Goal: Communication & Community: Ask a question

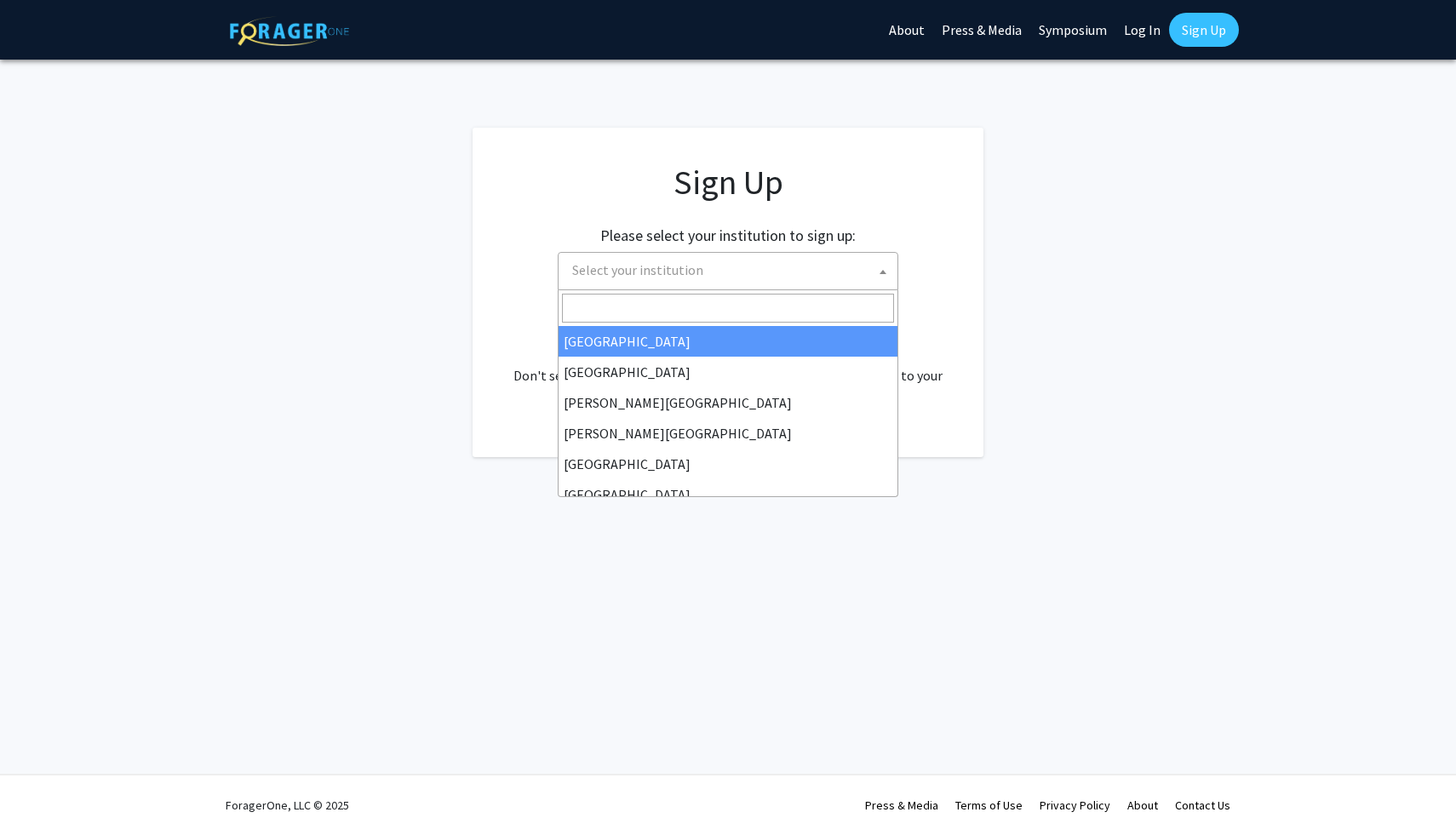
click at [835, 275] on span "Select your institution" at bounding box center [730, 270] width 332 height 35
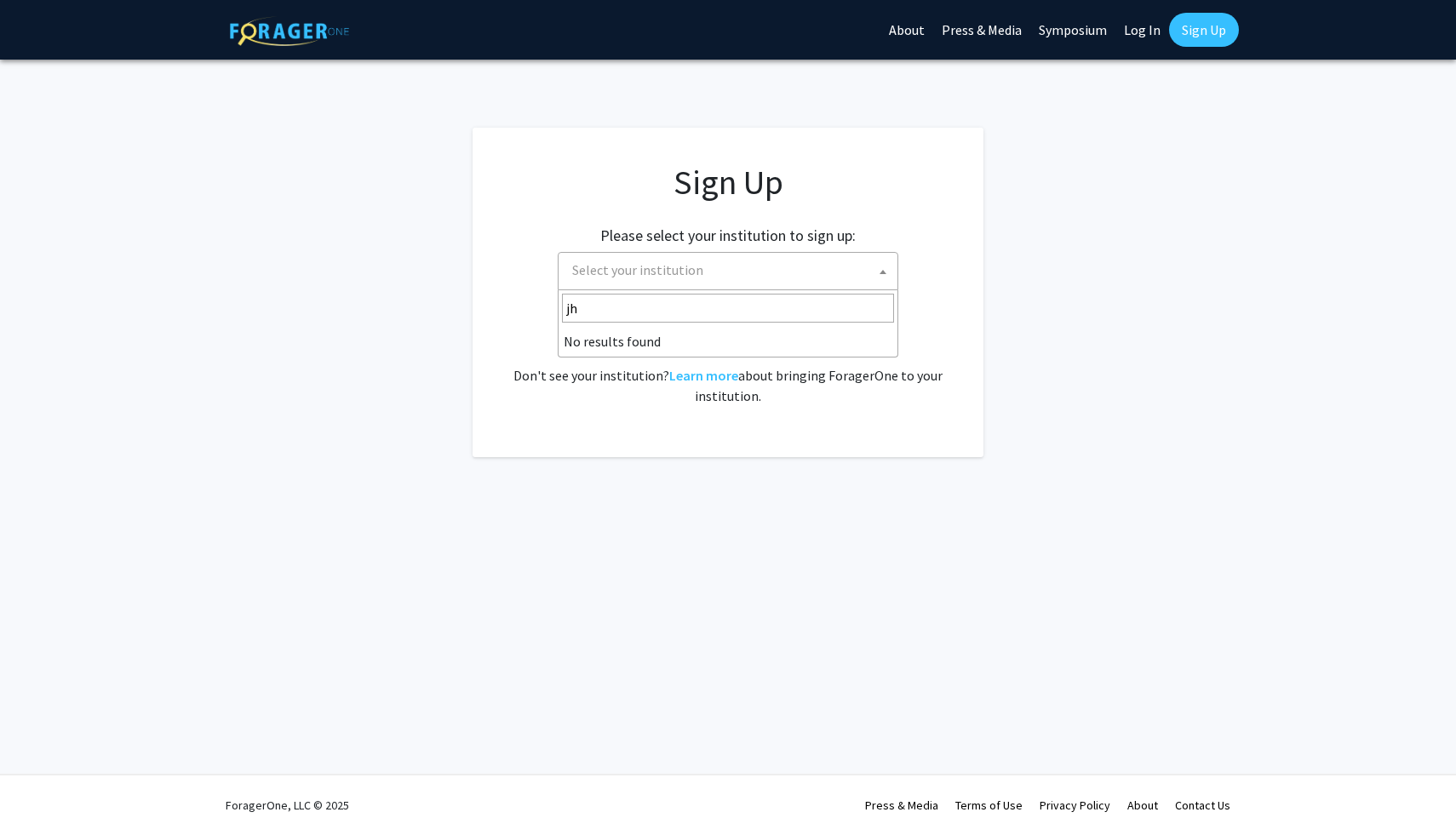
type input "j"
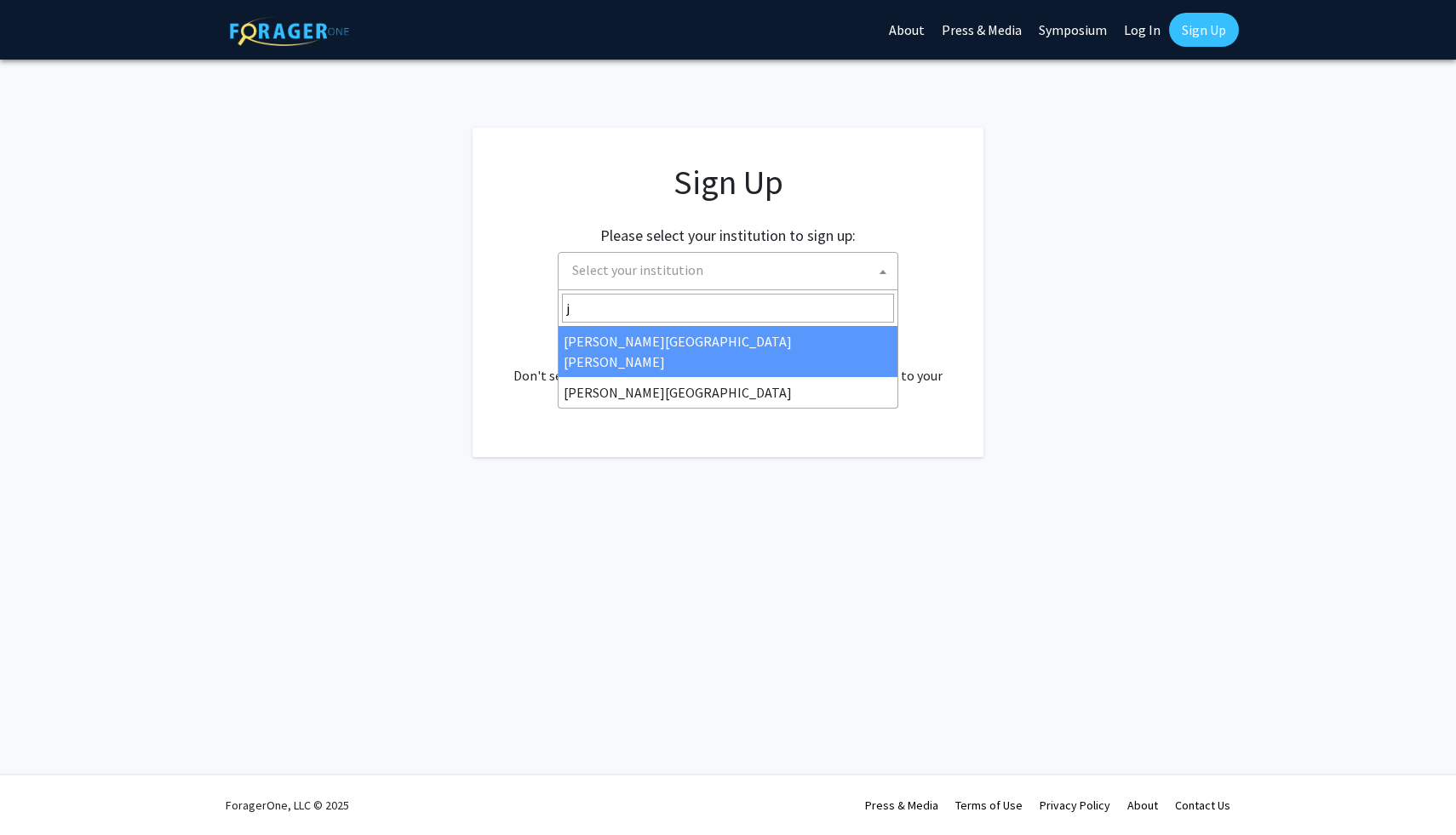
type input "j"
select select "1"
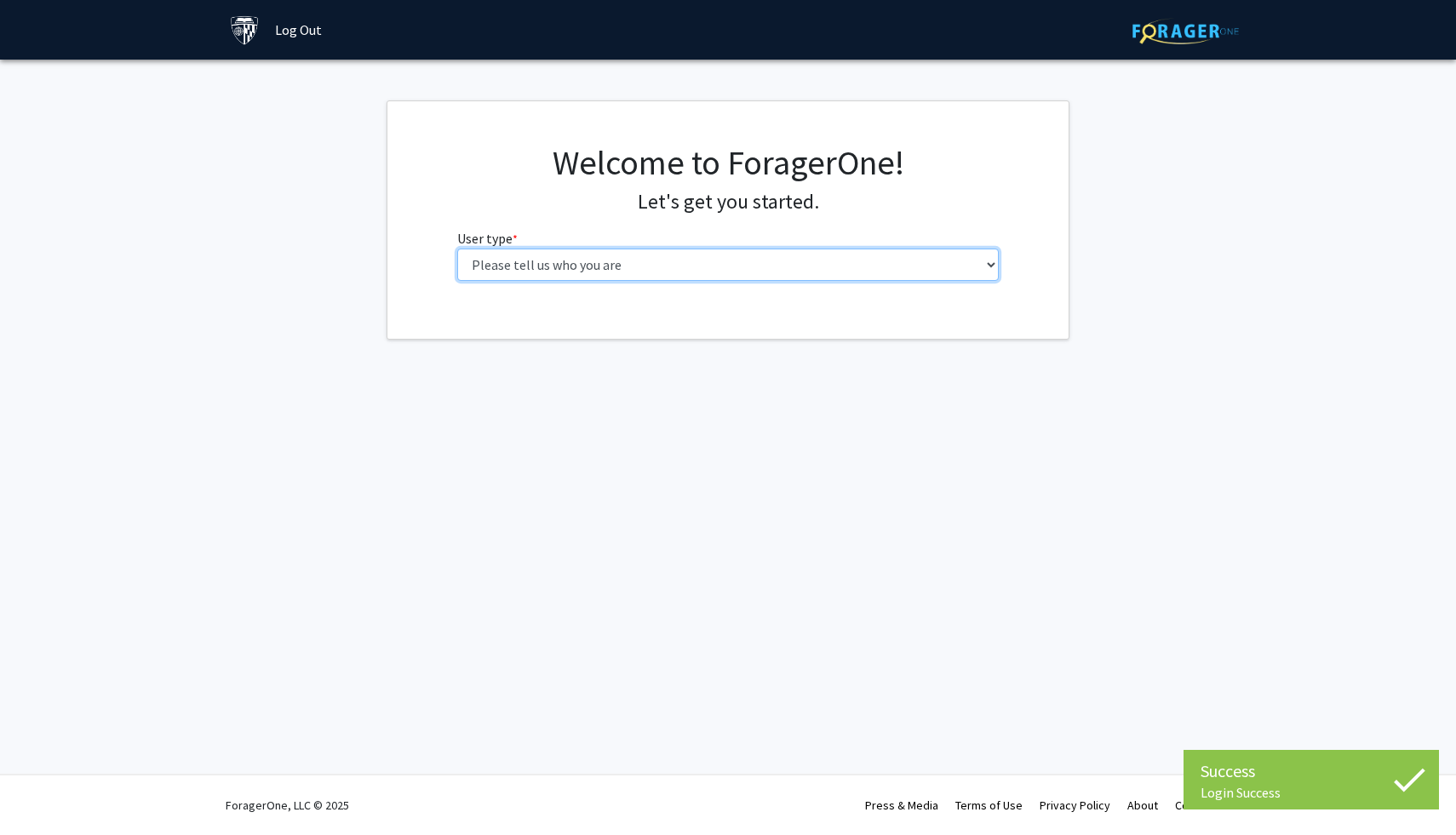
click at [729, 259] on select "Please tell us who you are Undergraduate Student Master's Student Doctoral Cand…" at bounding box center [728, 265] width 542 height 32
select select "2: masters"
click at [457, 249] on select "Please tell us who you are Undergraduate Student Master's Student Doctoral Cand…" at bounding box center [728, 265] width 542 height 32
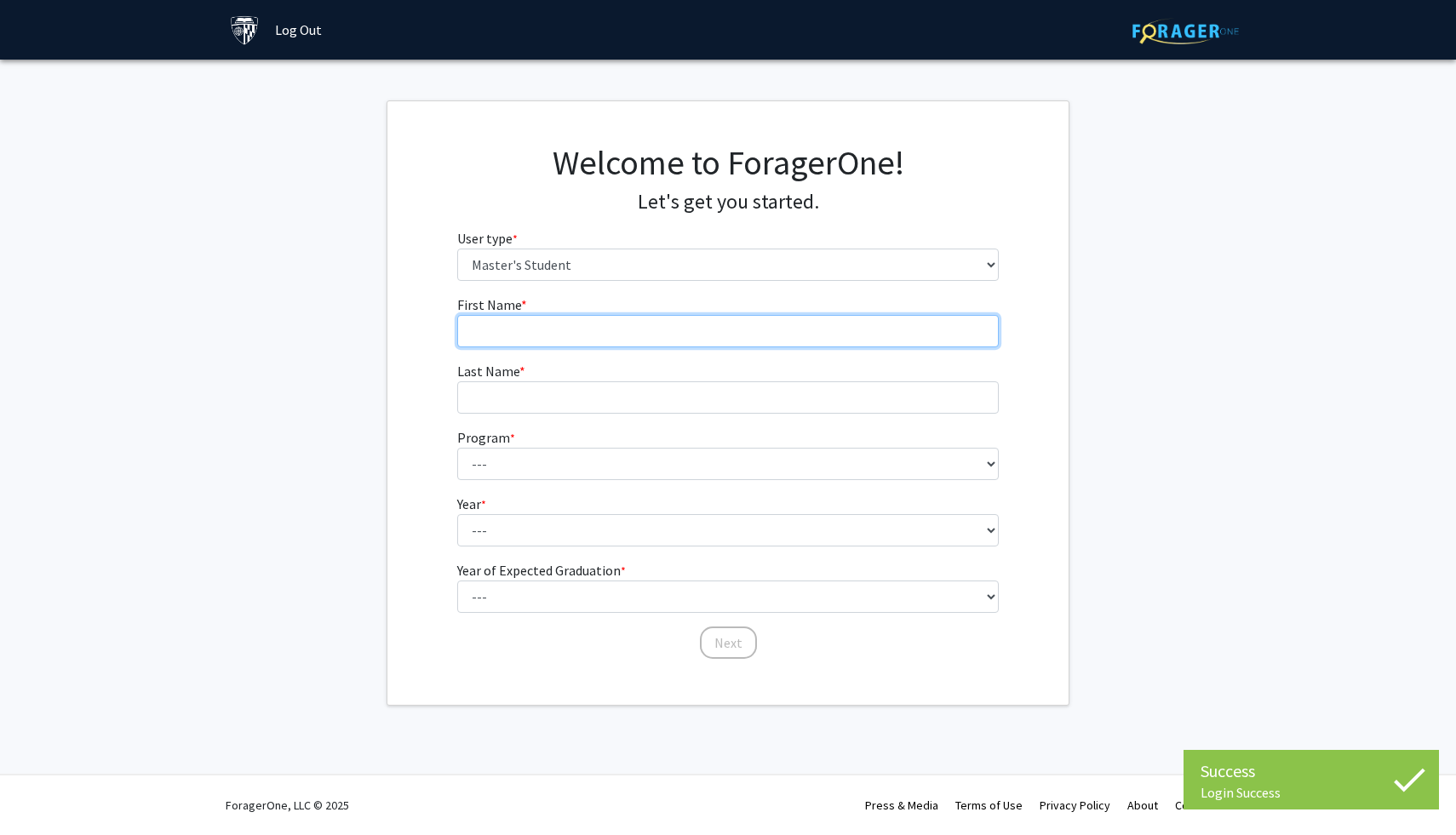
click at [778, 335] on input "First Name * required" at bounding box center [728, 331] width 542 height 32
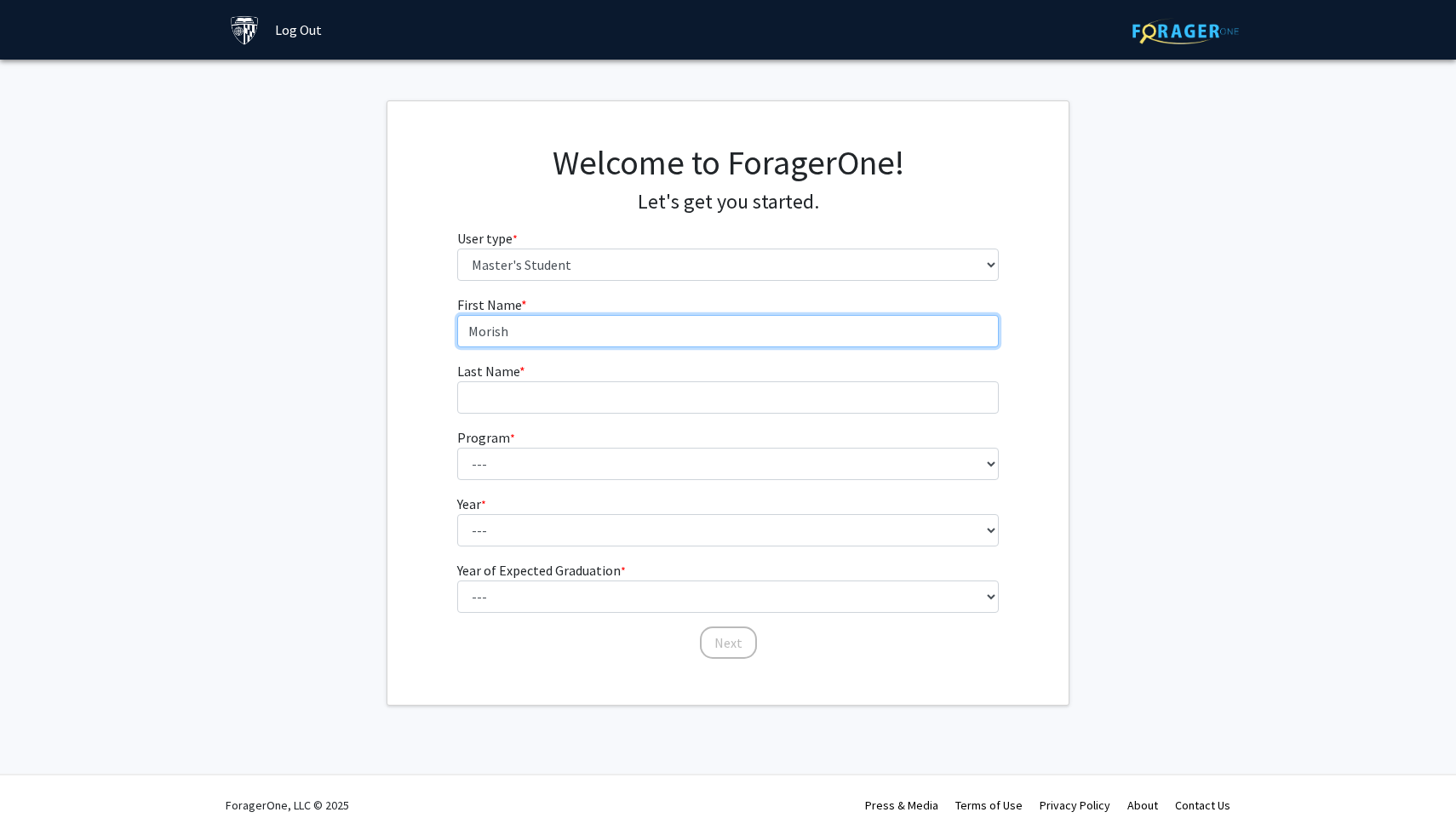
type input "Morish"
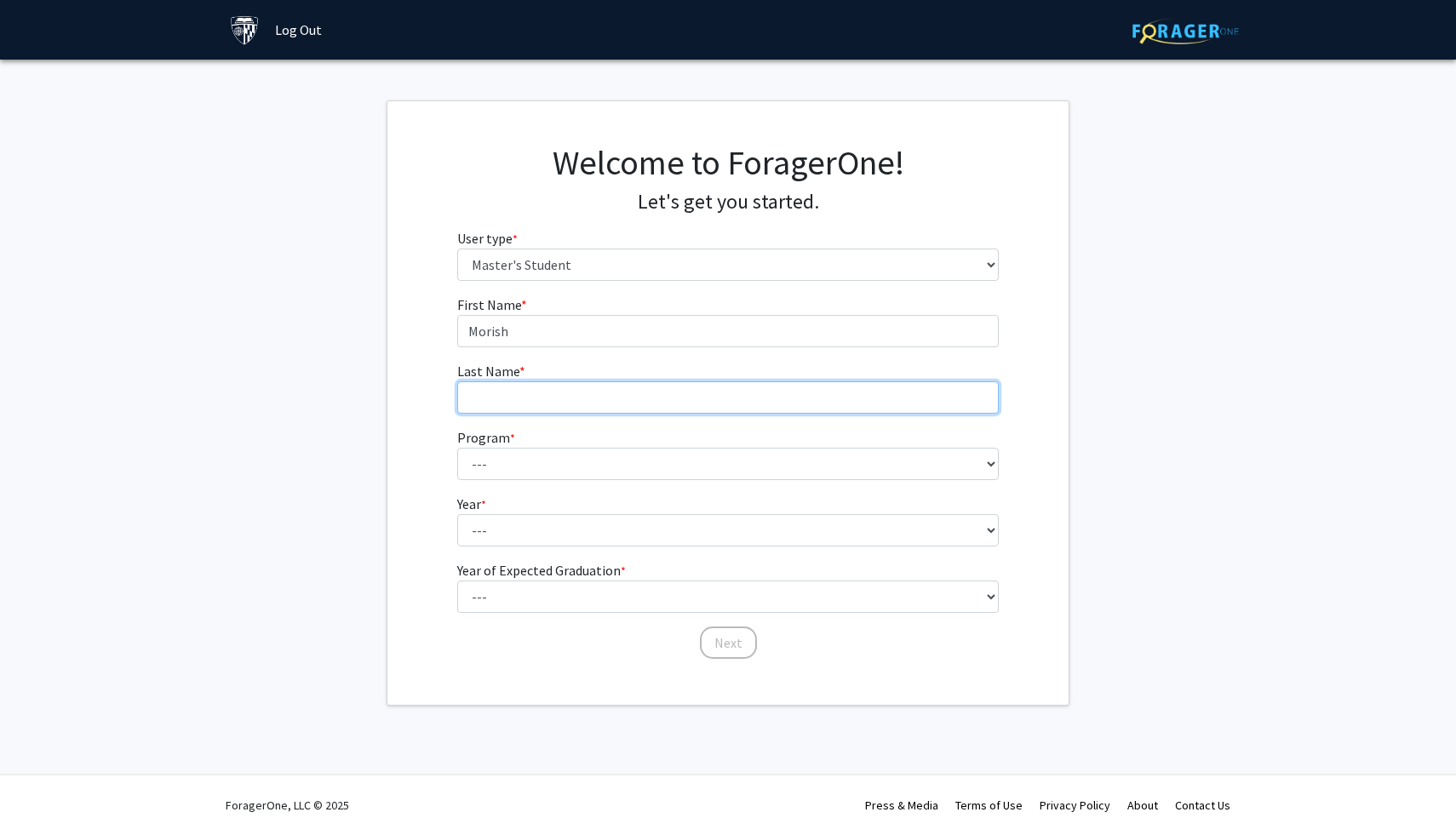
click at [501, 399] on input "Last Name * required" at bounding box center [728, 397] width 542 height 32
type input "Bhayani"
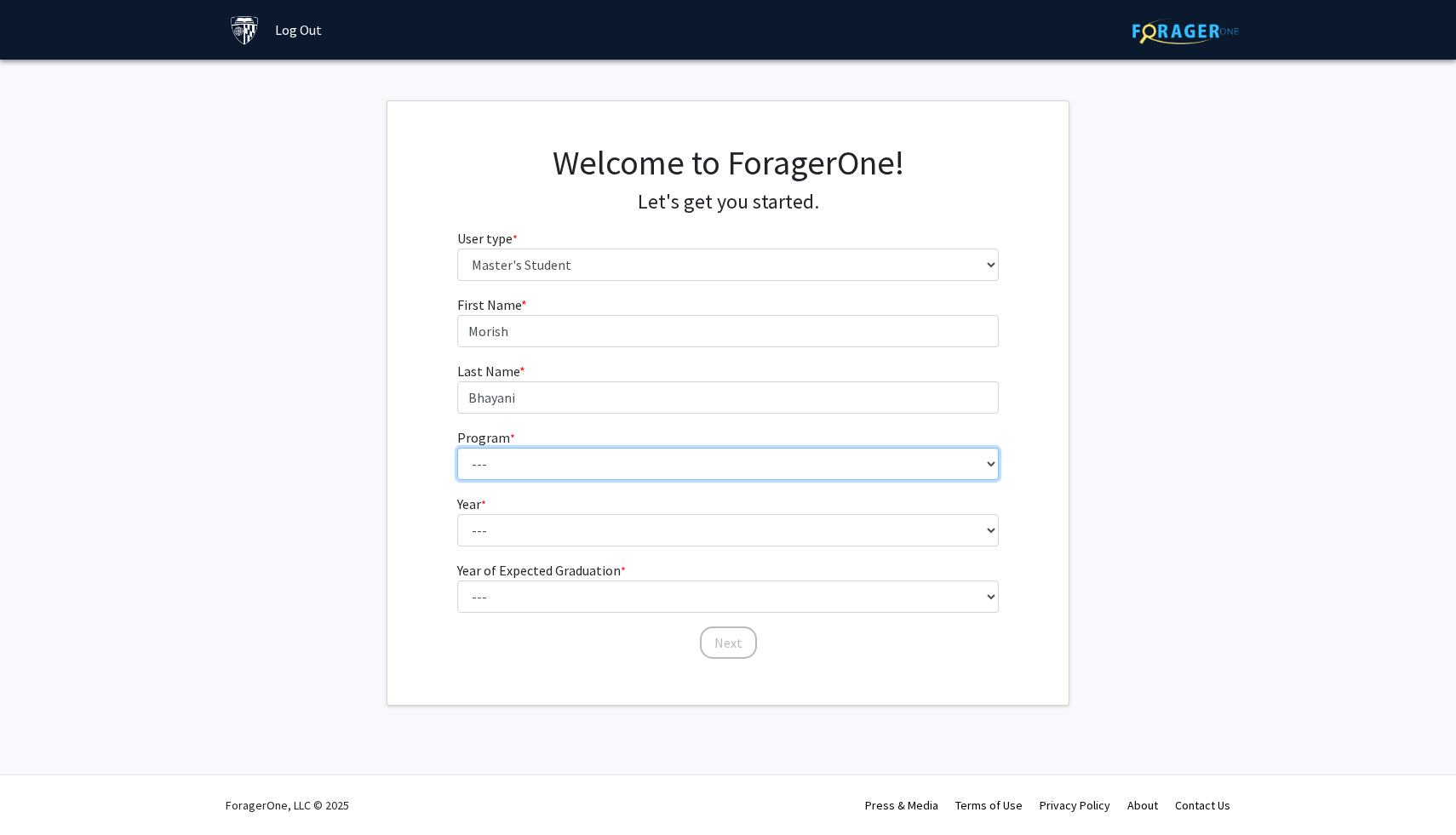
click at [486, 462] on select "--- Anatomy Education Applied and Computational Mathematics Applied Biomedical …" at bounding box center [728, 463] width 542 height 32
select select "46: 35"
click at [457, 447] on select "--- Anatomy Education Applied and Computational Mathematics Applied Biomedical …" at bounding box center [728, 463] width 542 height 32
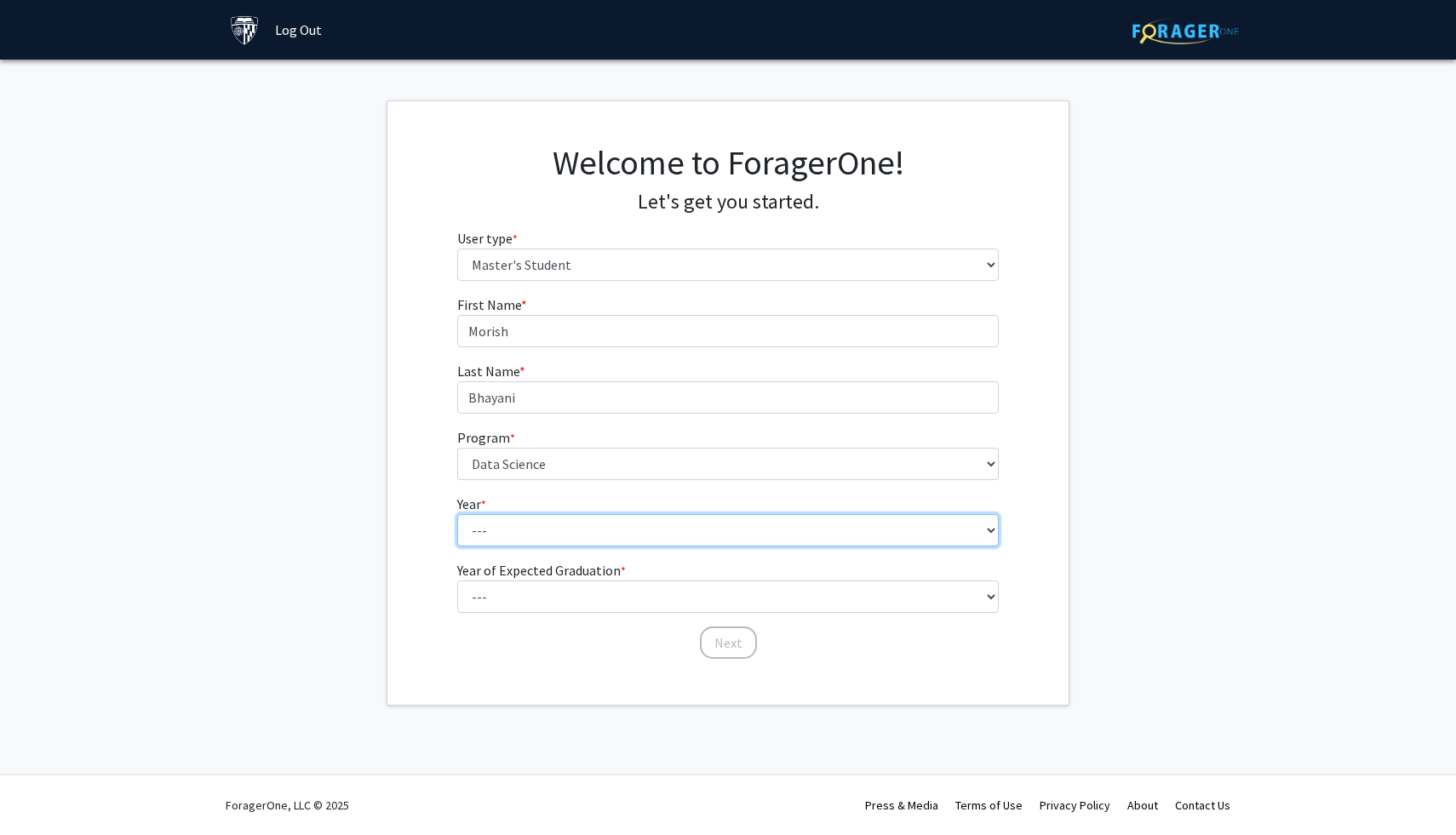
click at [537, 526] on select "--- First Year Second Year" at bounding box center [728, 531] width 542 height 32
select select "2: second_year"
click at [457, 514] on select "--- First Year Second Year" at bounding box center [728, 531] width 542 height 32
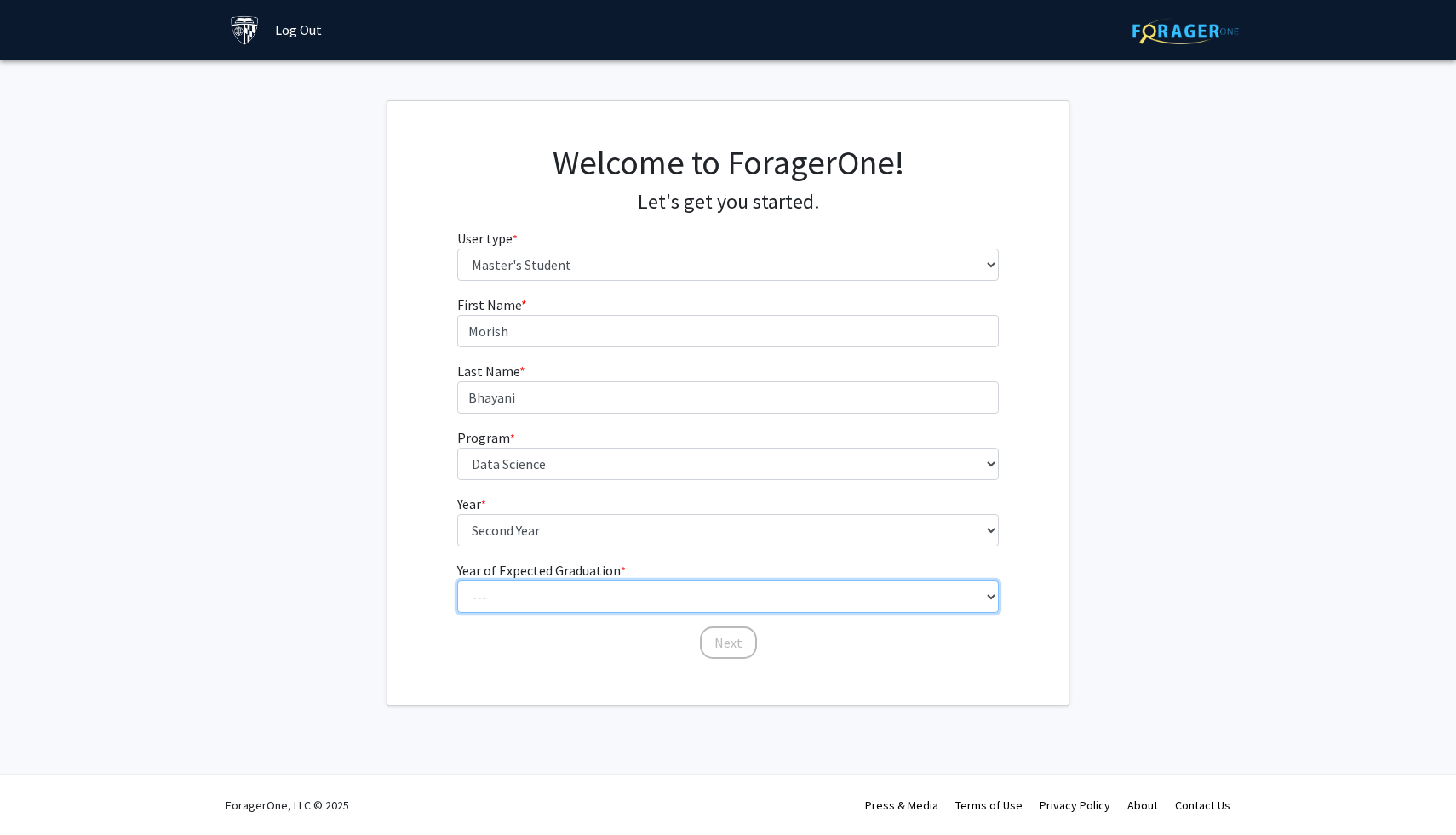
click at [526, 595] on select "--- 2025 2026 2027 2028 2029 2030 2031 2032 2033 2034" at bounding box center [728, 597] width 542 height 32
select select "2: 2026"
click at [457, 581] on select "--- 2025 2026 2027 2028 2029 2030 2031 2032 2033 2034" at bounding box center [728, 597] width 542 height 32
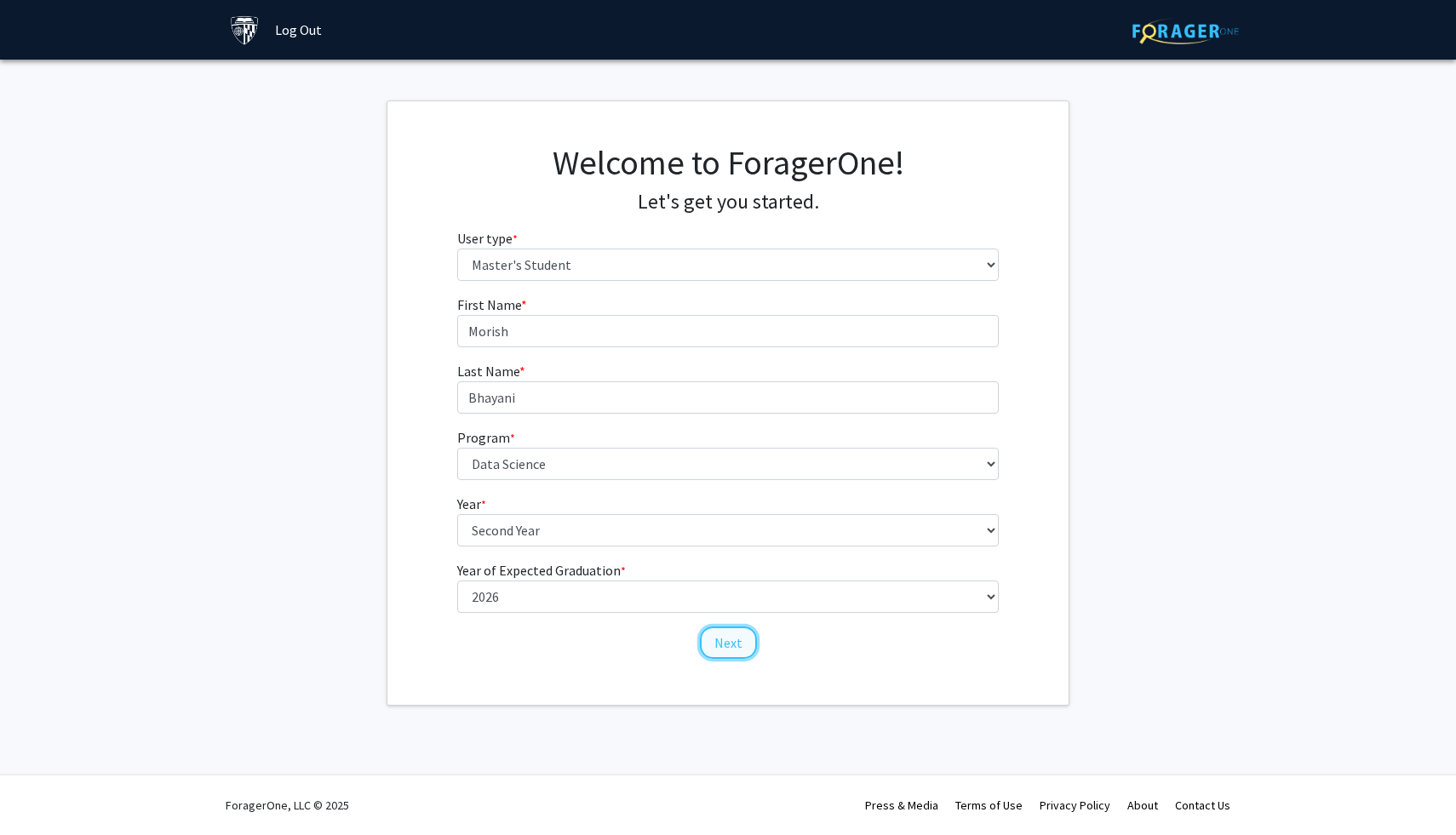
click at [714, 652] on button "Next" at bounding box center [728, 642] width 57 height 32
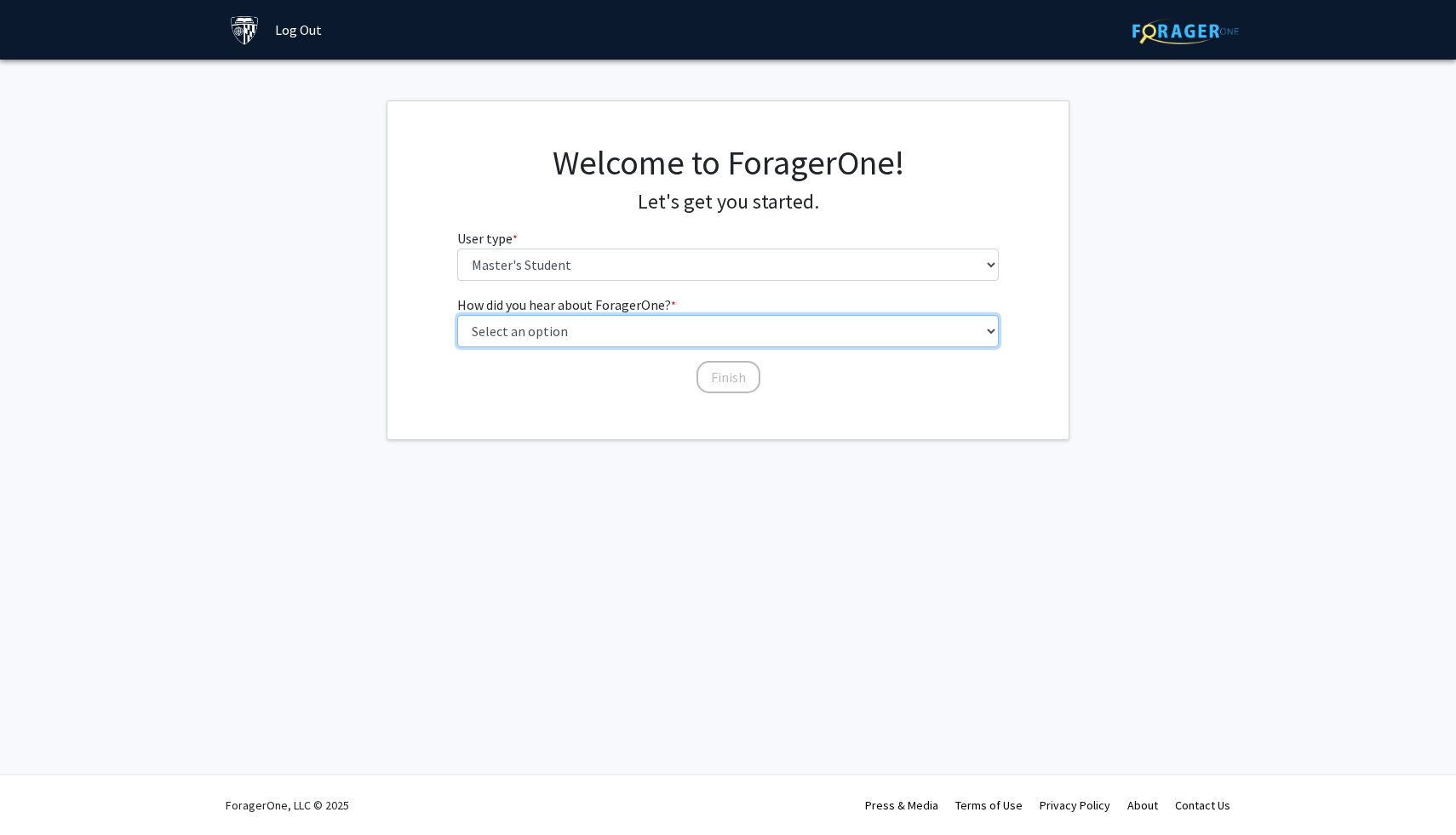
click at [675, 331] on select "Select an option Peer/student recommendation Faculty/staff recommendation Unive…" at bounding box center [728, 331] width 542 height 32
select select "3: university_website"
click at [457, 315] on select "Select an option Peer/student recommendation Faculty/staff recommendation Unive…" at bounding box center [728, 331] width 542 height 32
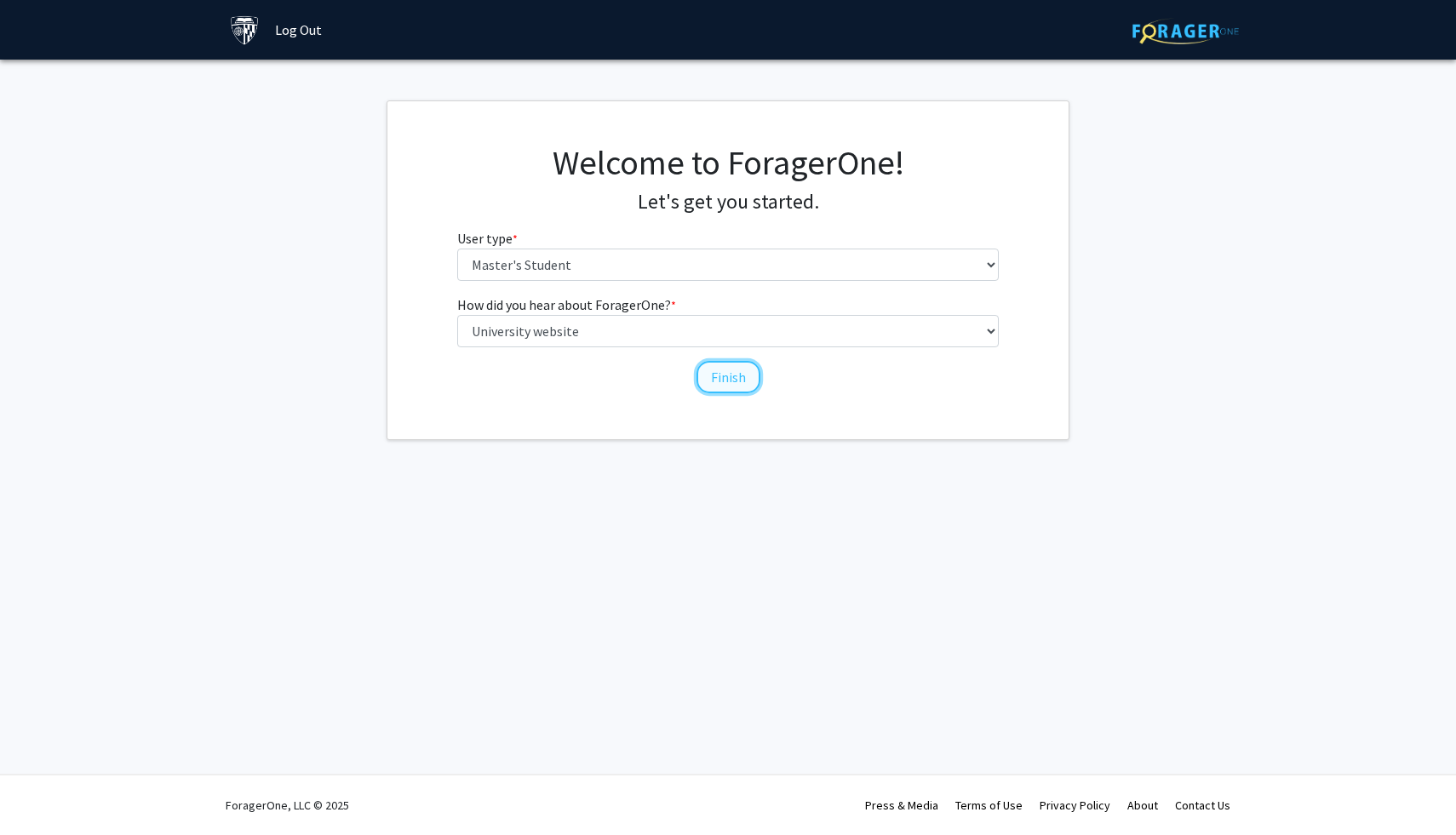
click at [724, 378] on button "Finish" at bounding box center [728, 377] width 63 height 32
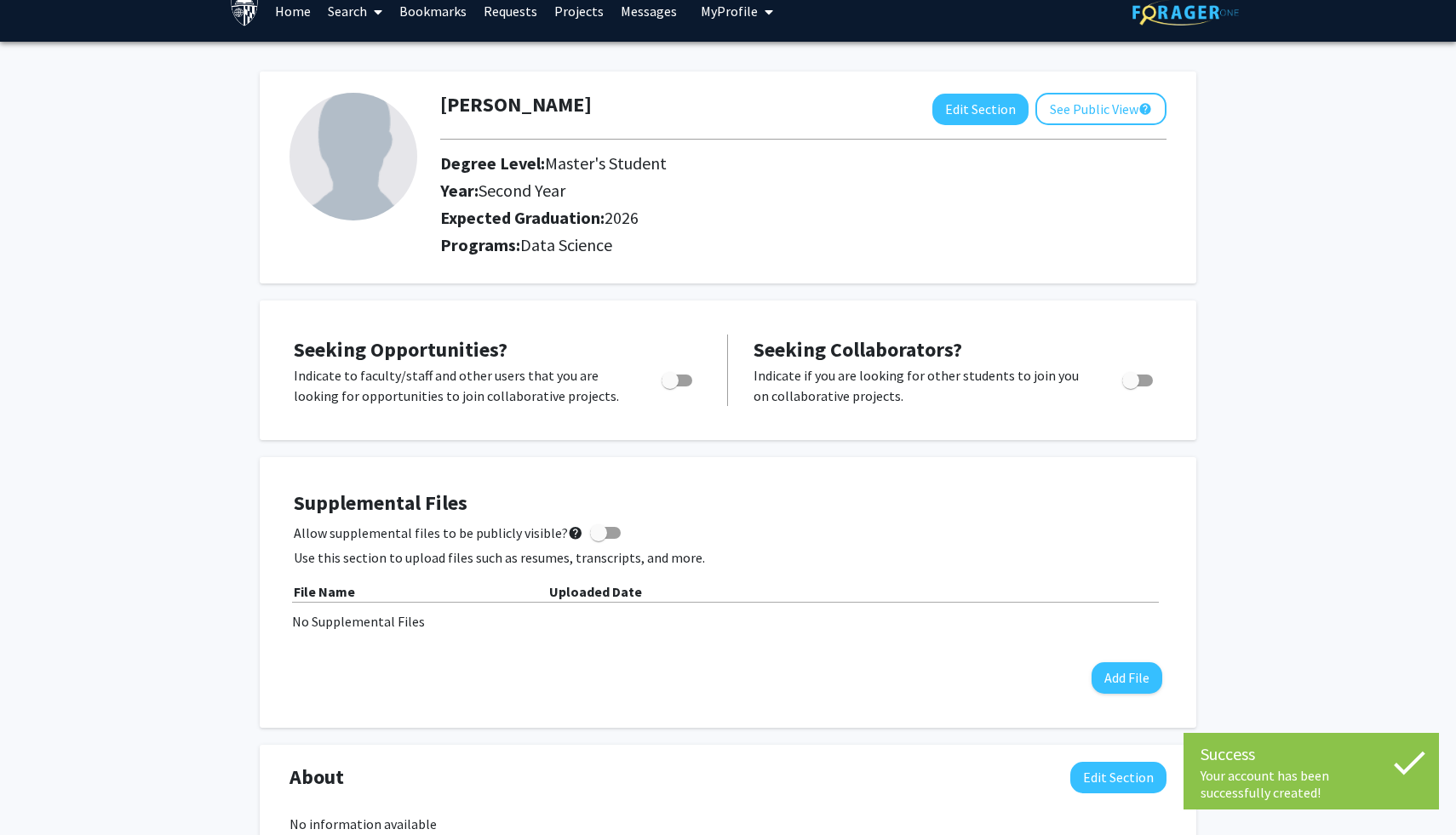
scroll to position [15, 0]
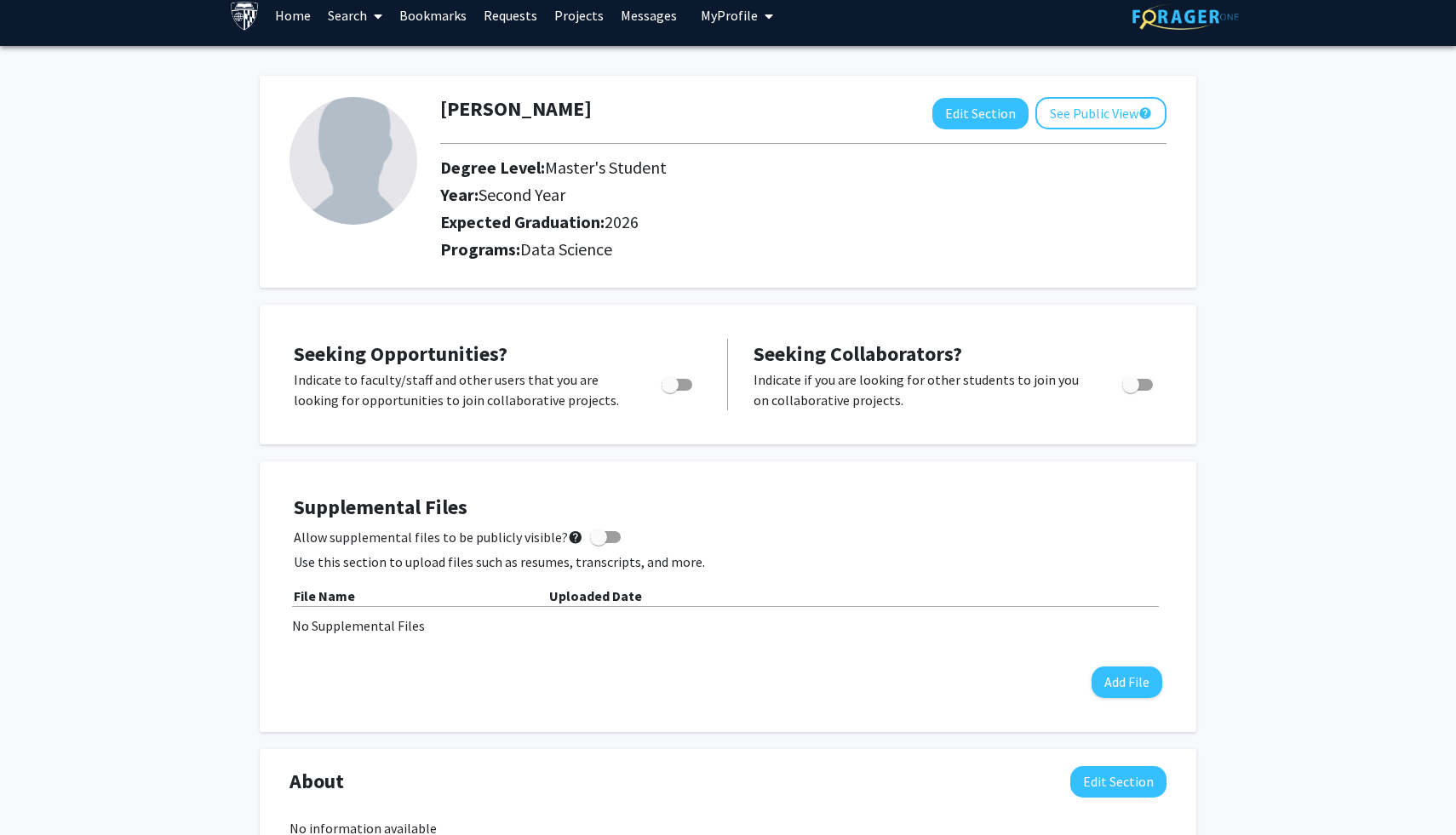
click at [676, 387] on span "Toggle" at bounding box center [670, 385] width 17 height 17
click at [670, 391] on input "Are you actively seeking opportunities?" at bounding box center [669, 391] width 1 height 1
checkbox input "true"
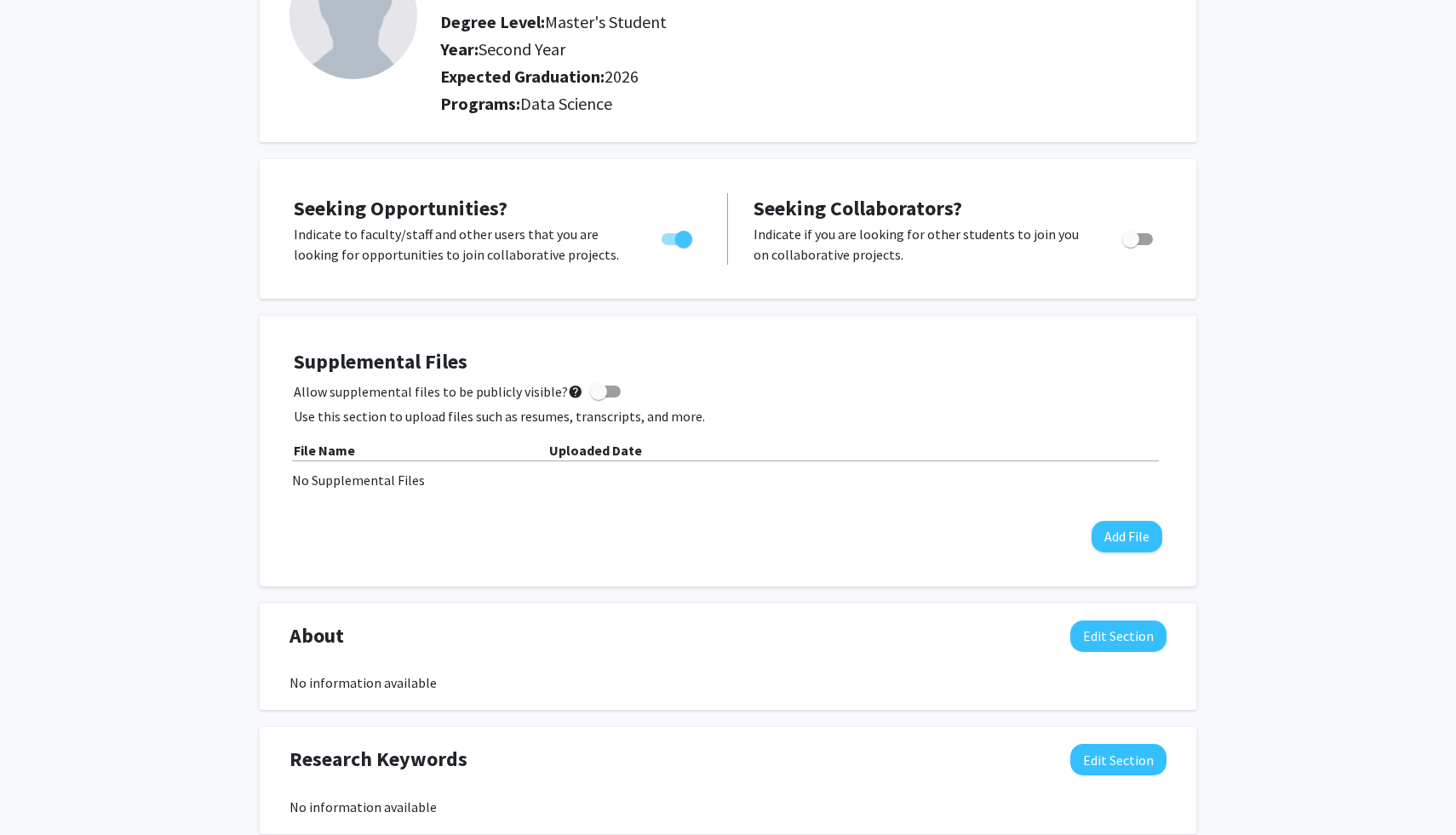
scroll to position [163, 0]
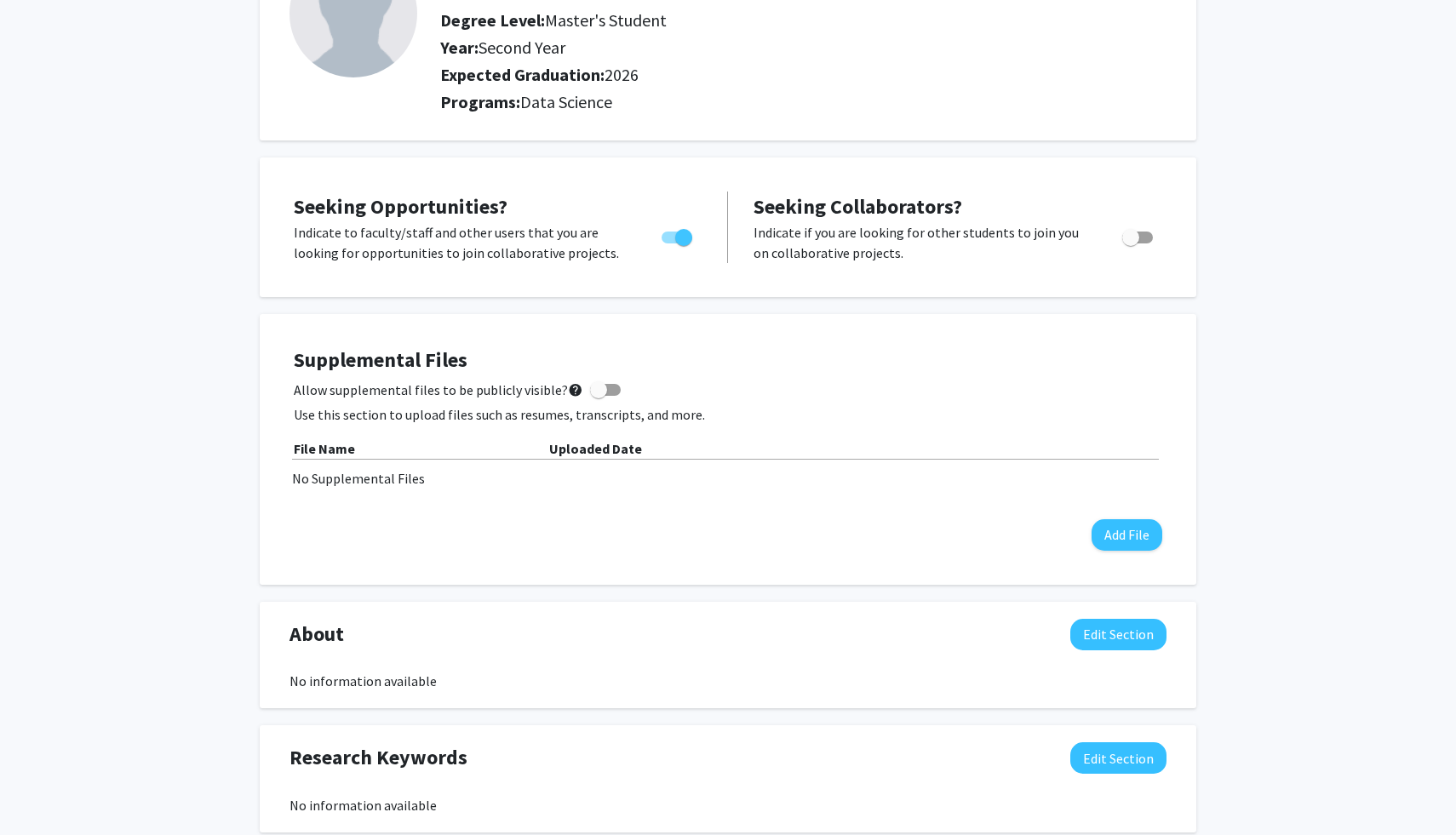
click at [455, 446] on div "File Name" at bounding box center [421, 448] width 255 height 21
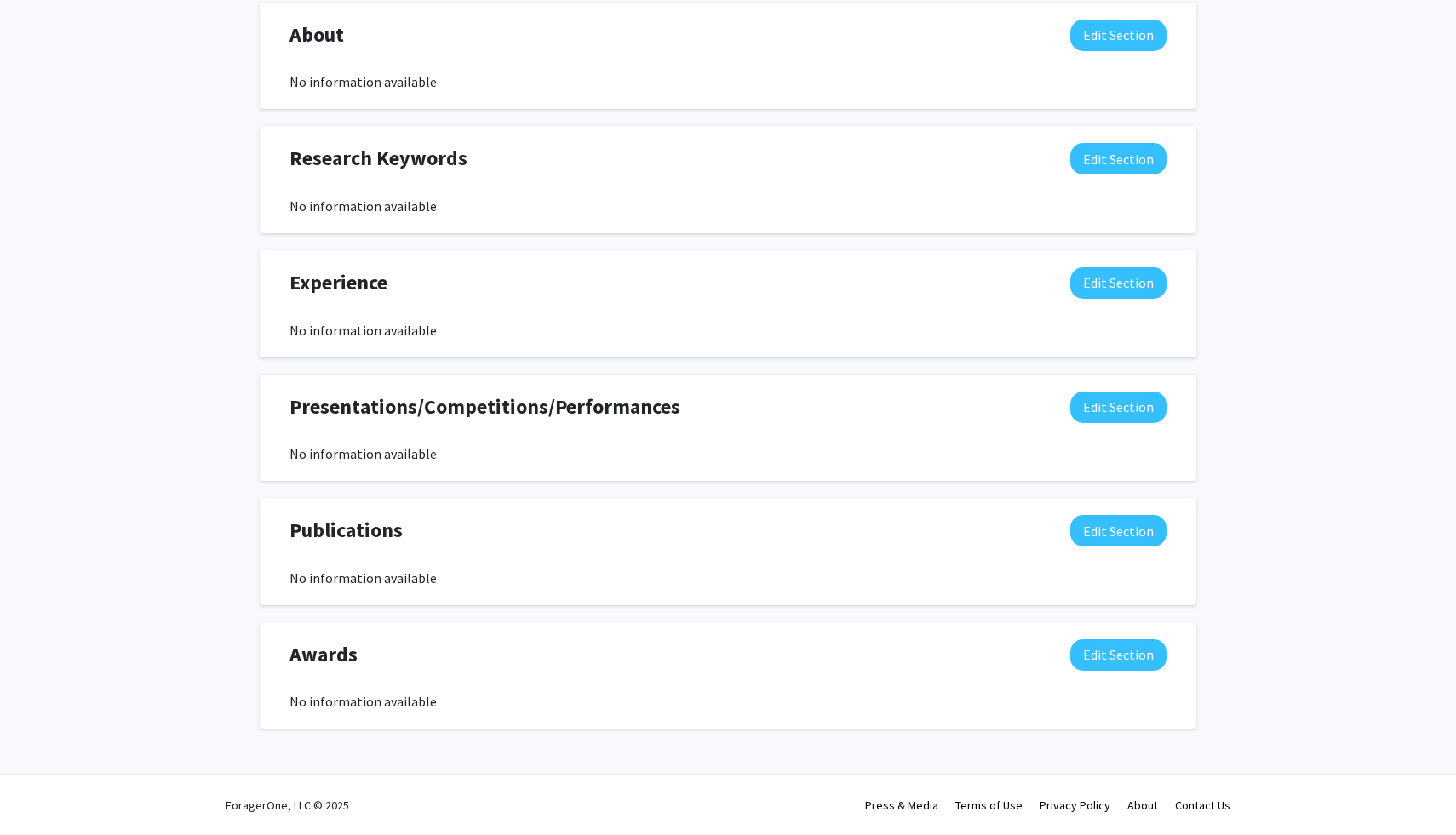
scroll to position [0, 0]
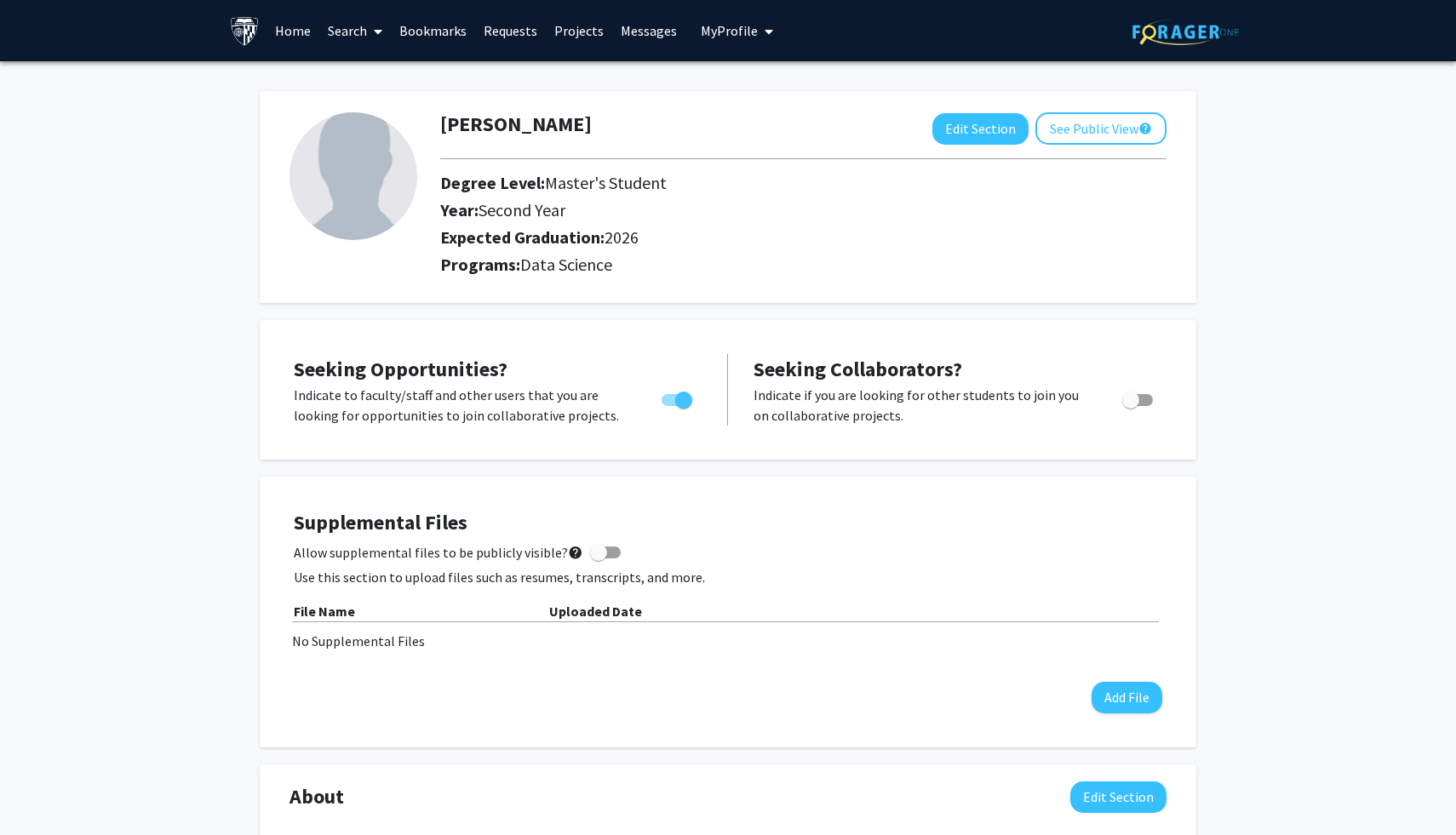
click at [375, 624] on div "File Name Uploaded Date No Supplemental Files" at bounding box center [728, 625] width 868 height 50
click at [376, 612] on div "File Name" at bounding box center [421, 611] width 255 height 21
click at [370, 641] on div "No Supplemental Files" at bounding box center [728, 641] width 871 height 21
click at [1096, 104] on div "Morish Bhayani Edit Section See Public View help Degree Level: Master's Student…" at bounding box center [728, 197] width 937 height 212
click at [1084, 131] on button "See Public View help" at bounding box center [1100, 129] width 132 height 32
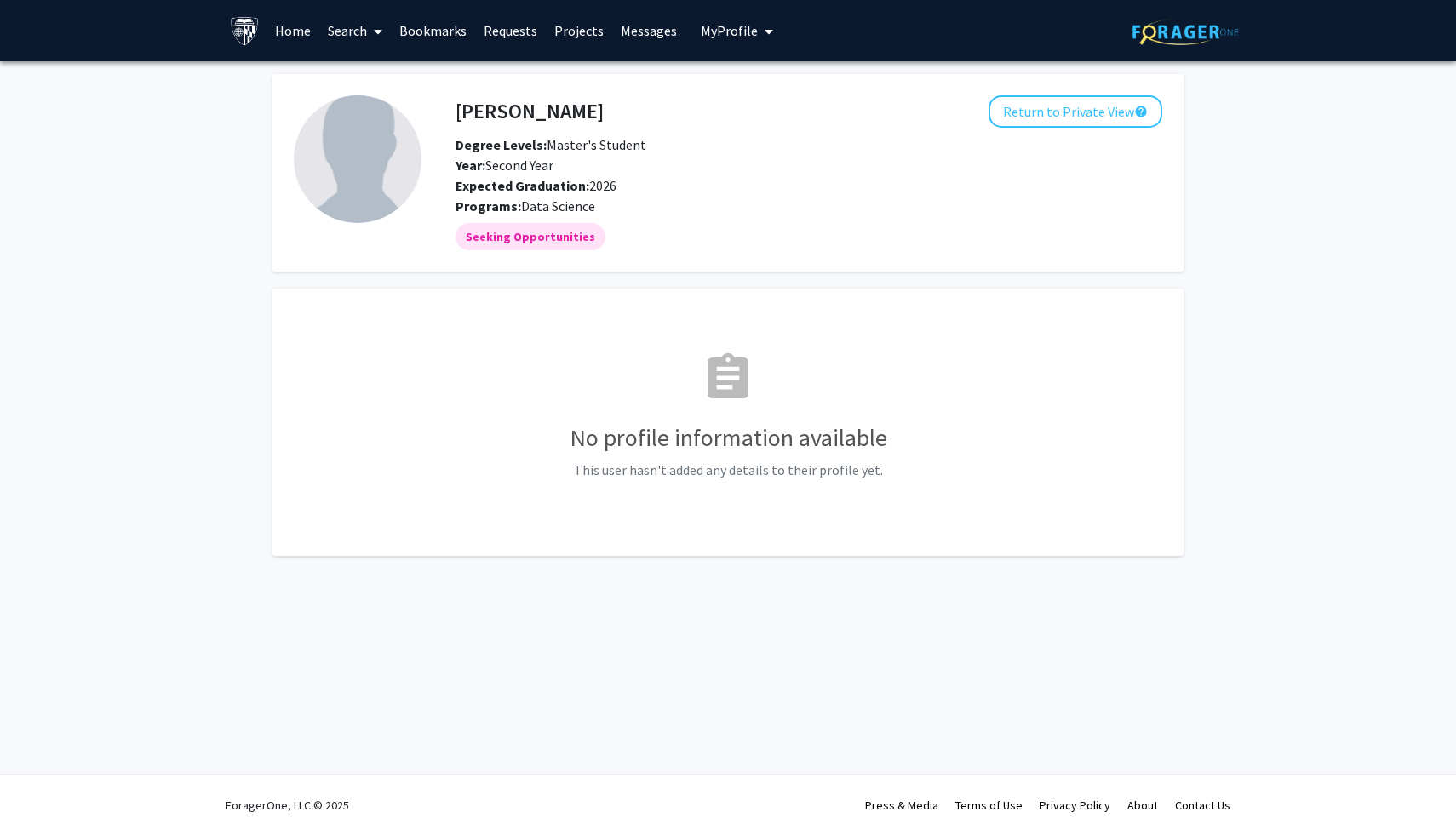
click at [577, 37] on link "Projects" at bounding box center [579, 30] width 66 height 60
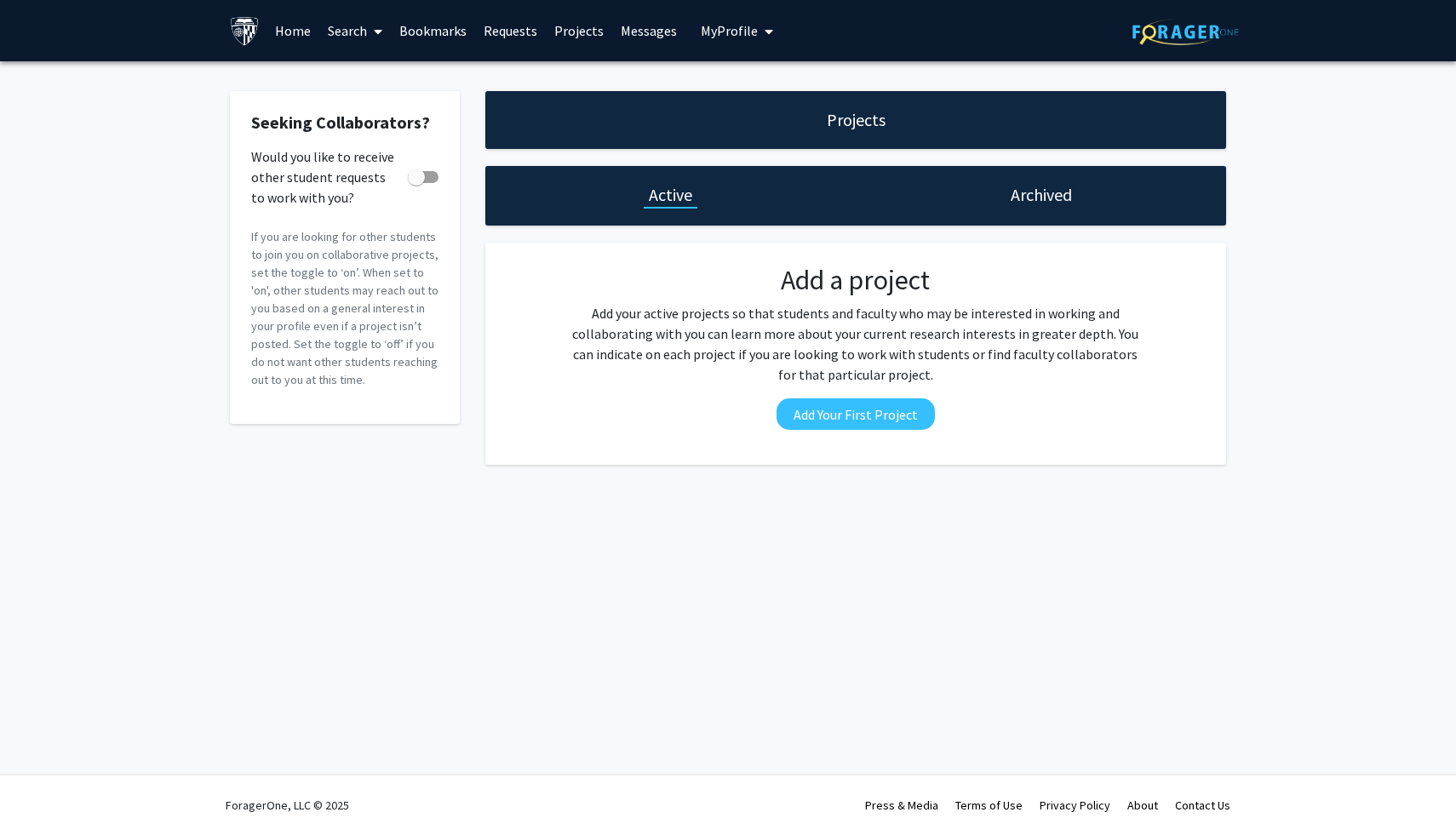
click at [829, 119] on h1 "Projects" at bounding box center [856, 119] width 59 height 24
click at [370, 37] on span at bounding box center [375, 31] width 15 height 60
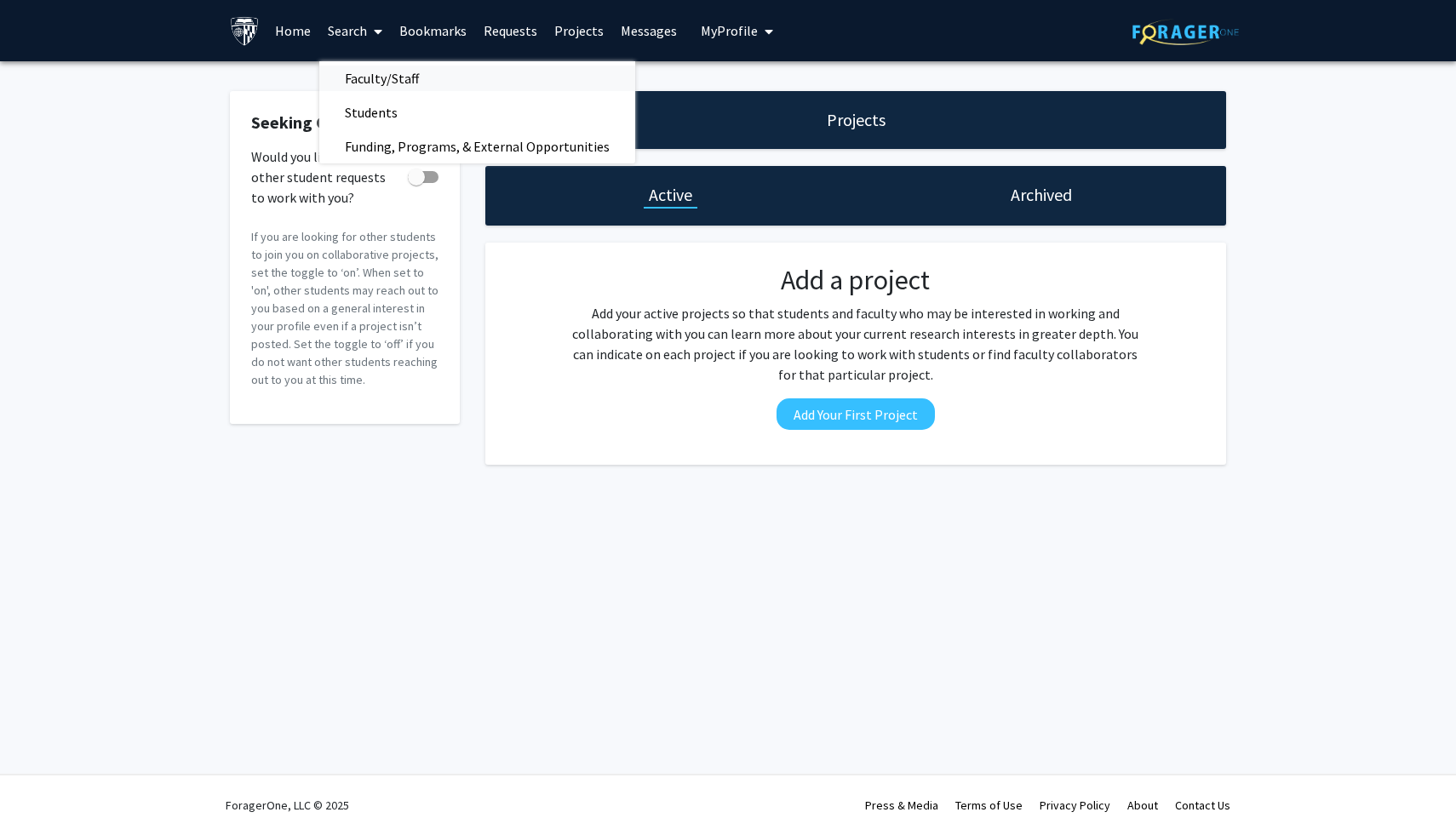
click at [389, 81] on span "Faculty/Staff" at bounding box center [381, 78] width 125 height 34
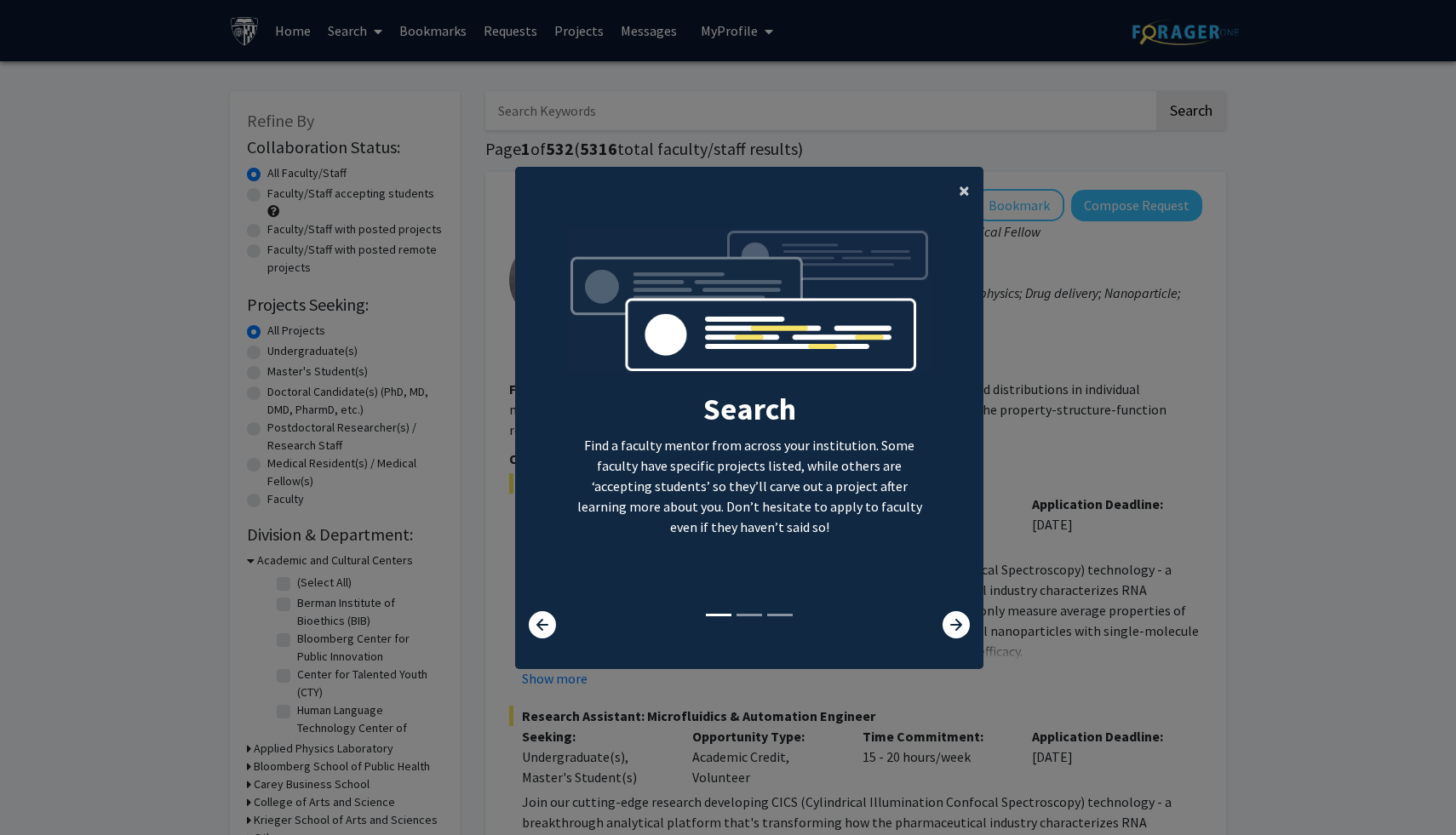
click at [970, 190] on button "×" at bounding box center [964, 190] width 38 height 47
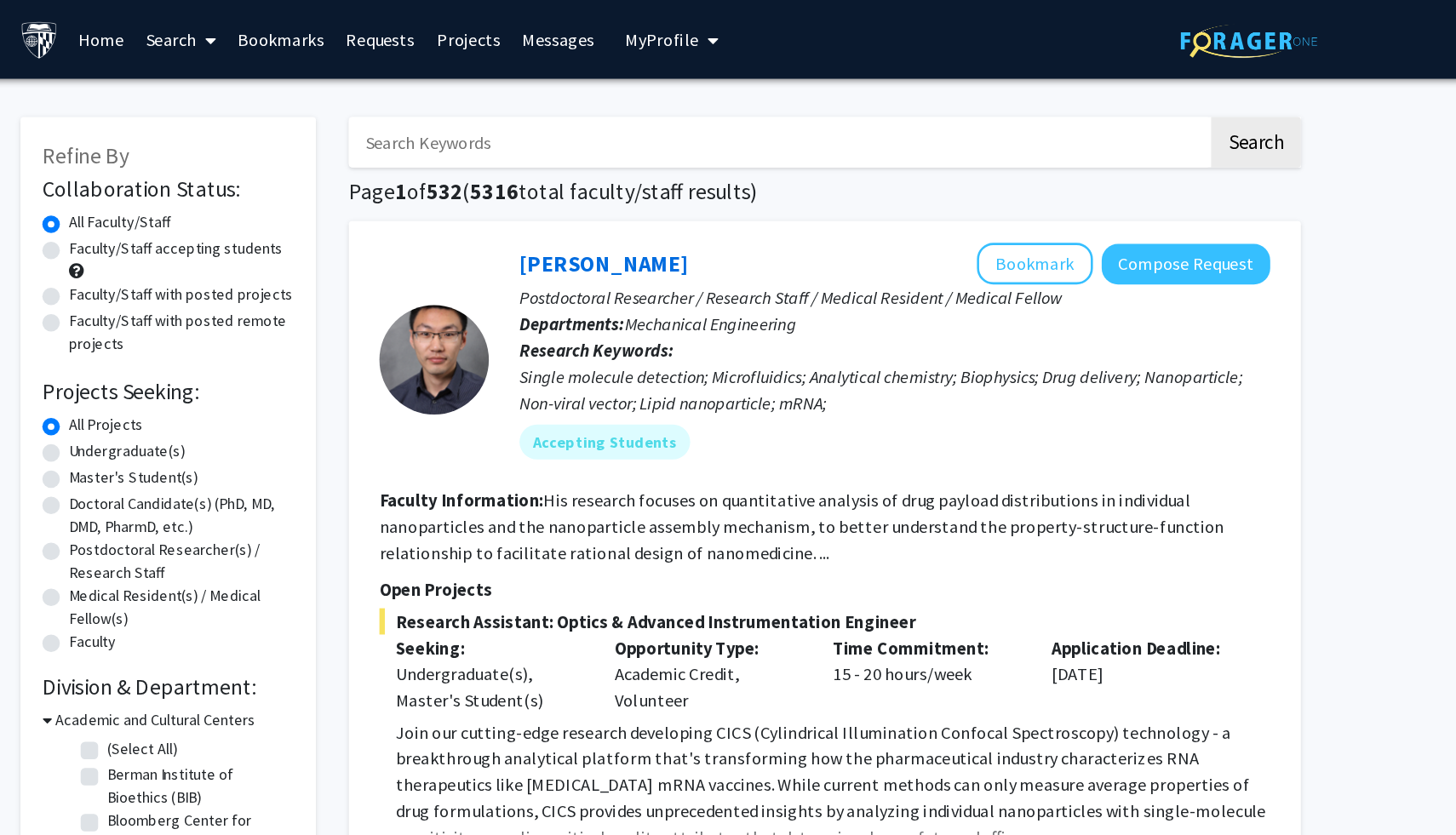
click at [686, 110] on input "Search Keywords" at bounding box center [819, 110] width 668 height 39
type input "data science"
click at [1156, 91] on button "Search" at bounding box center [1191, 110] width 70 height 39
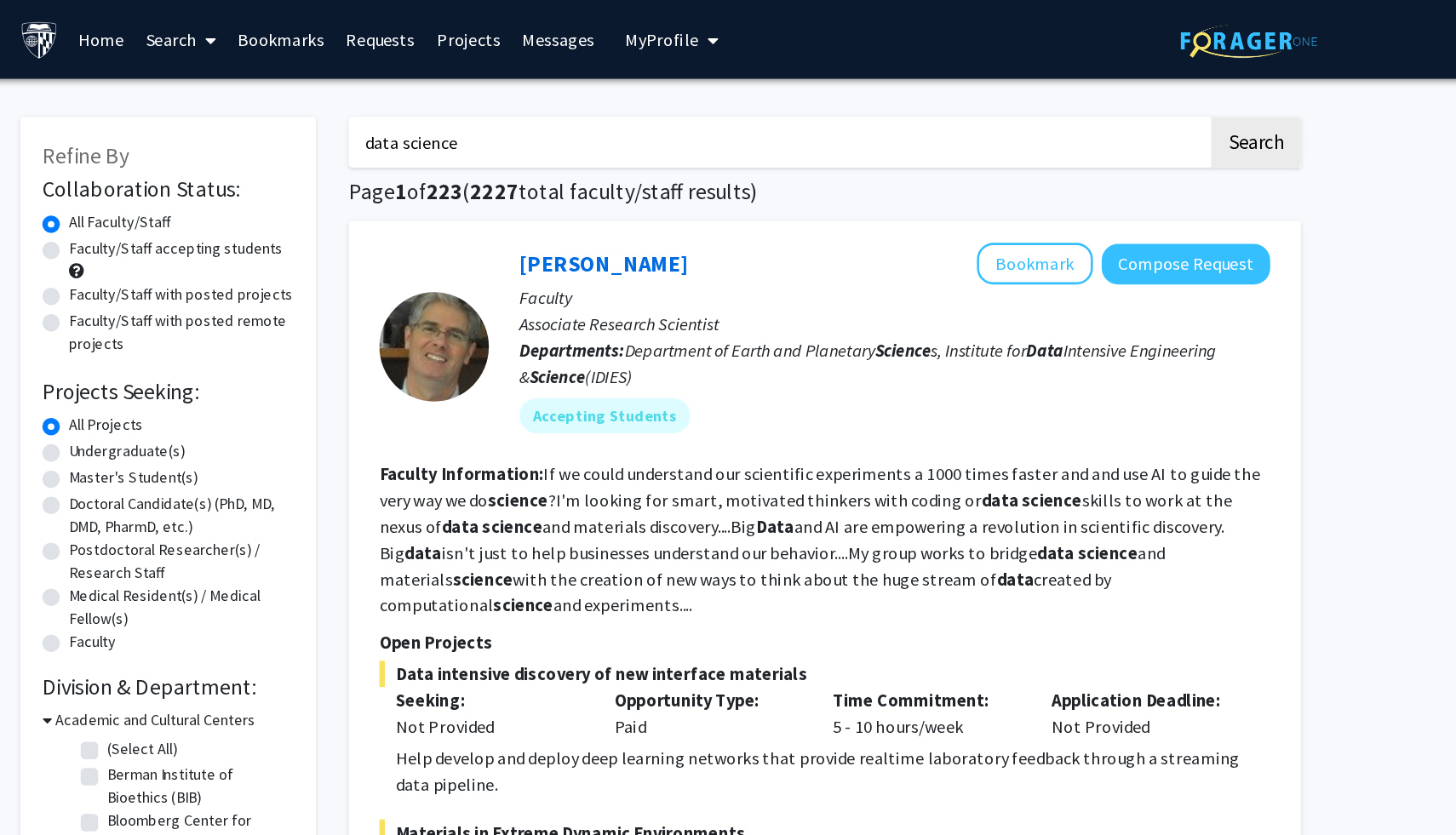
click at [612, 106] on input "data science" at bounding box center [819, 110] width 668 height 39
drag, startPoint x: 612, startPoint y: 106, endPoint x: 494, endPoint y: 110, distance: 118.1
click at [494, 109] on input "data science" at bounding box center [819, 110] width 668 height 39
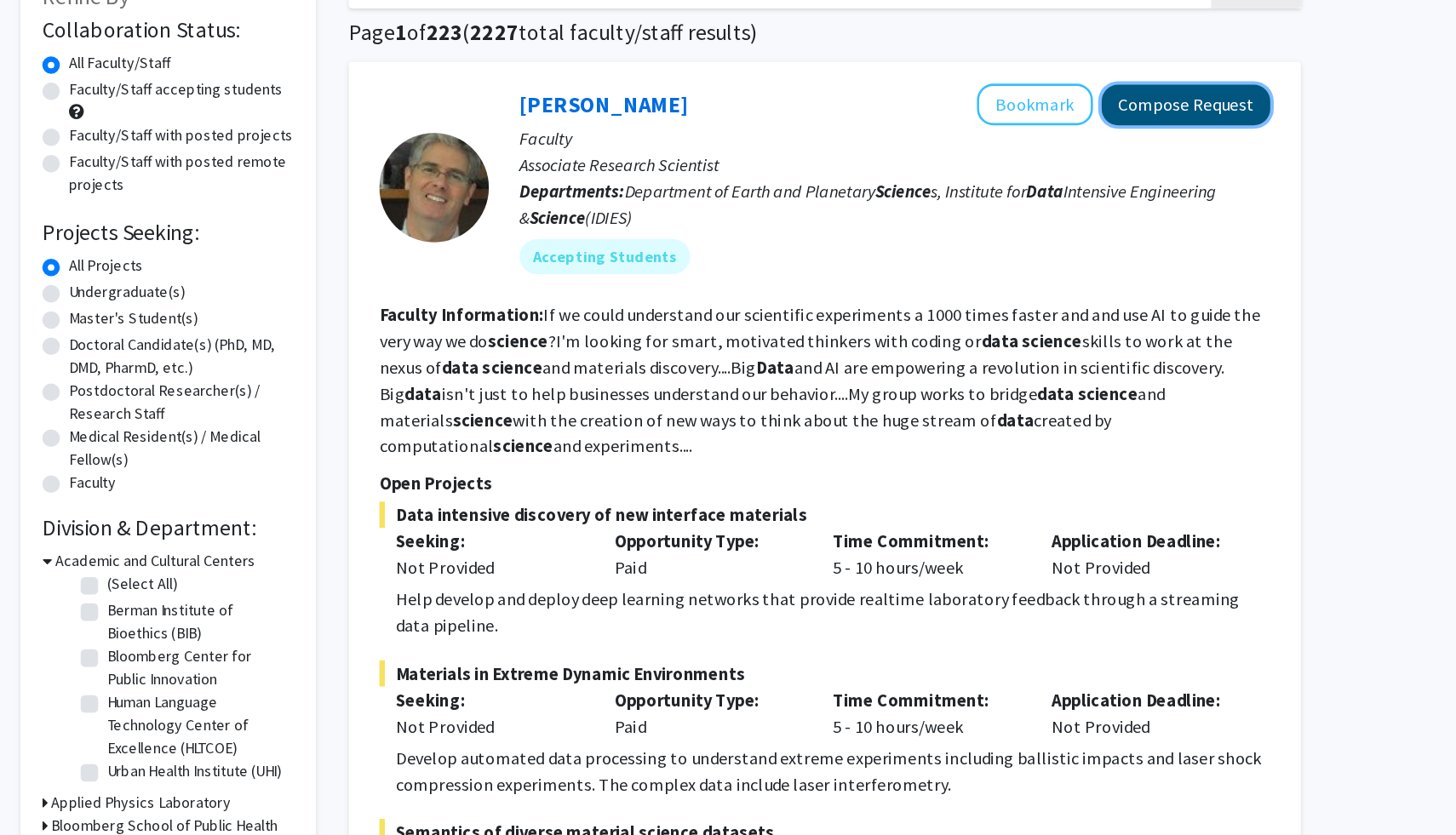
click at [1155, 208] on button "Compose Request" at bounding box center [1136, 205] width 132 height 31
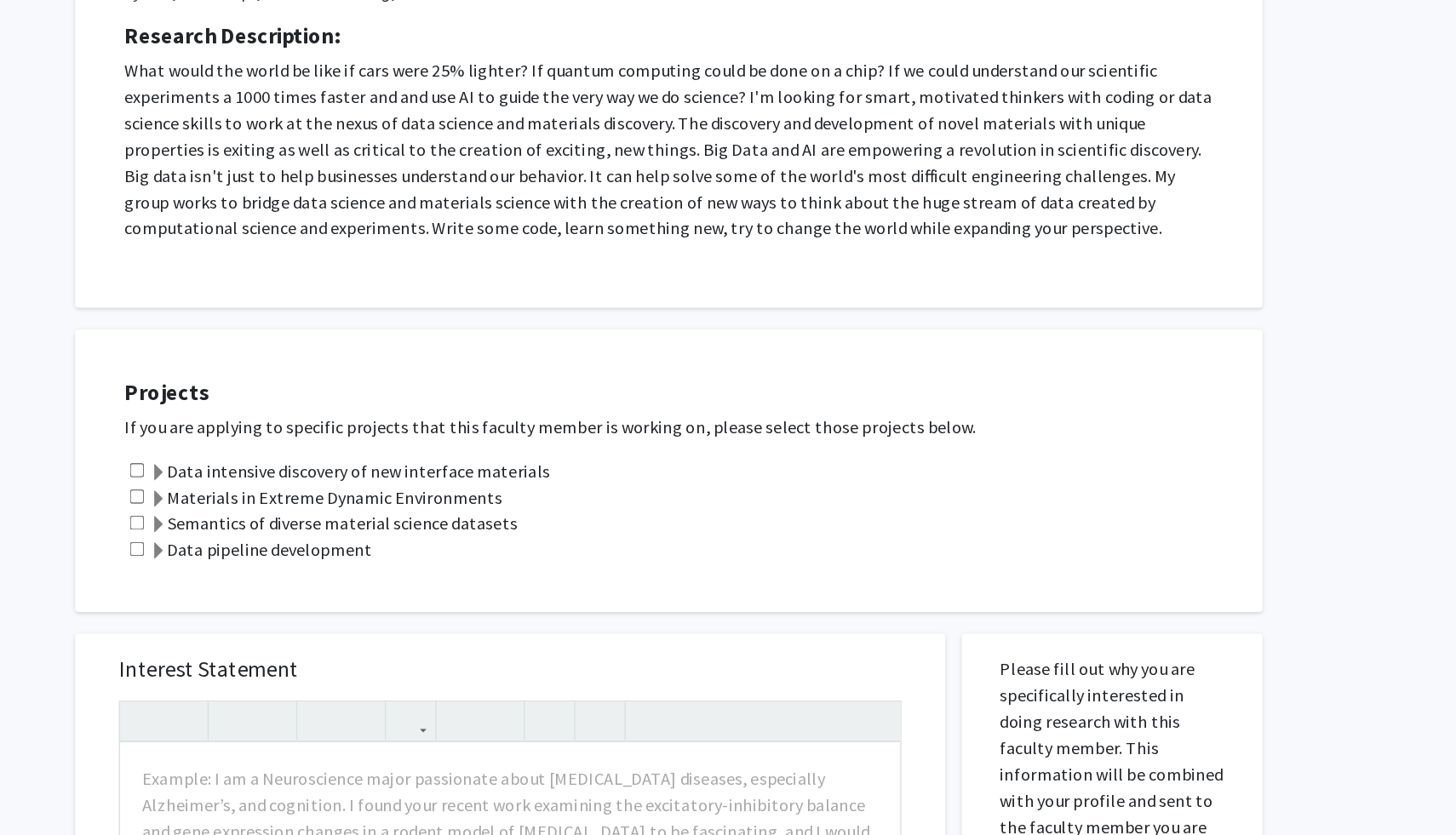
scroll to position [299, 0]
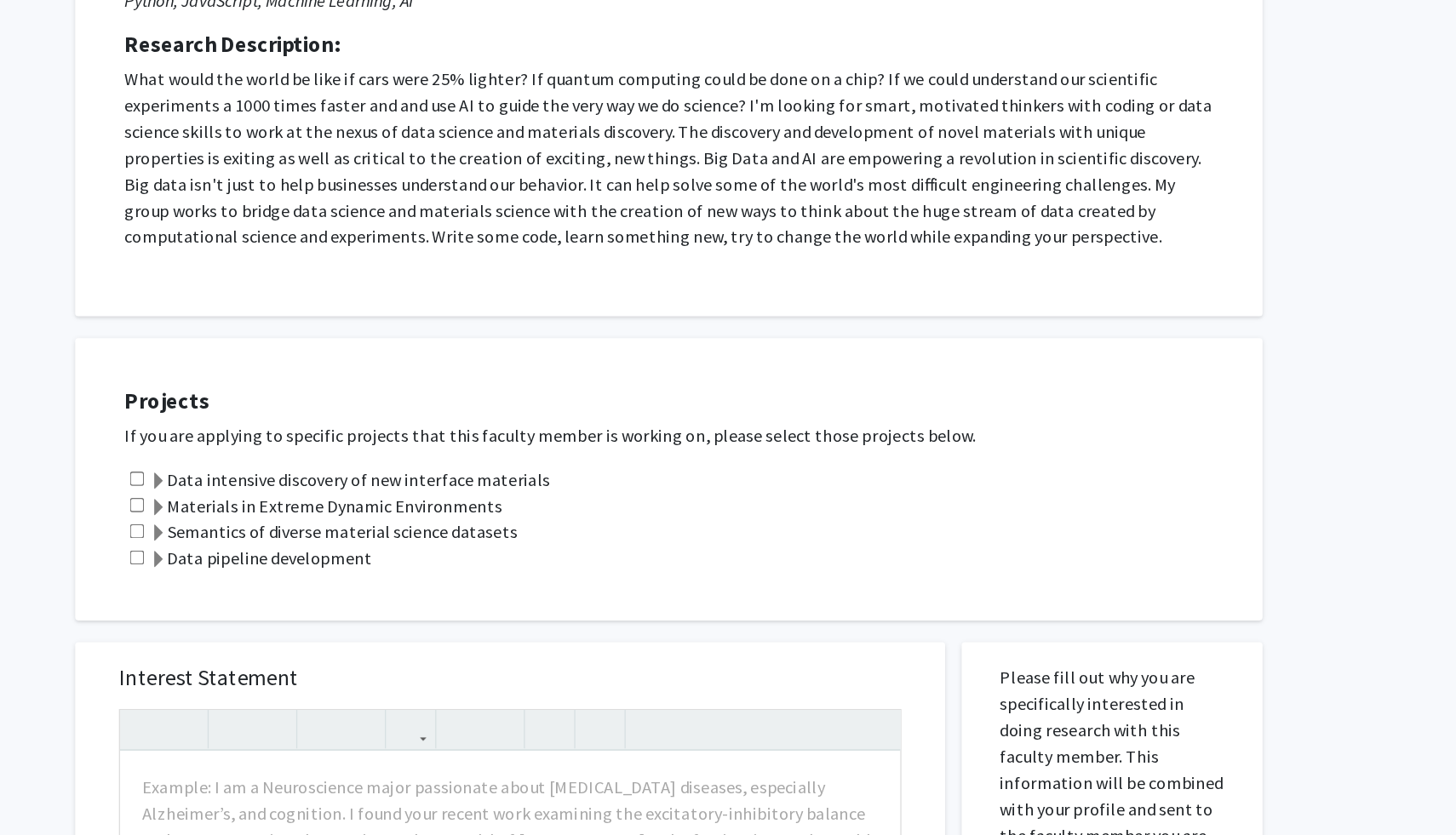
click at [320, 374] on input "checkbox" at bounding box center [321, 373] width 11 height 11
checkbox input "true"
click at [319, 396] on input "checkbox" at bounding box center [321, 392] width 11 height 11
checkbox input "true"
click at [318, 410] on input "checkbox" at bounding box center [321, 413] width 11 height 11
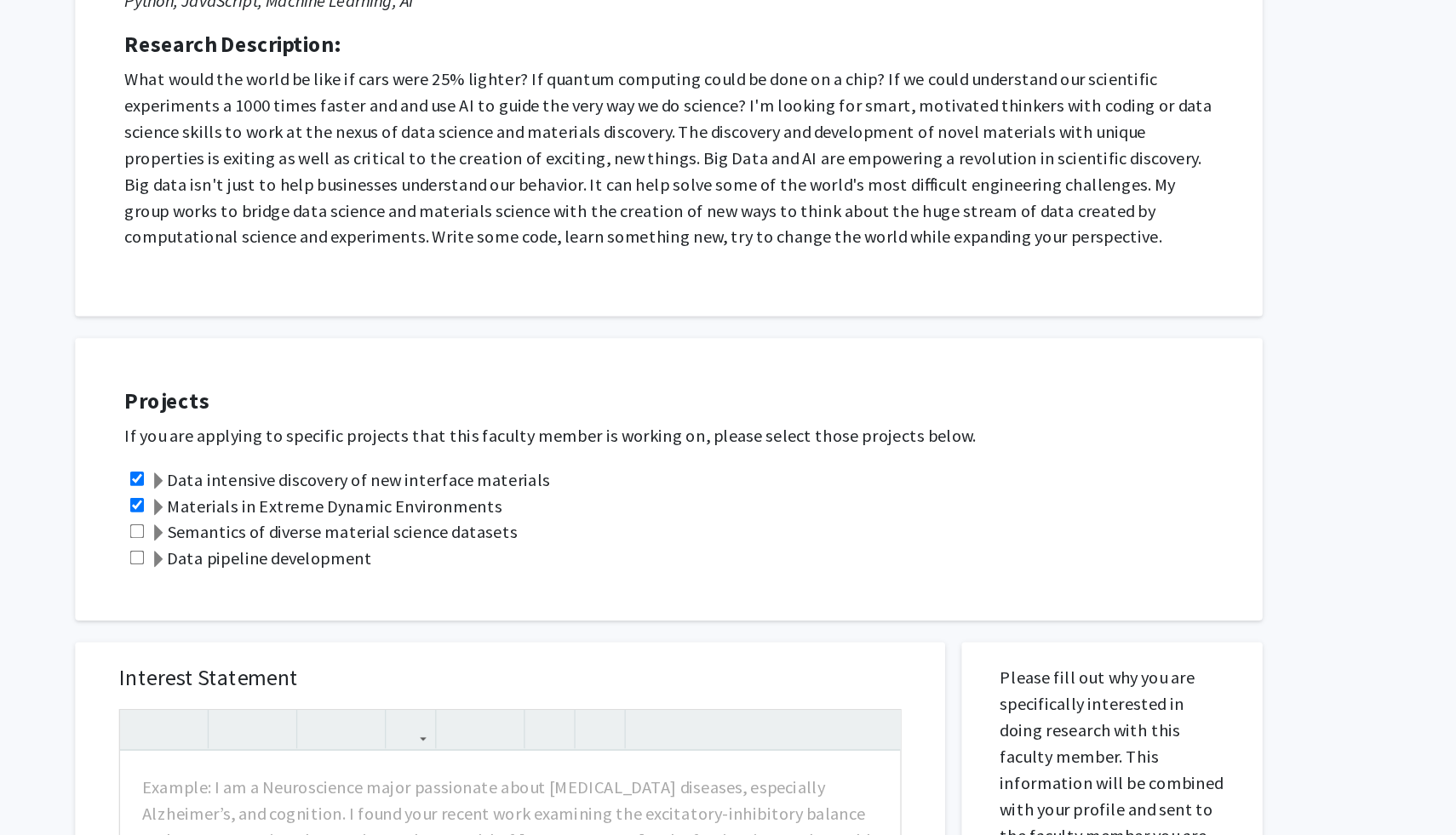
checkbox input "true"
click at [319, 434] on input "checkbox" at bounding box center [321, 434] width 11 height 11
checkbox input "true"
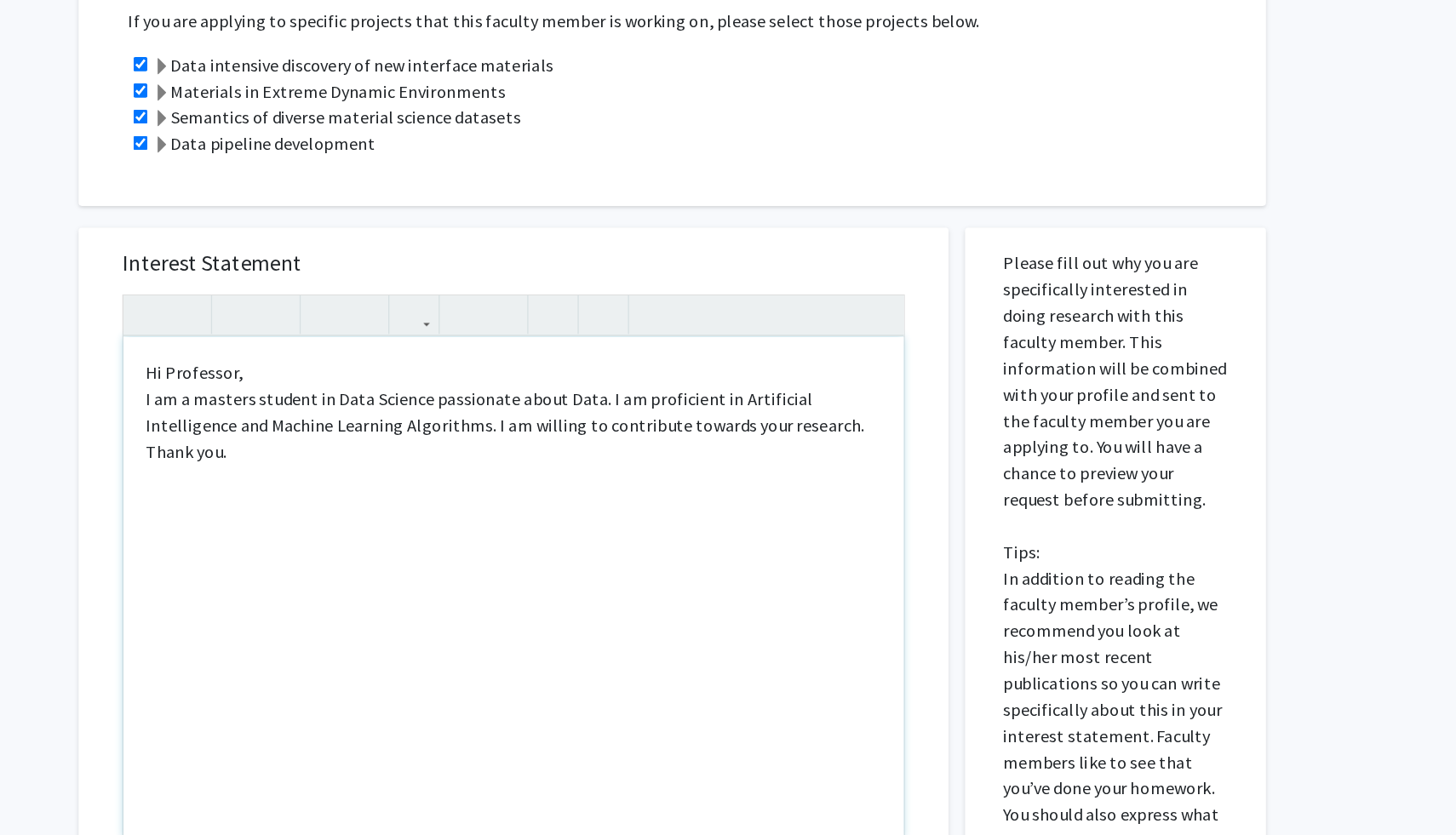
scroll to position [436, 0]
click at [891, 492] on p "Hi Professor, I am a masters student in Data Science passionate about Data. I a…" at bounding box center [611, 505] width 573 height 81
type textarea "<p>Hi Professor,<br>I am a masters student in Data Science passionate about Dat…"
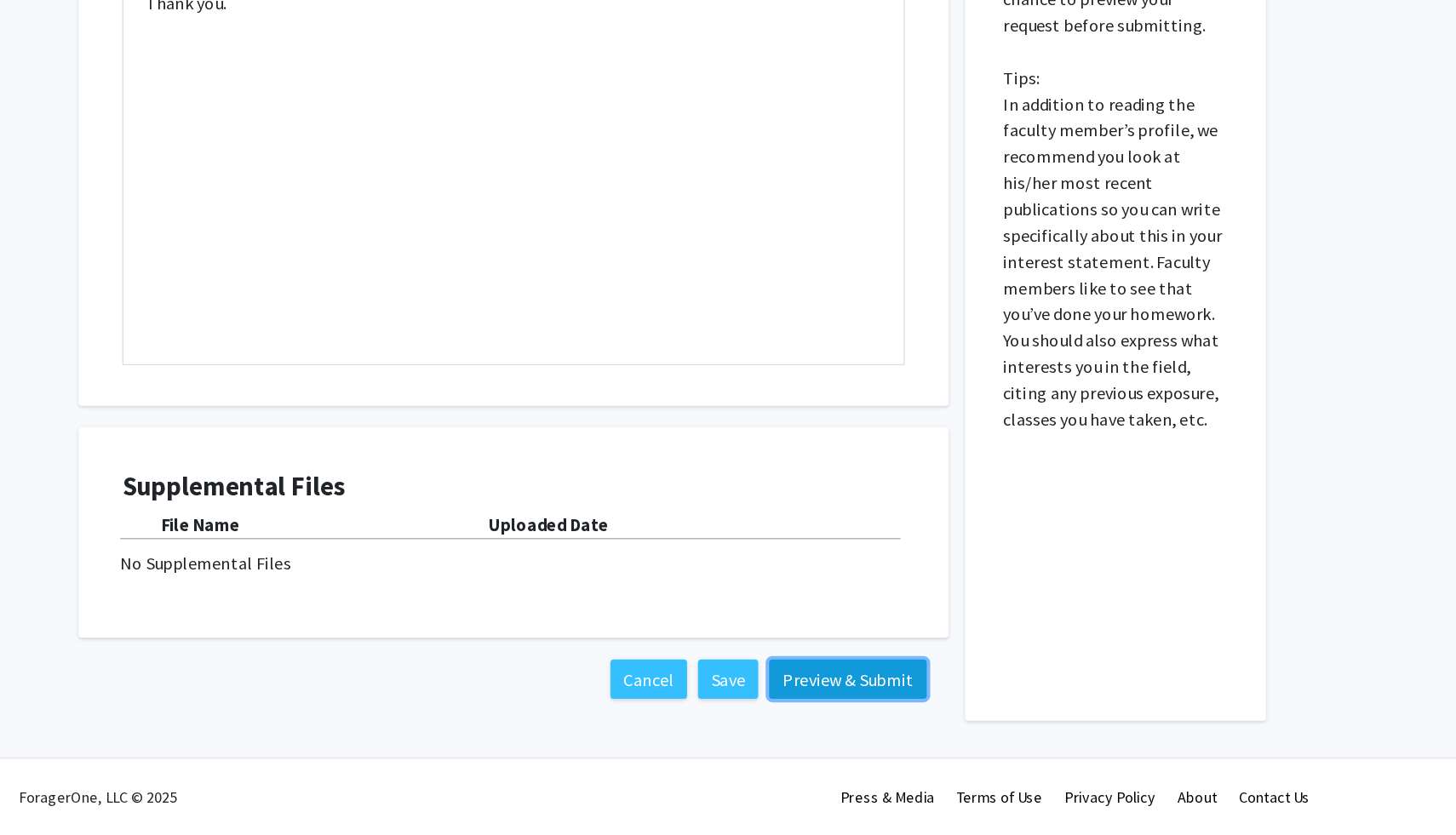
click at [835, 712] on button "Preview & Submit" at bounding box center [871, 713] width 123 height 30
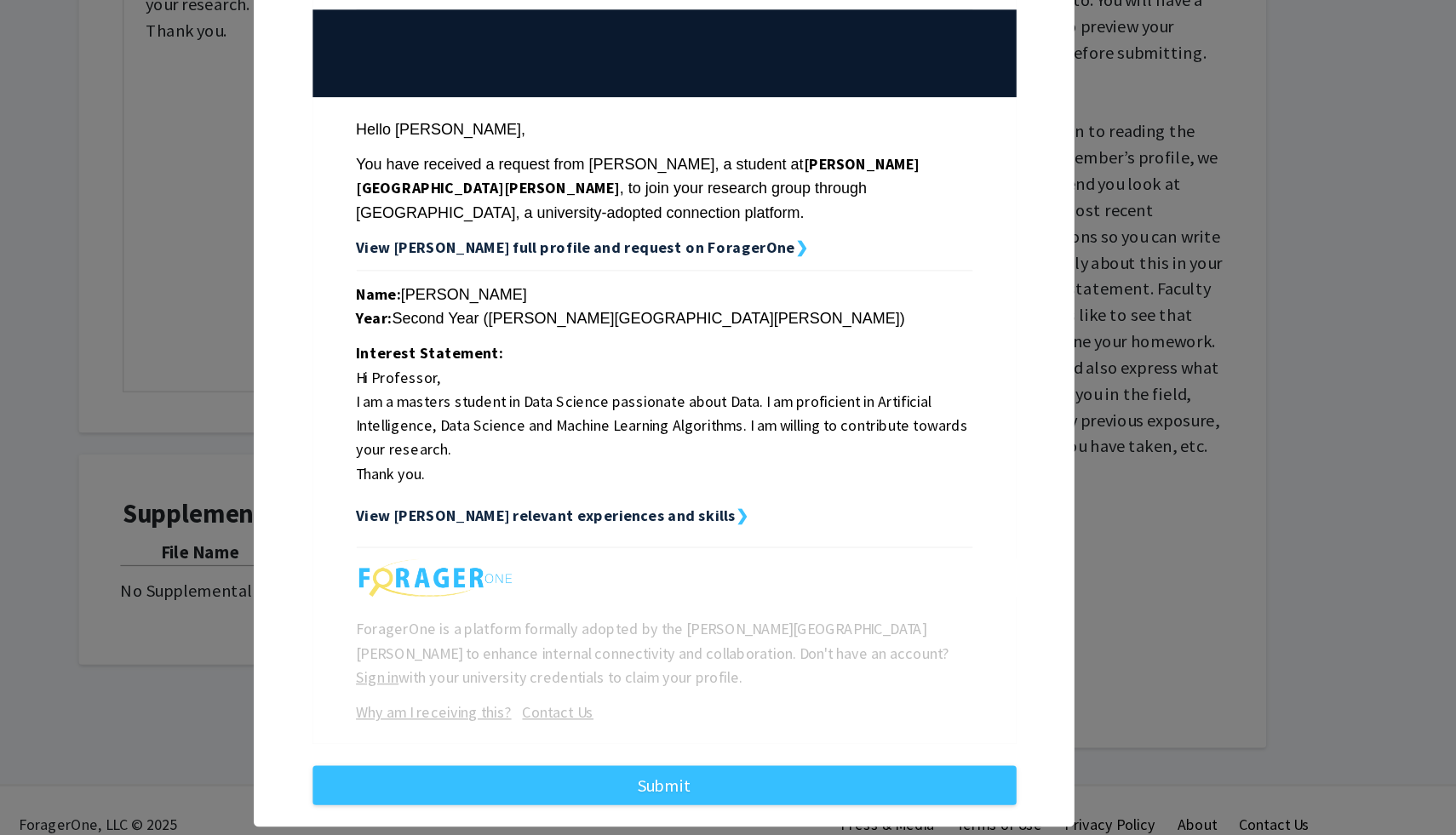
scroll to position [804, 0]
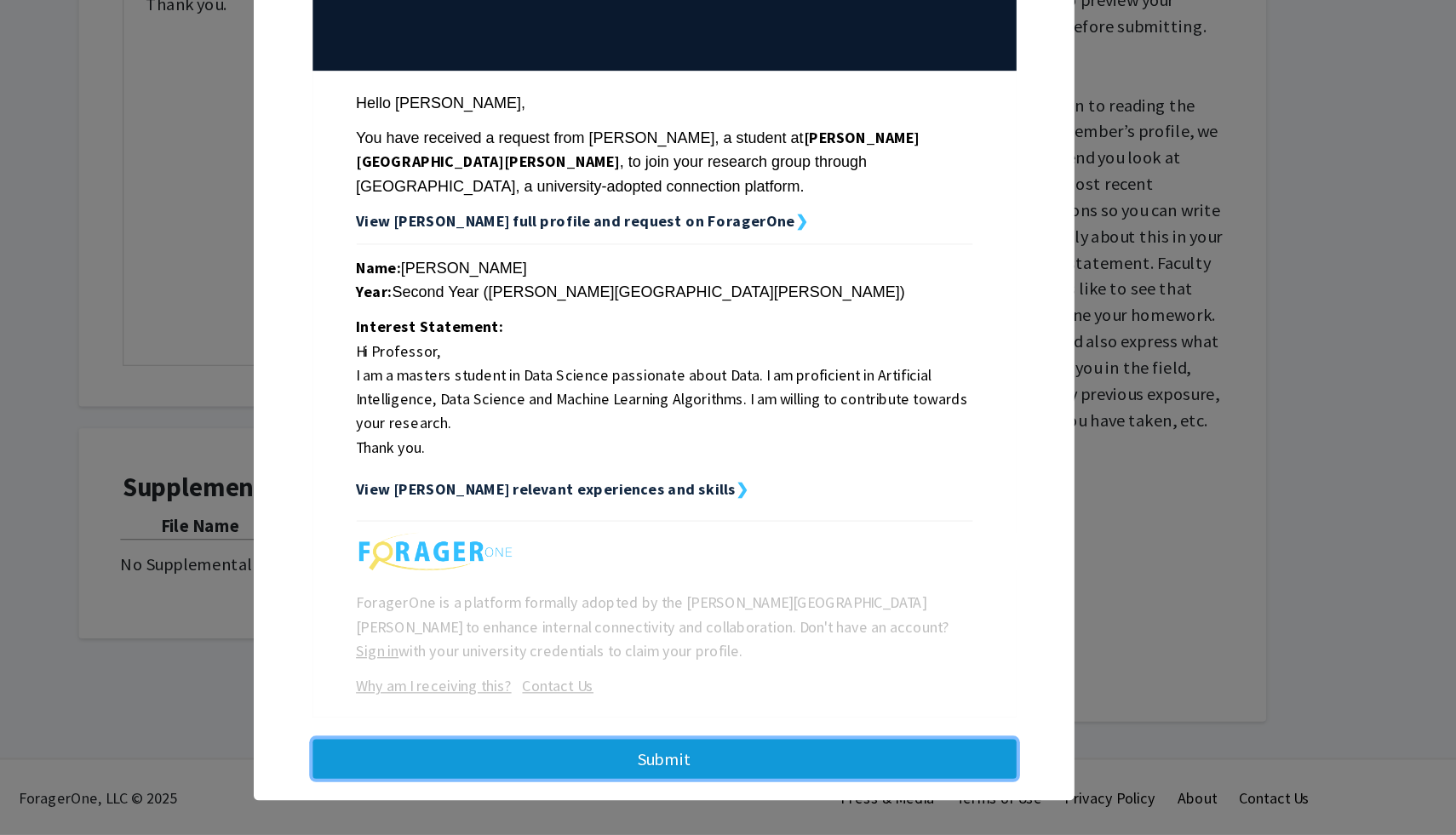
click at [671, 760] on button "Submit" at bounding box center [728, 775] width 548 height 30
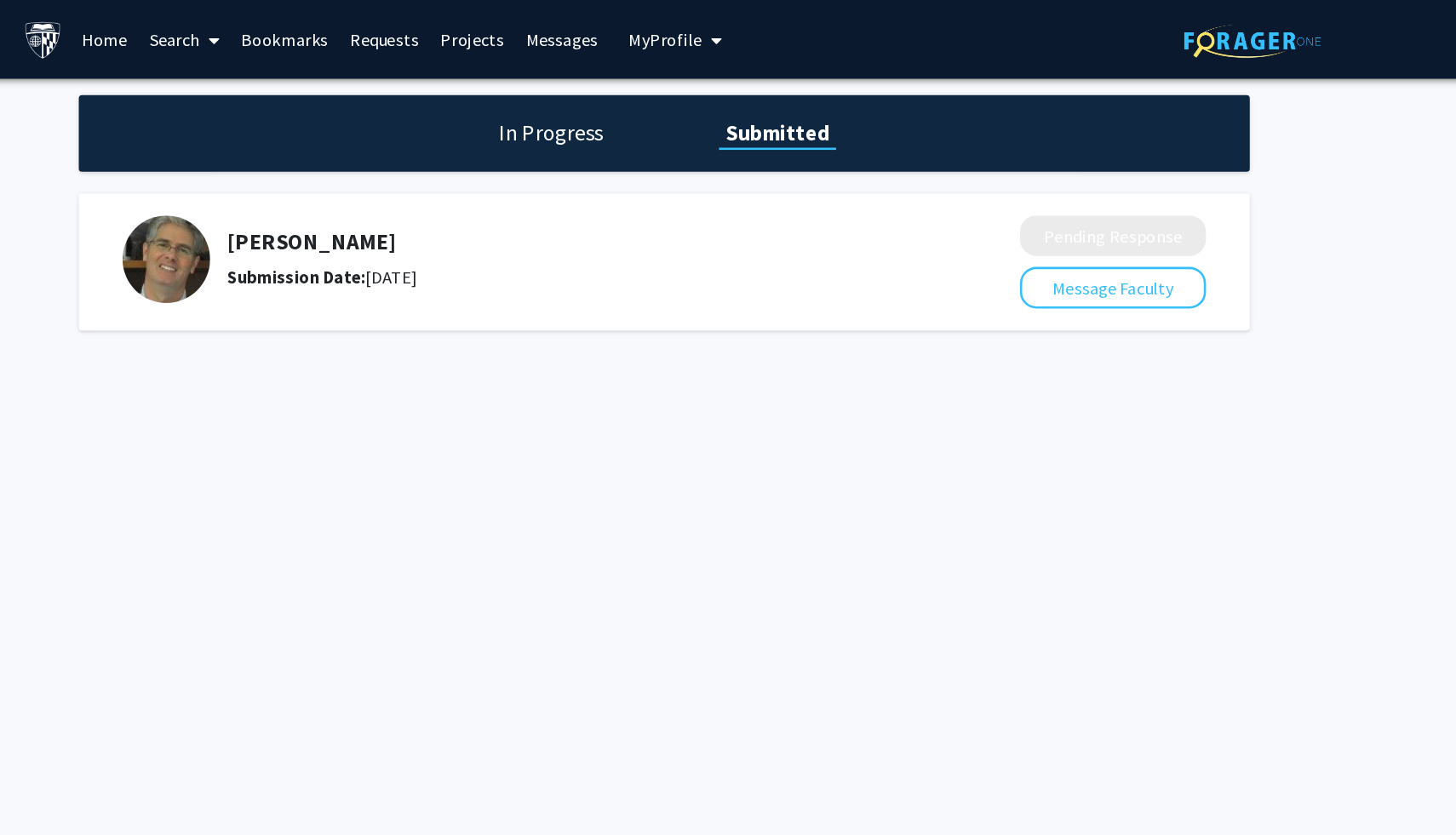
click at [627, 107] on h1 "In Progress" at bounding box center [640, 102] width 91 height 24
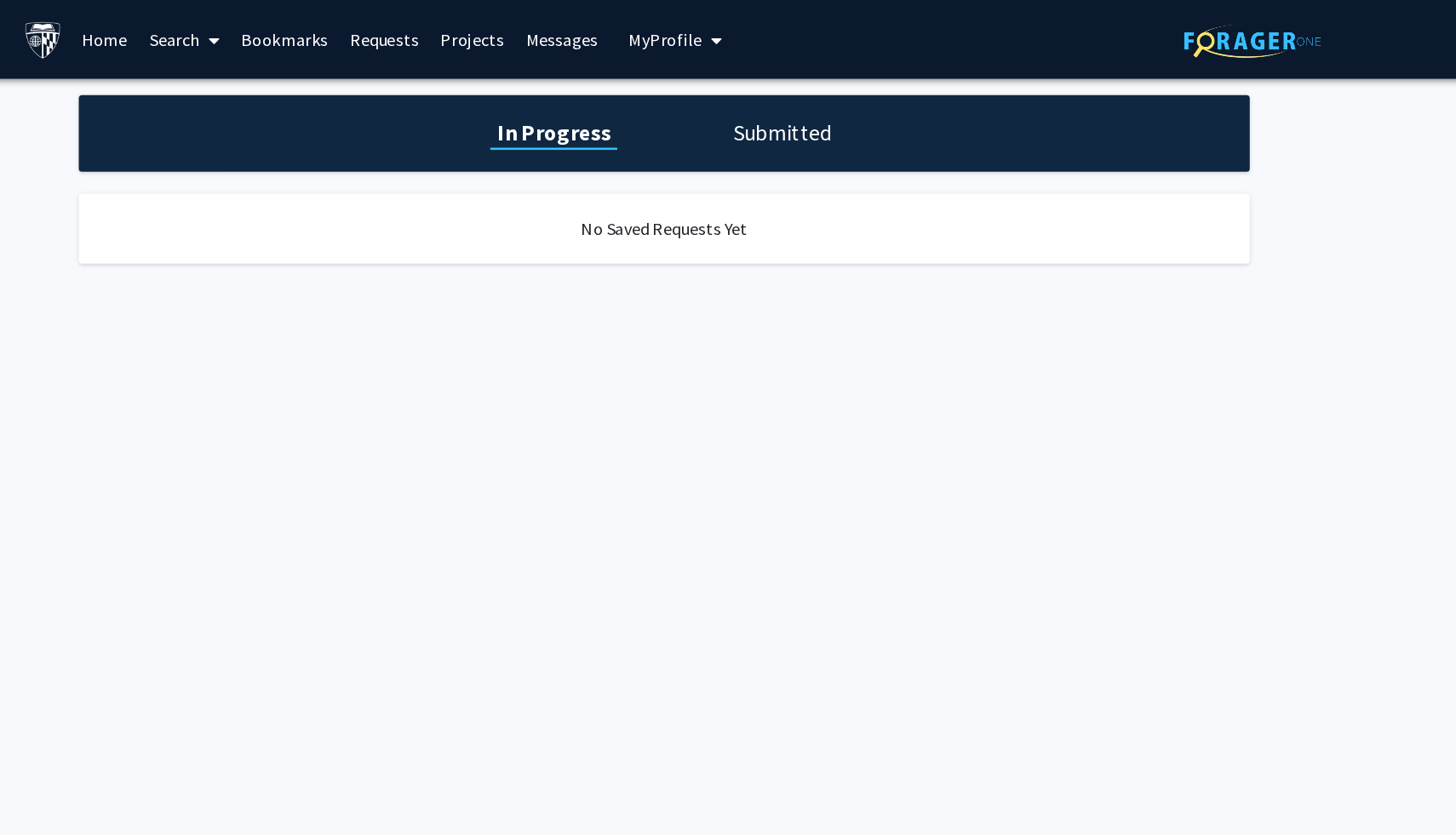
click at [820, 104] on h1 "Submitted" at bounding box center [820, 102] width 87 height 24
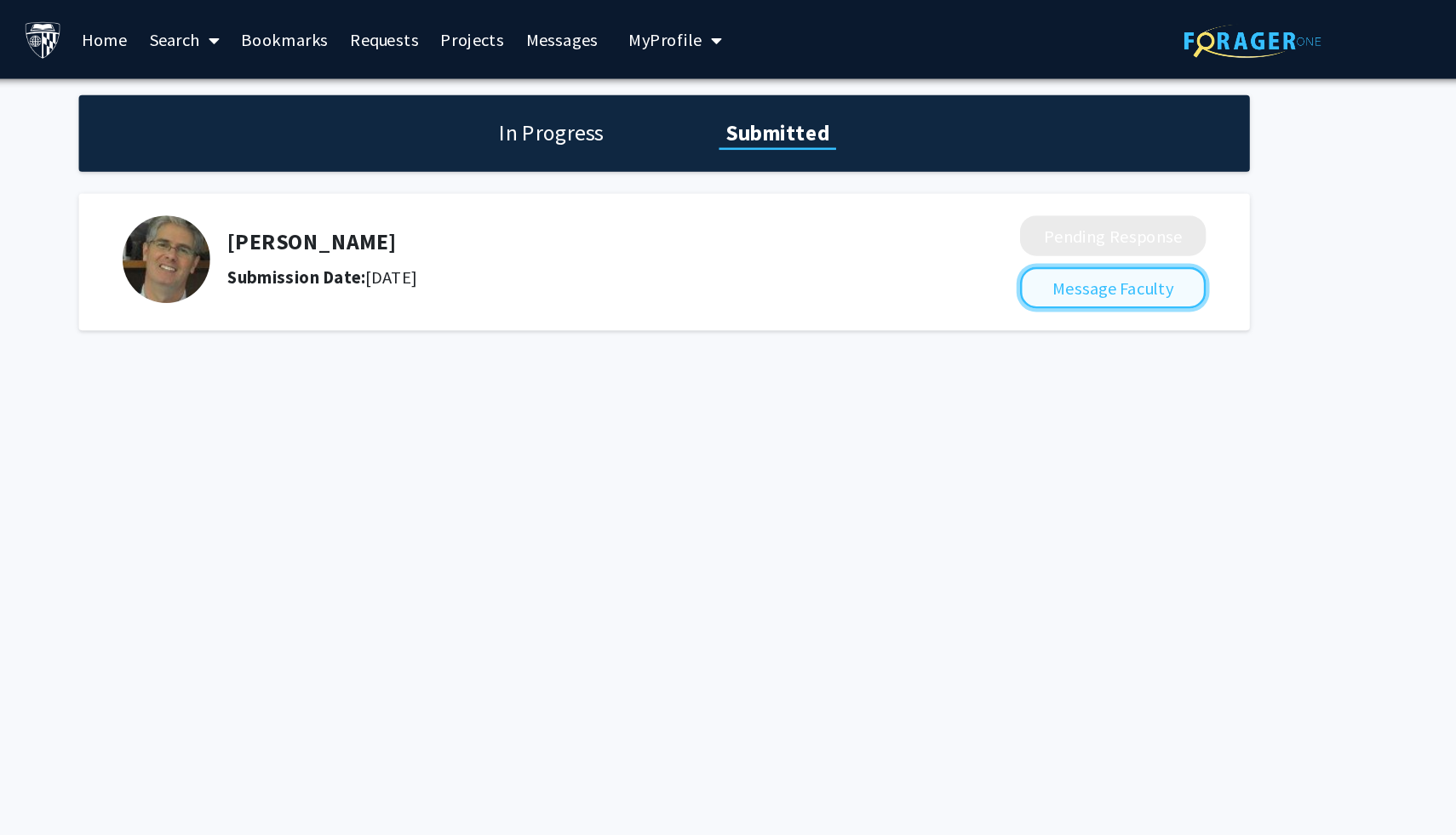
click at [1120, 235] on button "Message Faculty" at bounding box center [1077, 224] width 145 height 32
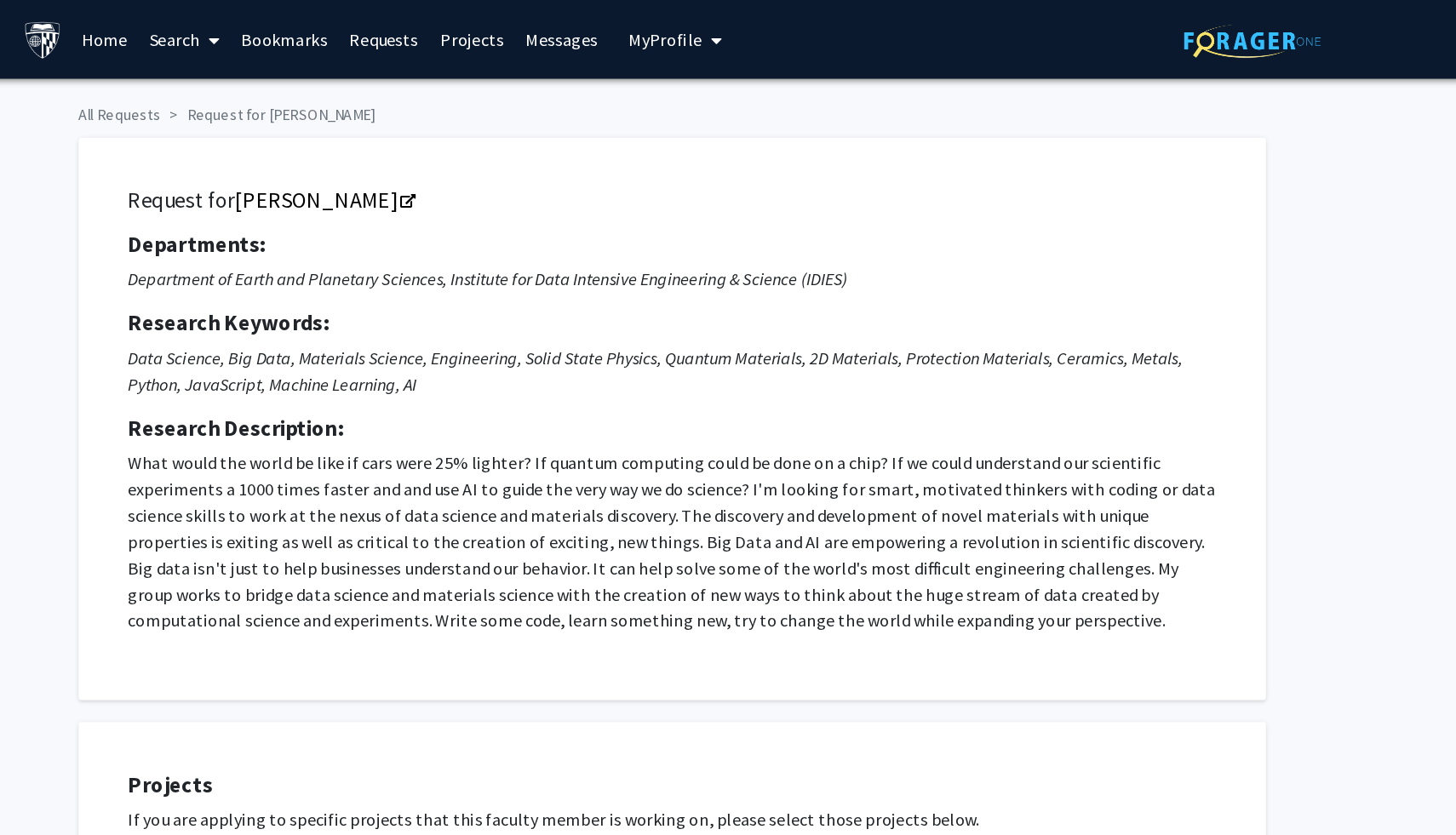
checkbox input "true"
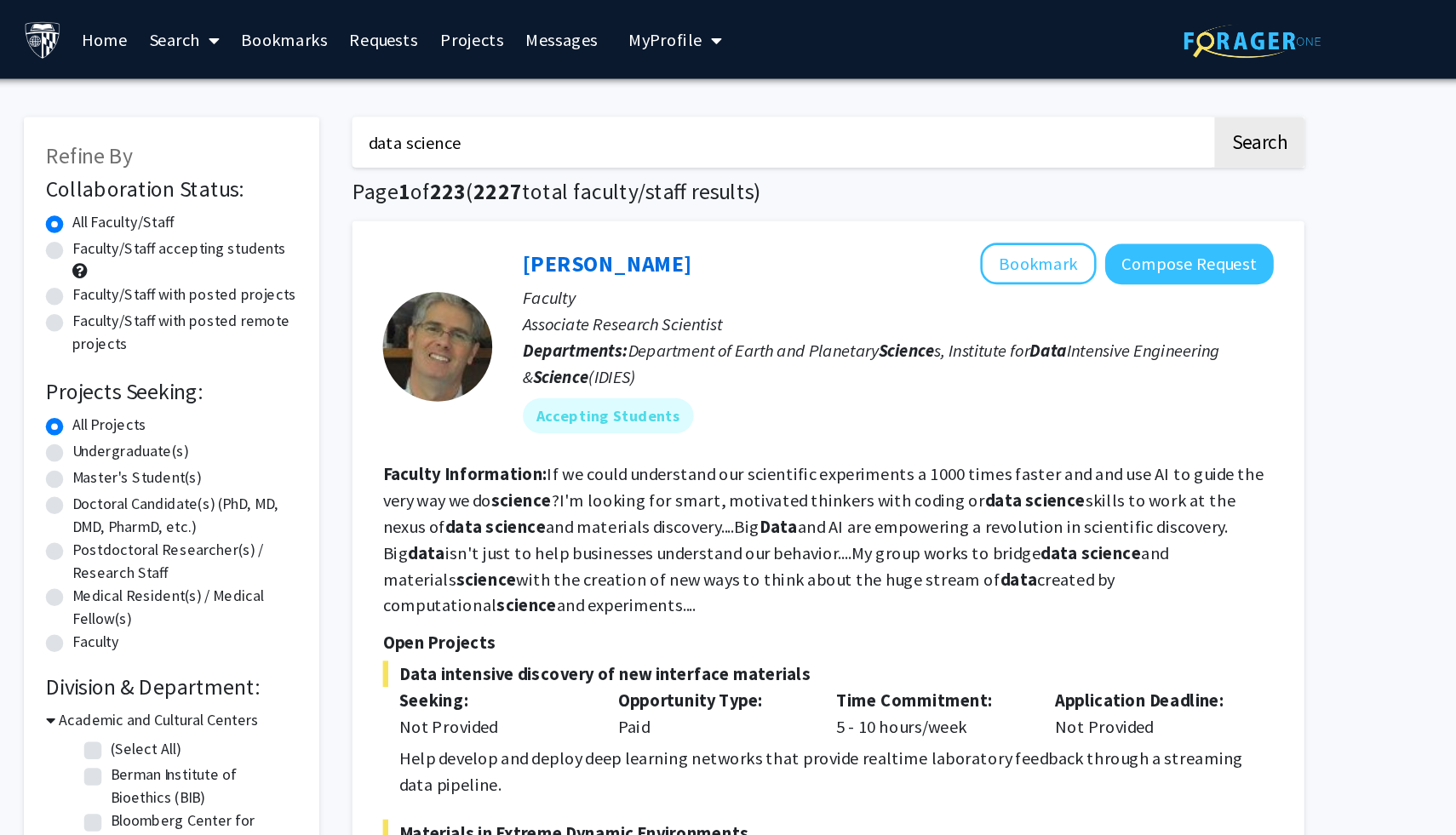
click at [684, 109] on input "data science" at bounding box center [819, 110] width 668 height 39
type input "d"
click at [1156, 91] on button "Search" at bounding box center [1191, 110] width 70 height 39
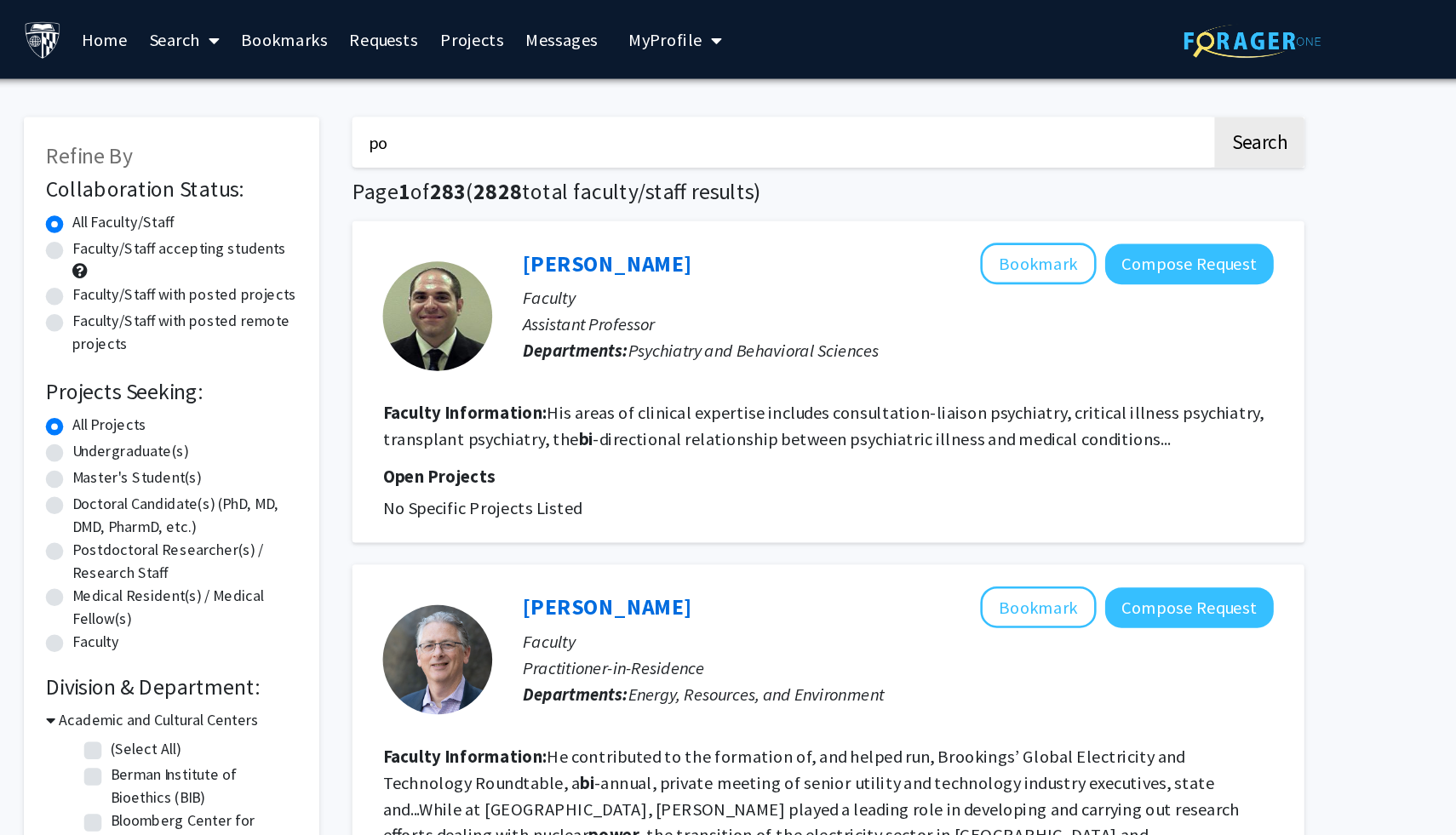
type input "p"
type input "y"
click at [1156, 91] on button "Search" at bounding box center [1191, 110] width 70 height 39
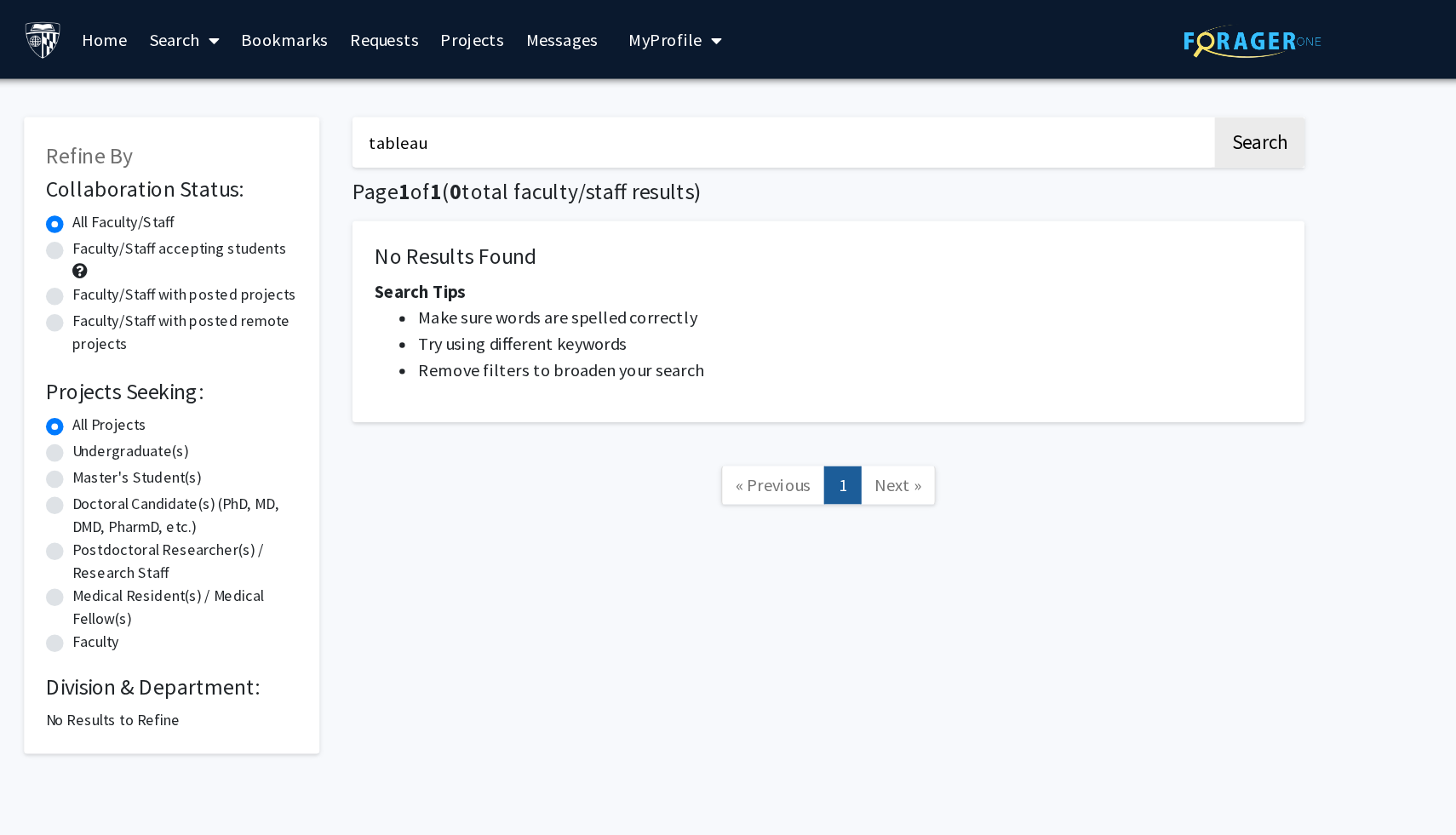
type input "tableau"
click at [1156, 91] on button "Search" at bounding box center [1191, 110] width 70 height 39
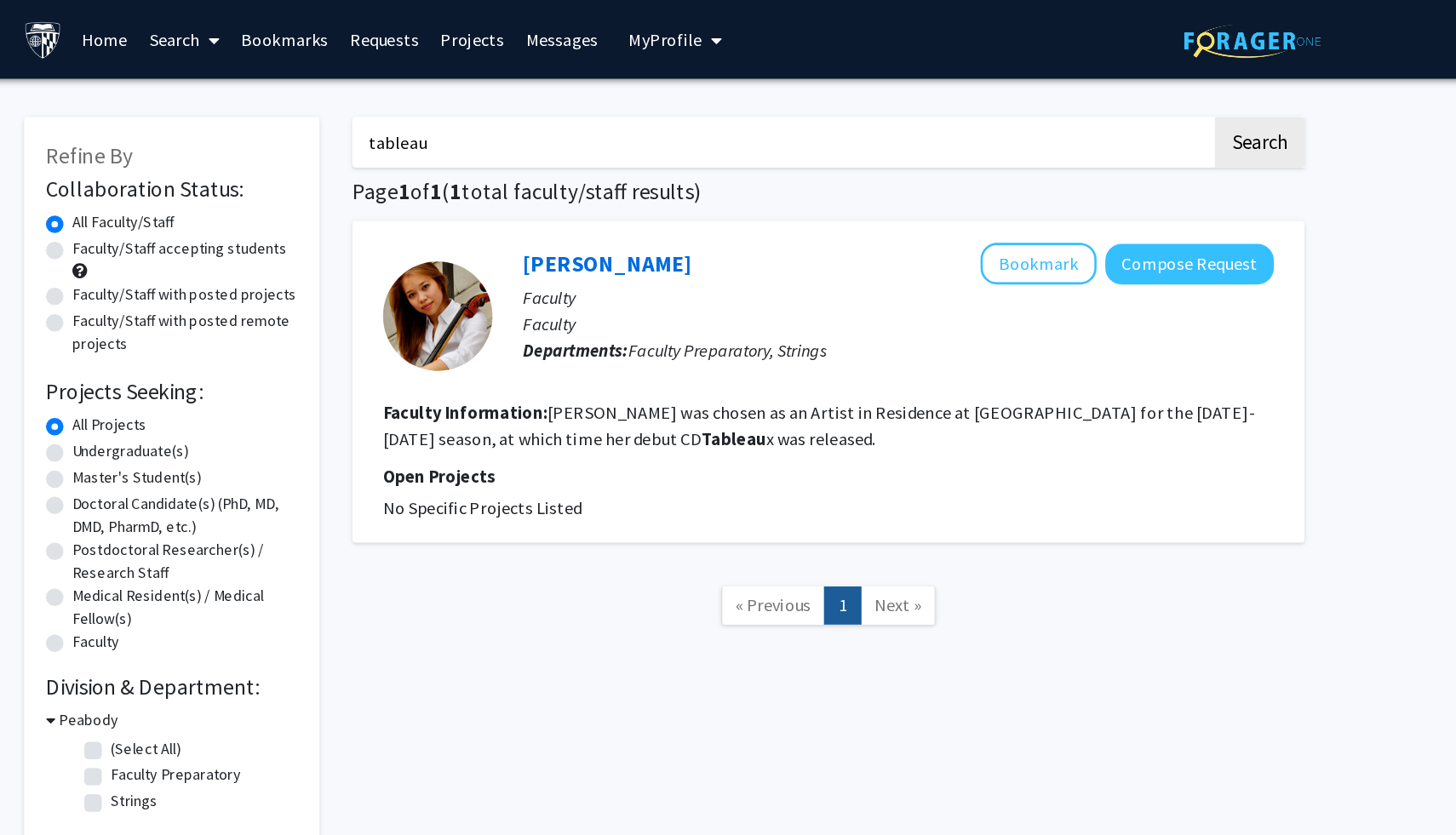
drag, startPoint x: 590, startPoint y: 89, endPoint x: 521, endPoint y: 93, distance: 69.1
click at [521, 93] on div "tableau Search Page 1 of 1 ( 1 total faculty/staff results) Alicia Ward Bookmar…" at bounding box center [855, 364] width 766 height 582
drag, startPoint x: 574, startPoint y: 106, endPoint x: 472, endPoint y: 109, distance: 102.0
click at [469, 111] on div "Refine By Collaboration Status: Collaboration Status All Faculty/Staff Collabor…" at bounding box center [728, 364] width 1022 height 582
type input "data analytics"
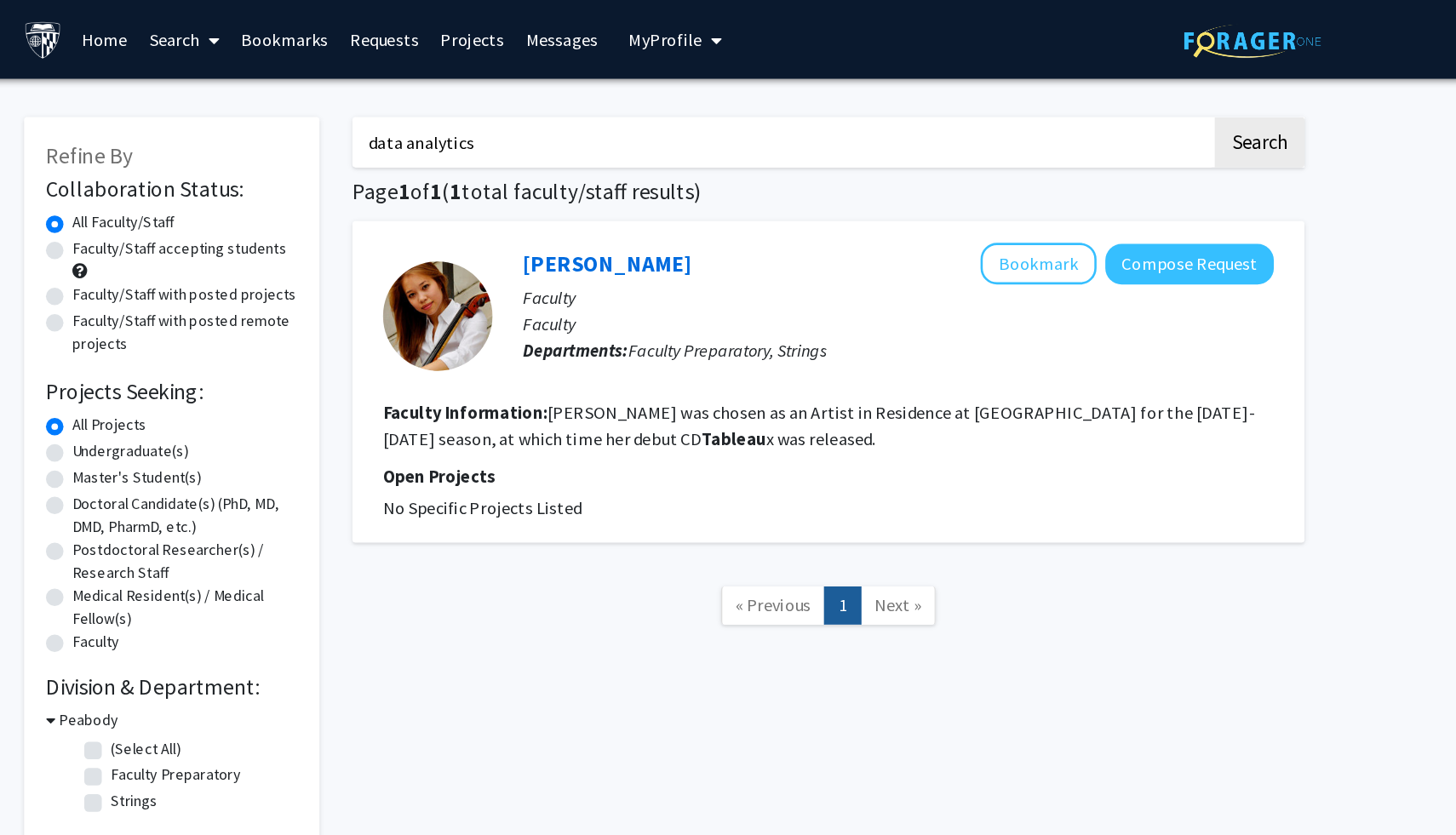
click at [1156, 91] on button "Search" at bounding box center [1191, 110] width 70 height 39
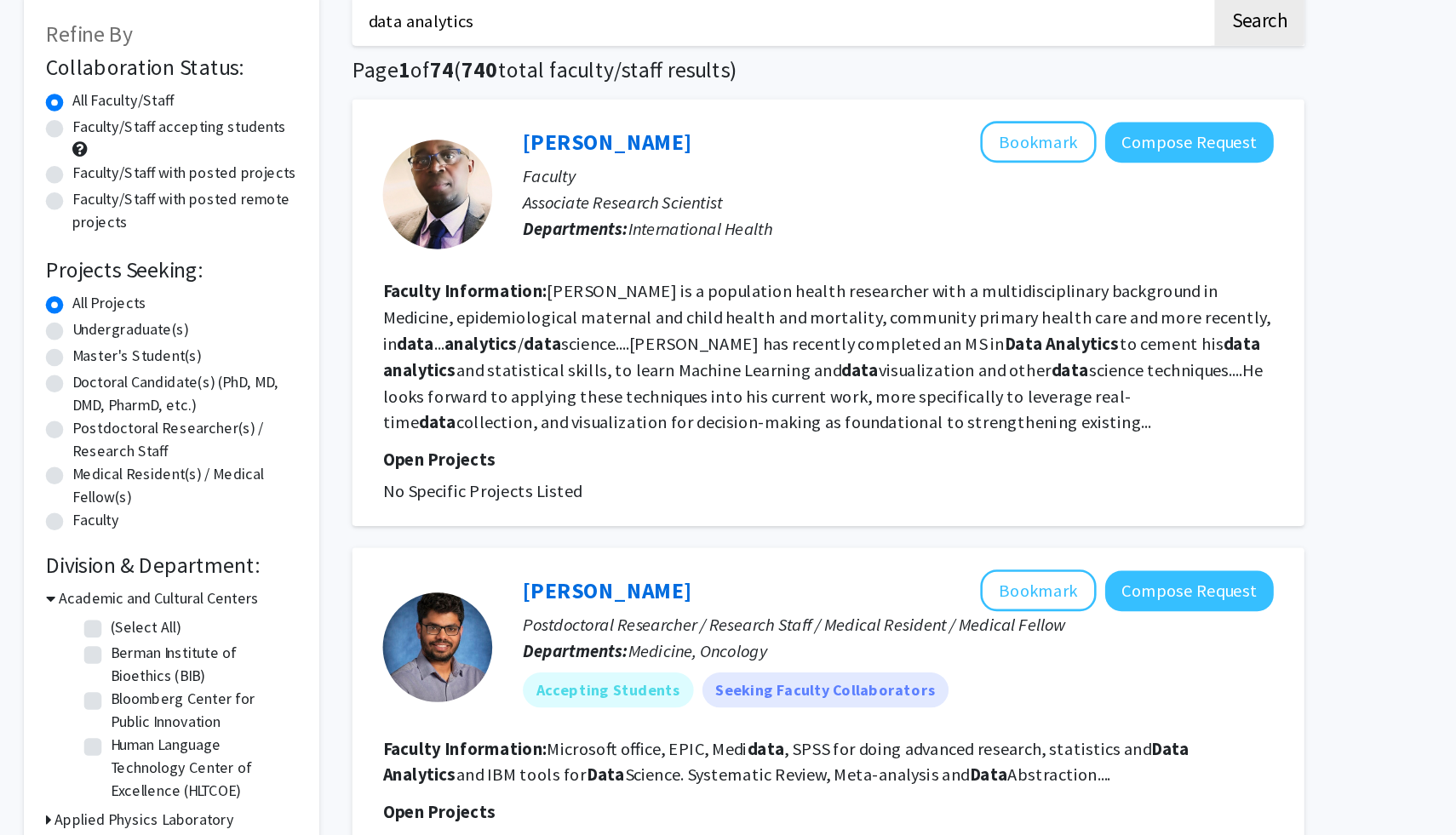
scroll to position [91, 0]
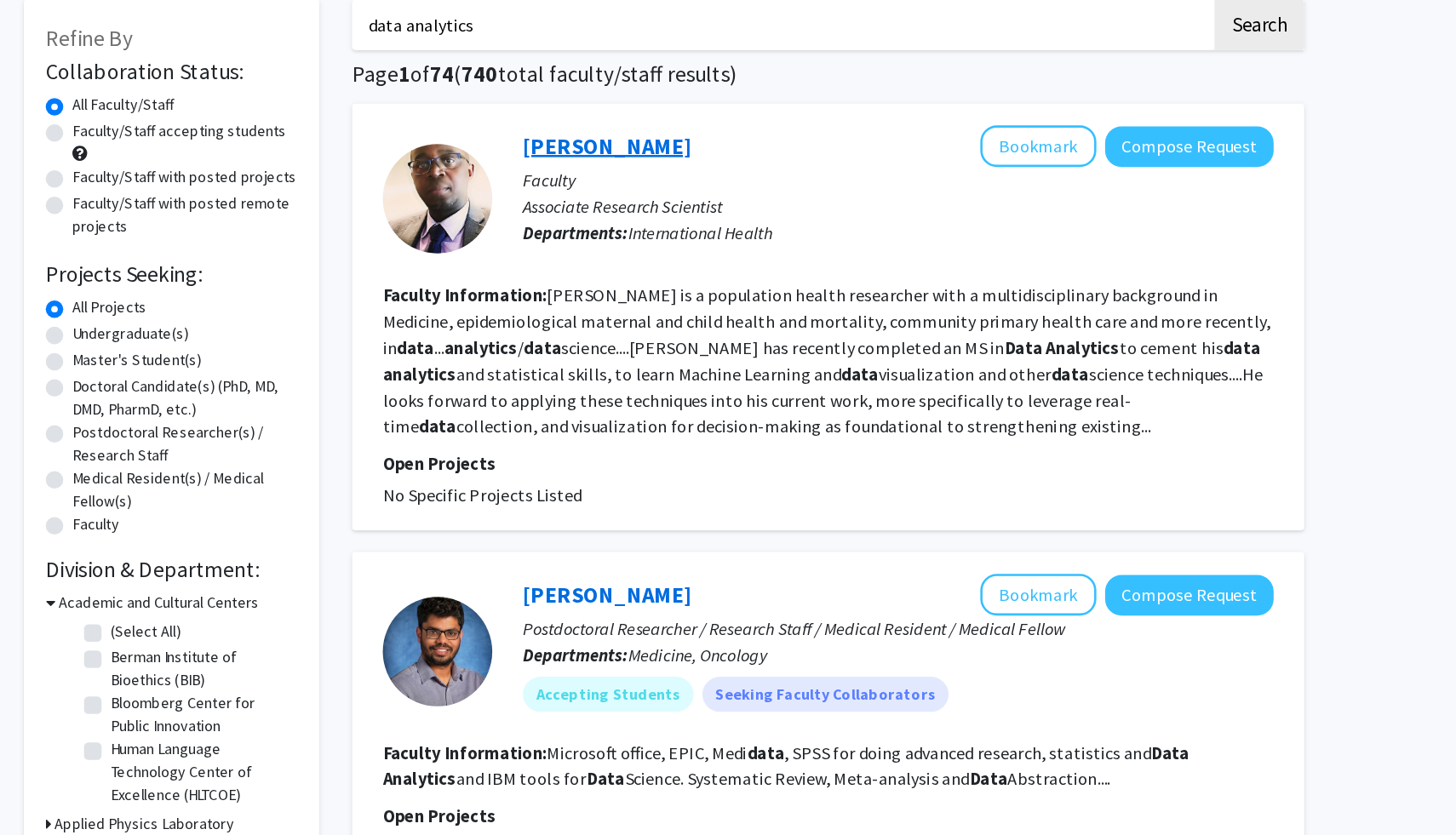
click at [692, 123] on link "Alain Koffi" at bounding box center [683, 113] width 132 height 21
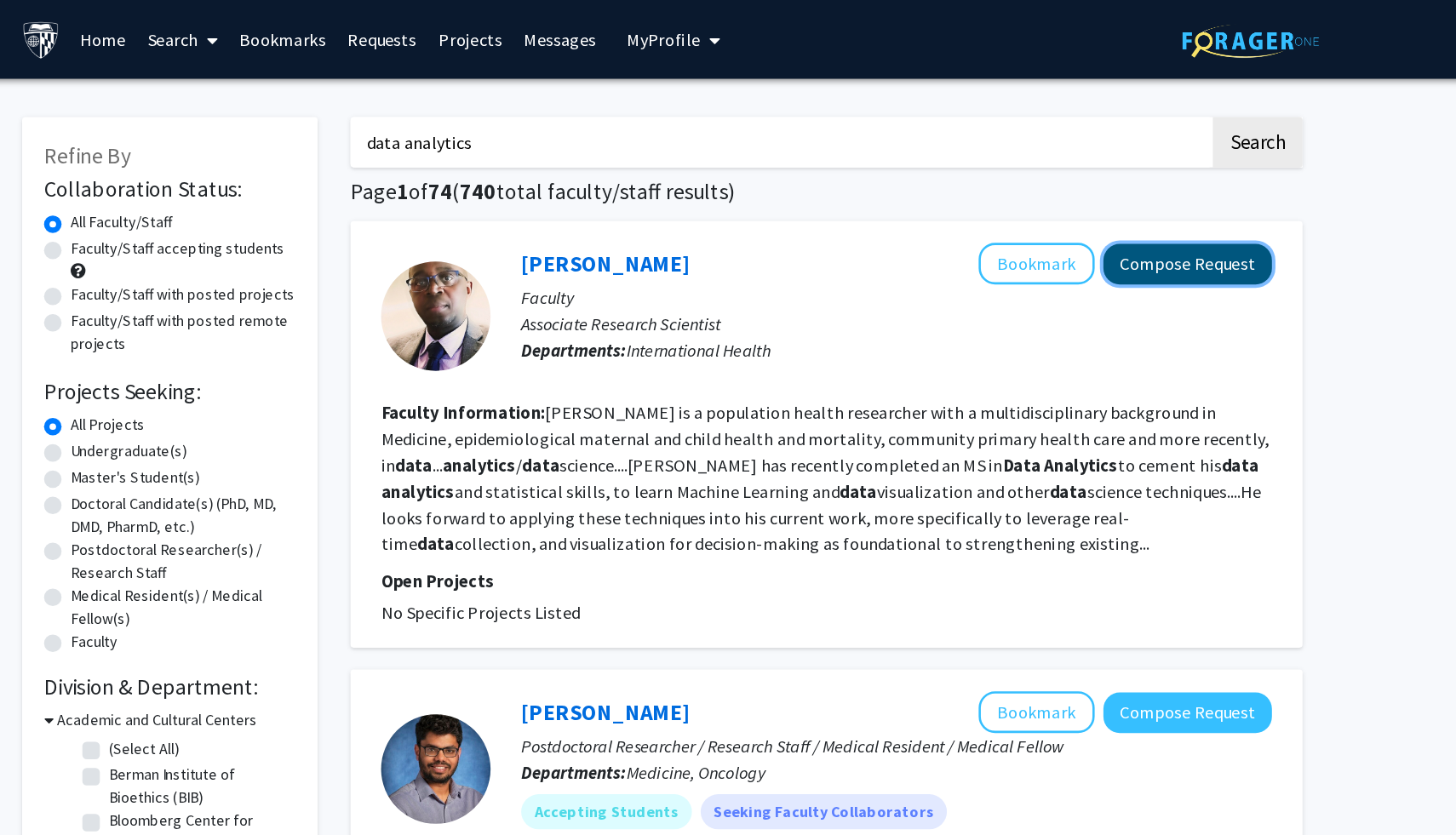
click at [1160, 211] on button "Compose Request" at bounding box center [1136, 205] width 132 height 31
drag, startPoint x: 592, startPoint y: 106, endPoint x: 531, endPoint y: 109, distance: 61.1
click at [531, 109] on input "data analytics" at bounding box center [819, 110] width 668 height 39
type input "data science"
click at [1156, 91] on button "Search" at bounding box center [1191, 110] width 70 height 39
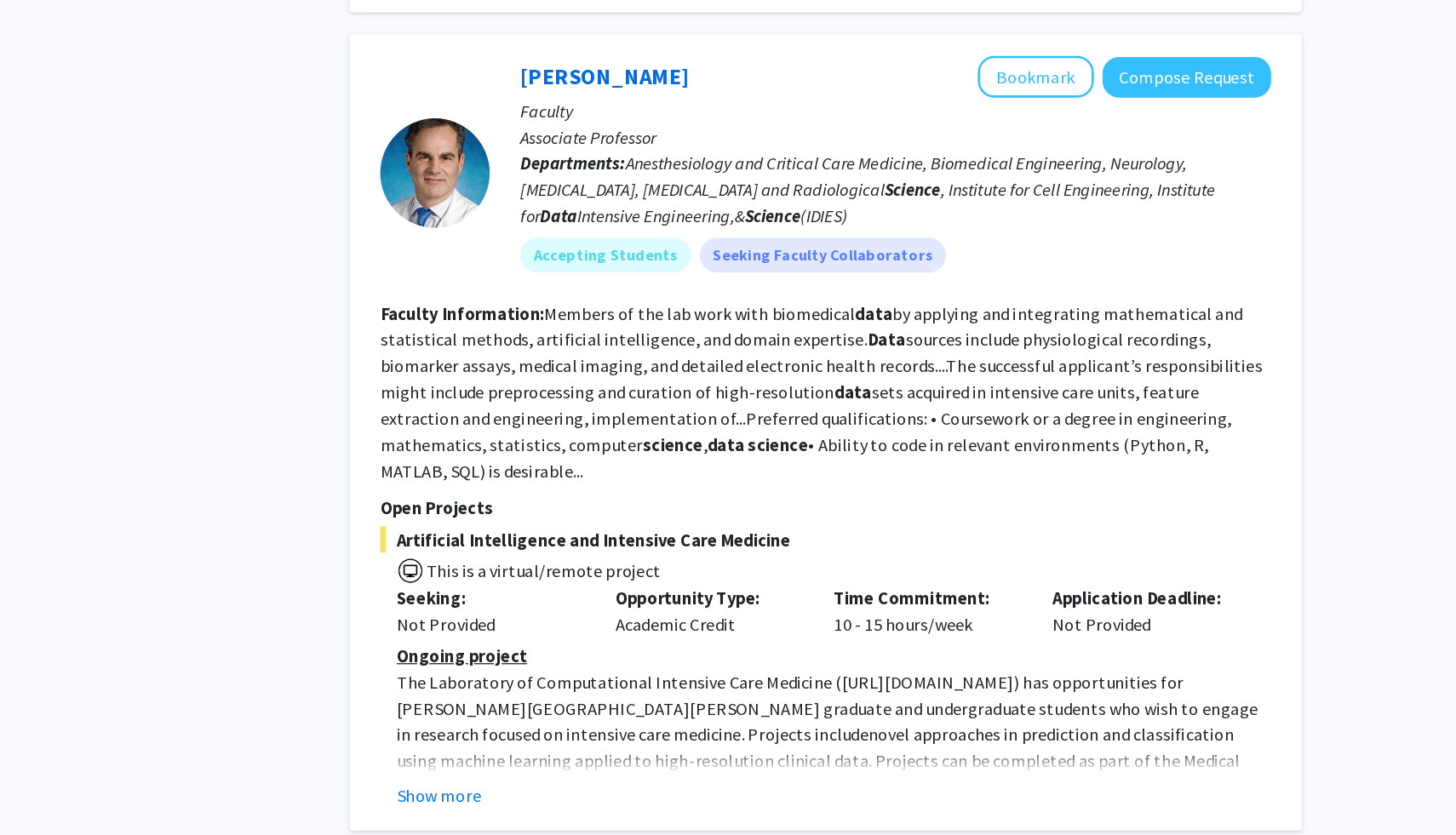
scroll to position [3010, 0]
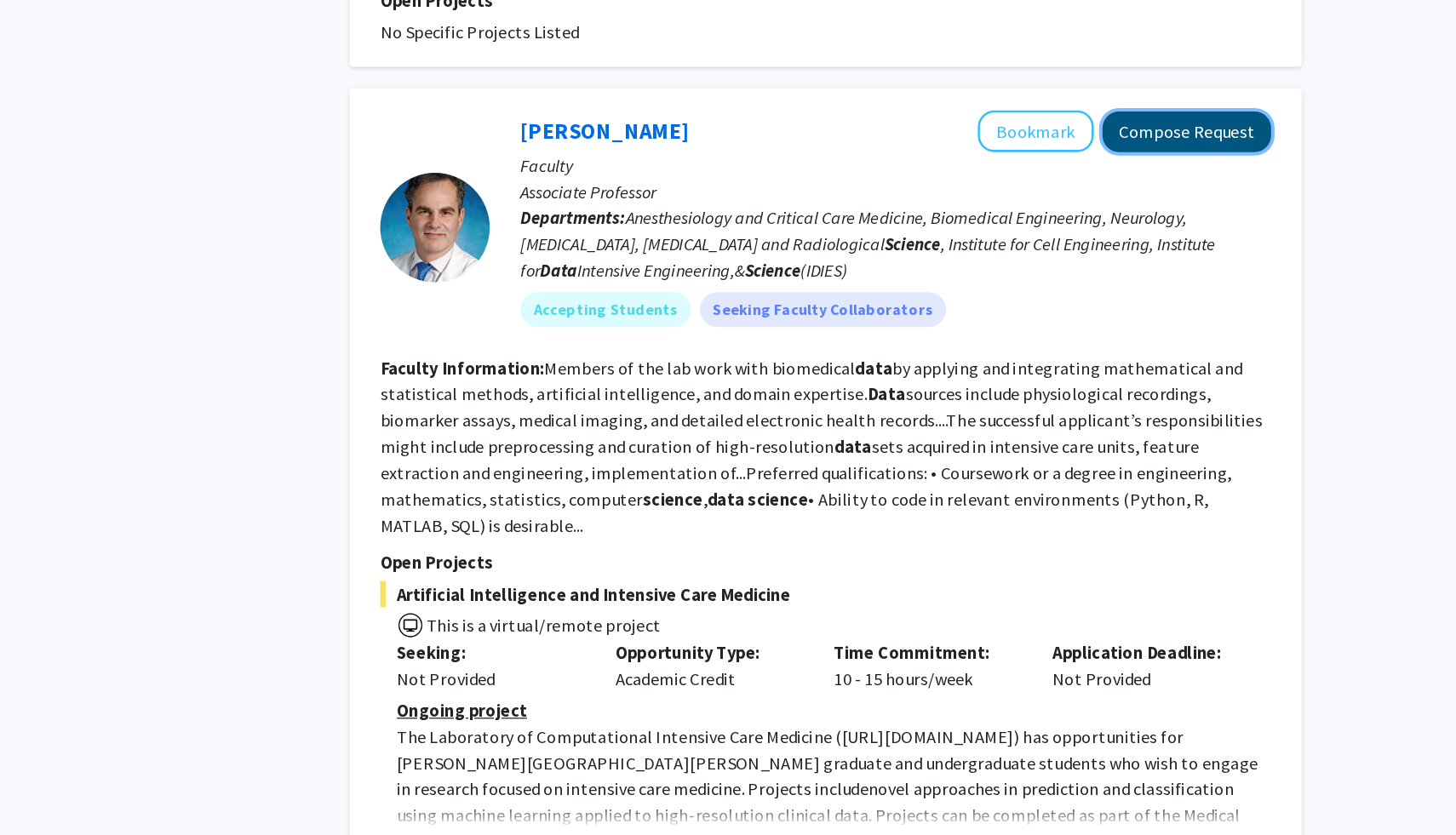
click at [1117, 230] on button "Compose Request" at bounding box center [1136, 245] width 132 height 31
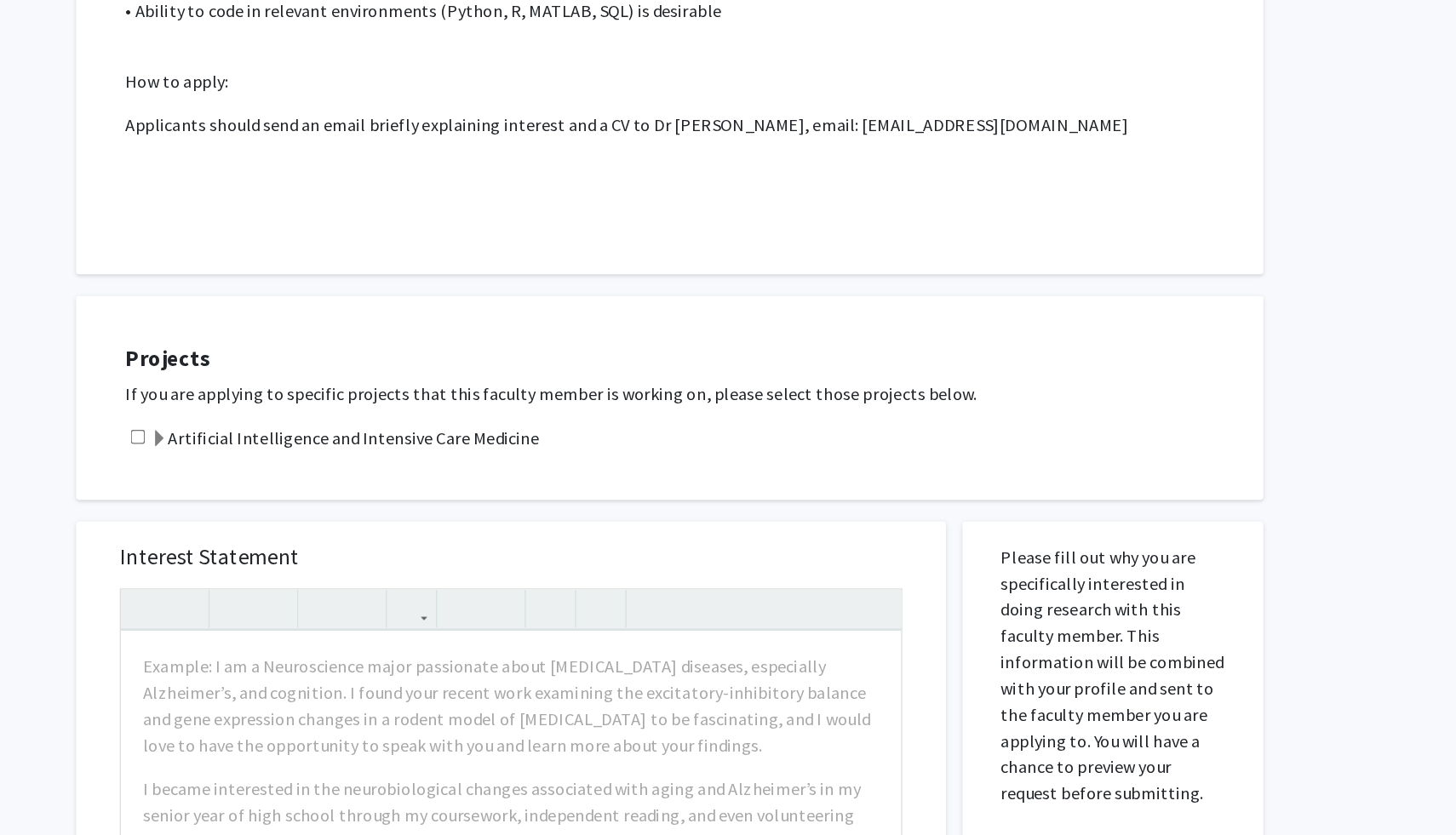
scroll to position [578, 0]
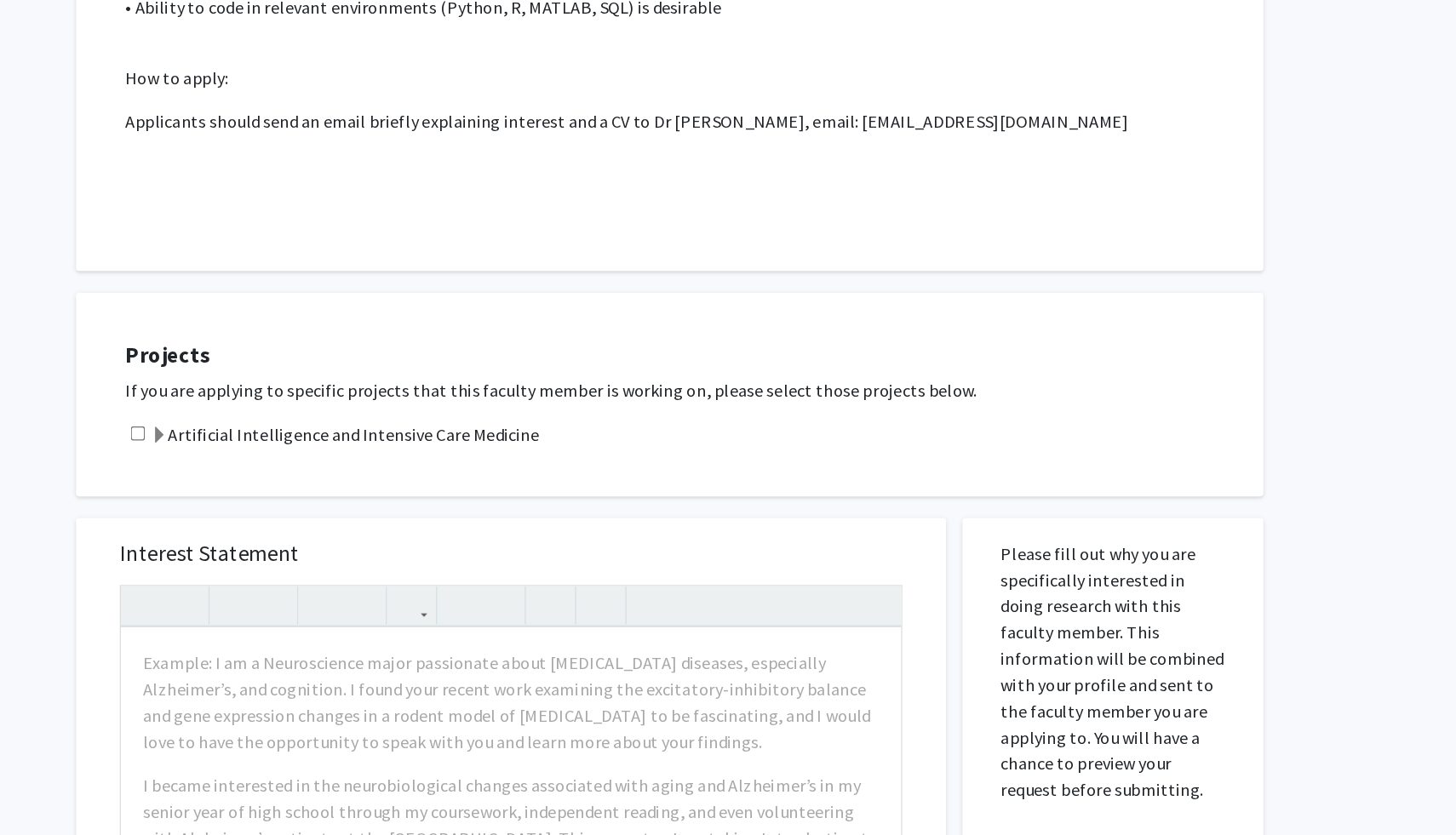
click at [325, 516] on input "checkbox" at bounding box center [321, 522] width 11 height 11
checkbox input "true"
click at [332, 517] on span at bounding box center [337, 524] width 13 height 13
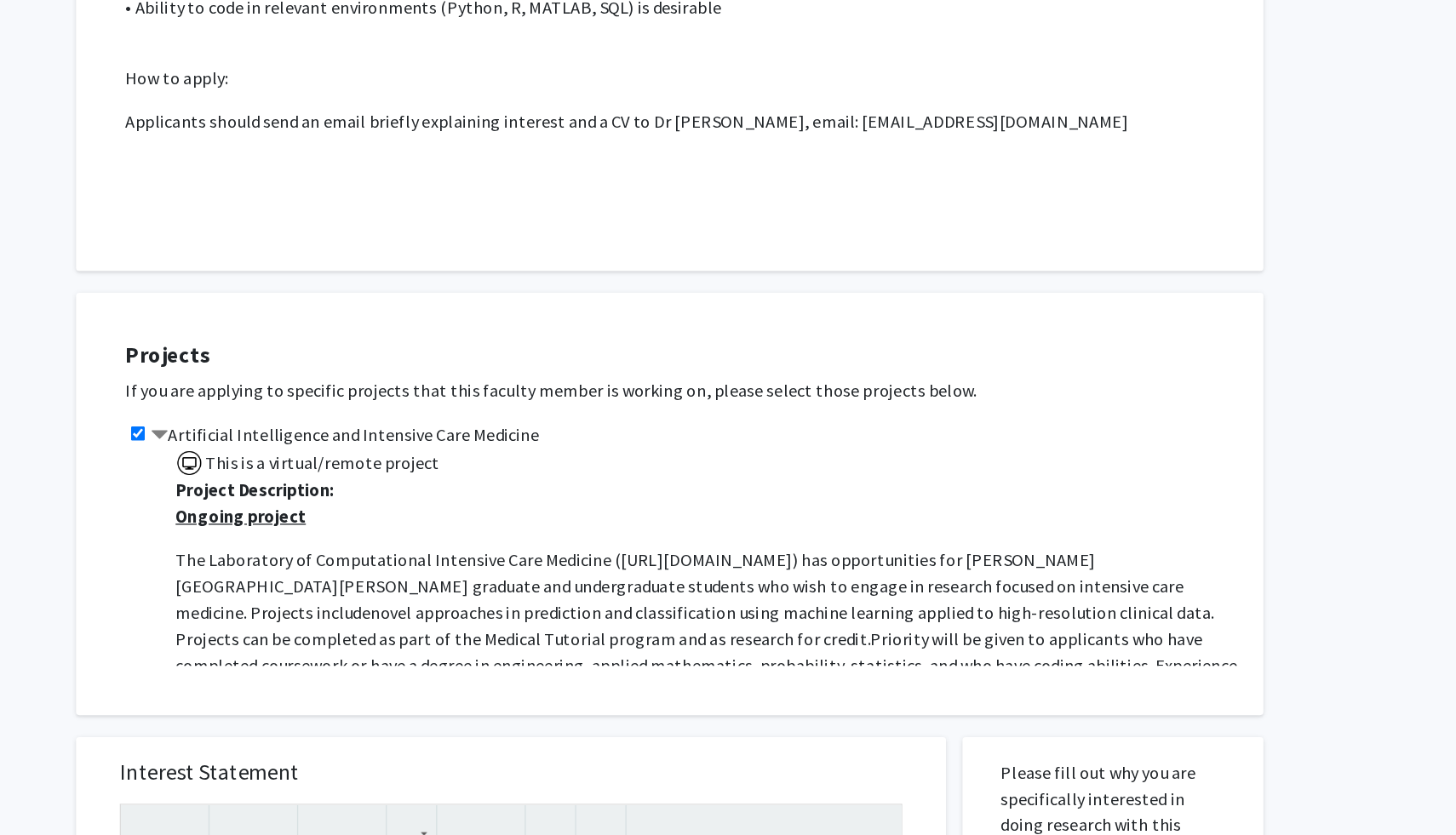
click at [332, 517] on span at bounding box center [337, 524] width 13 height 13
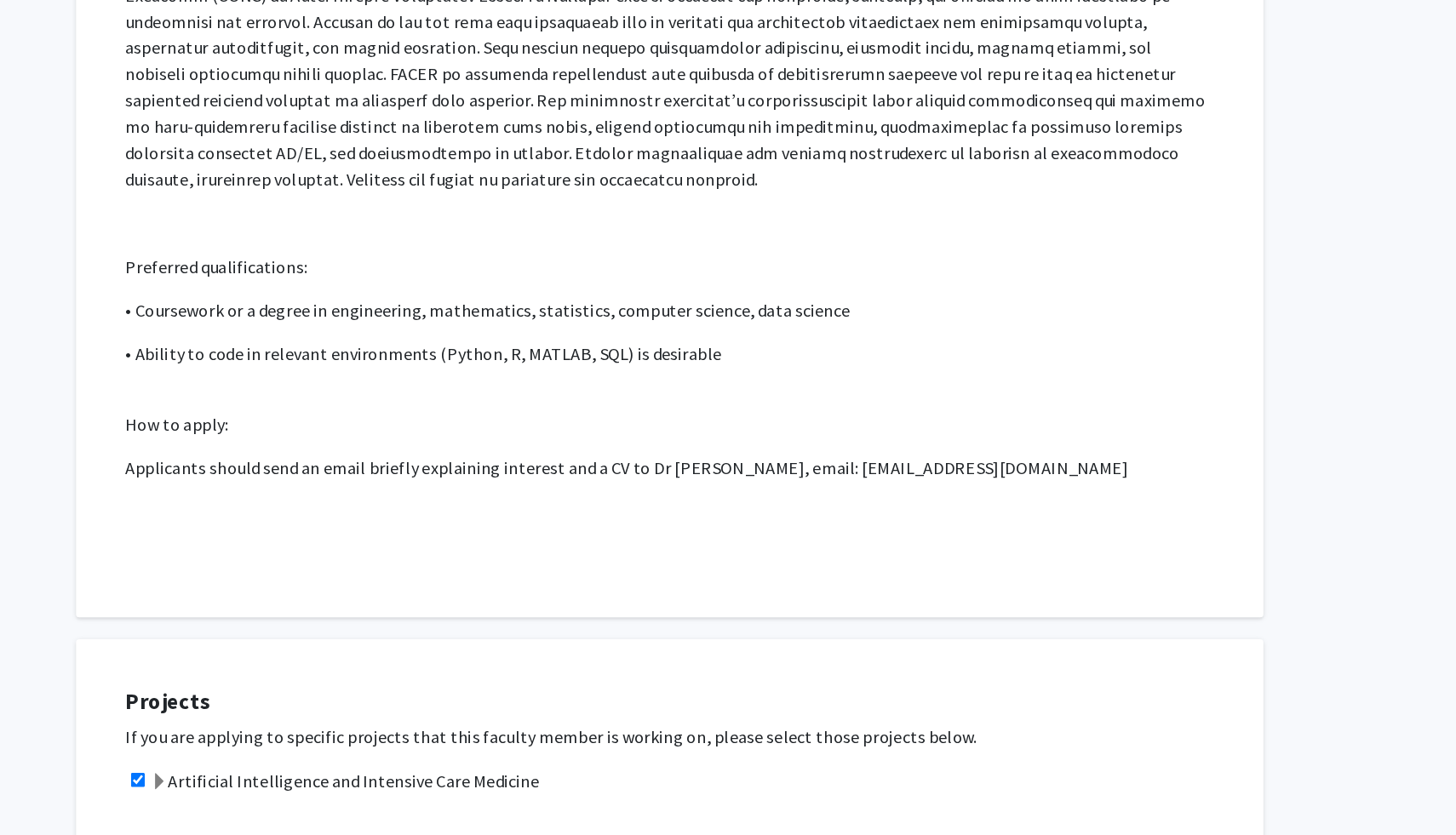
scroll to position [334, 0]
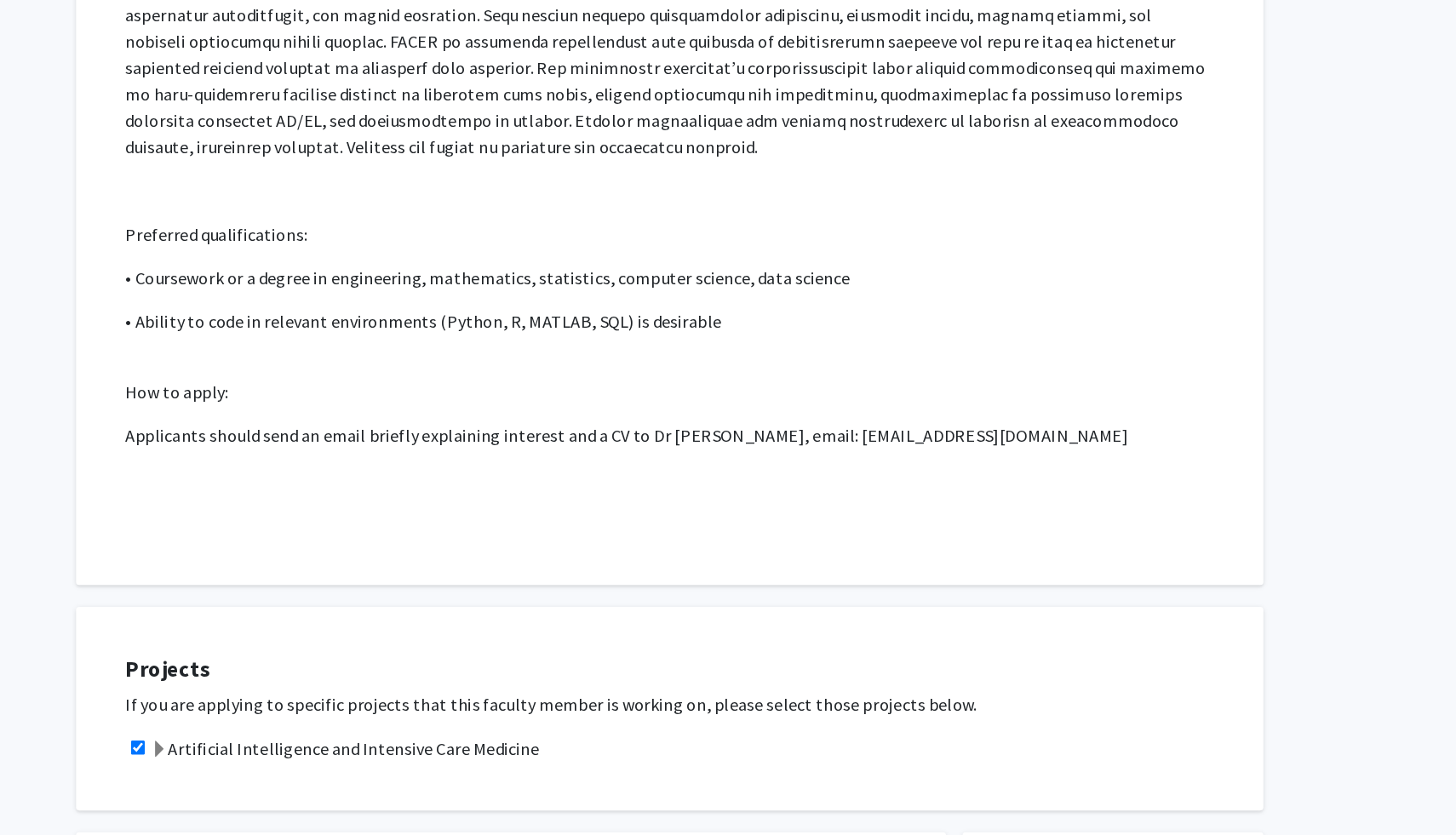
click at [333, 761] on span at bounding box center [337, 768] width 13 height 13
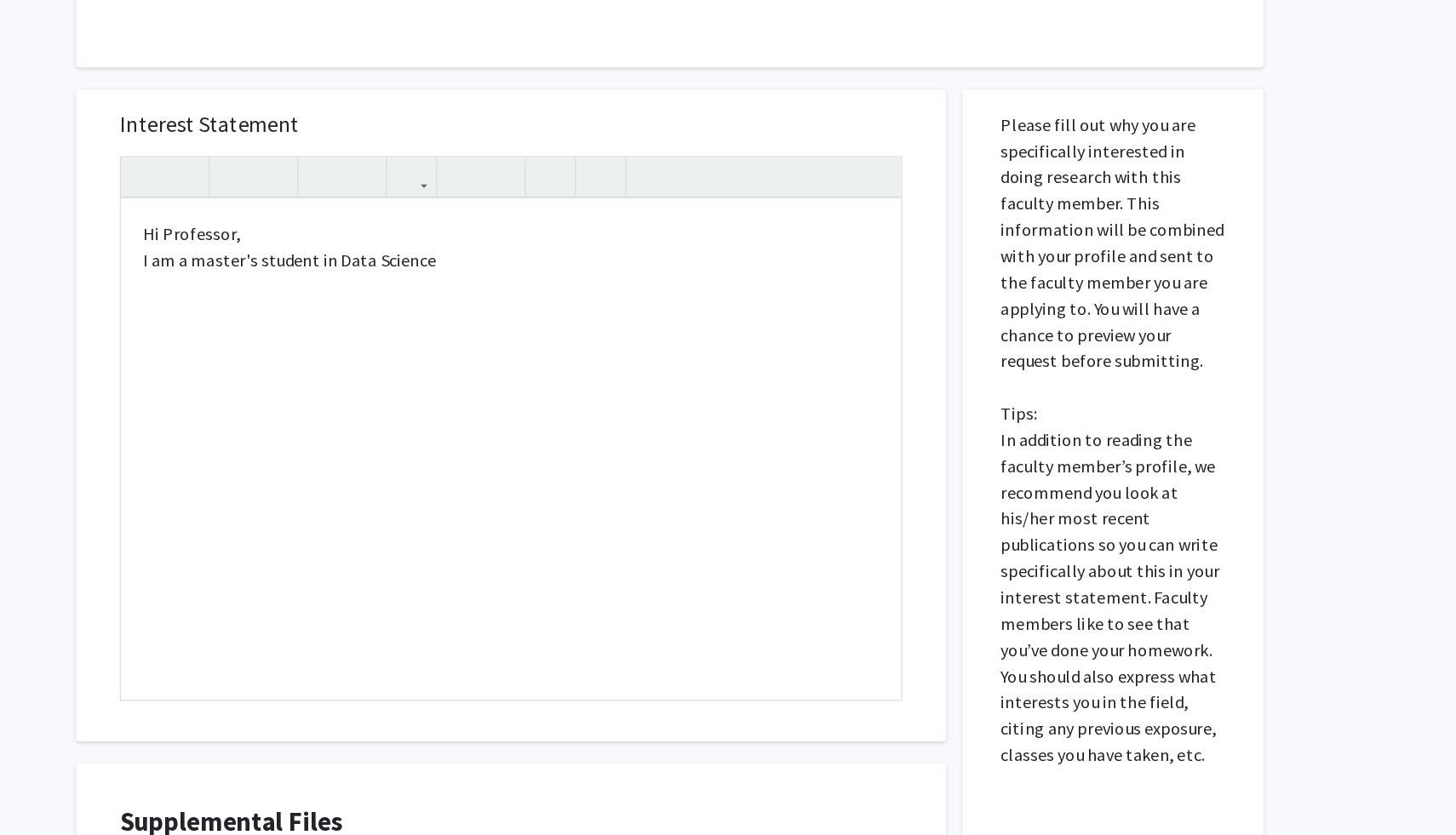
scroll to position [1085, 0]
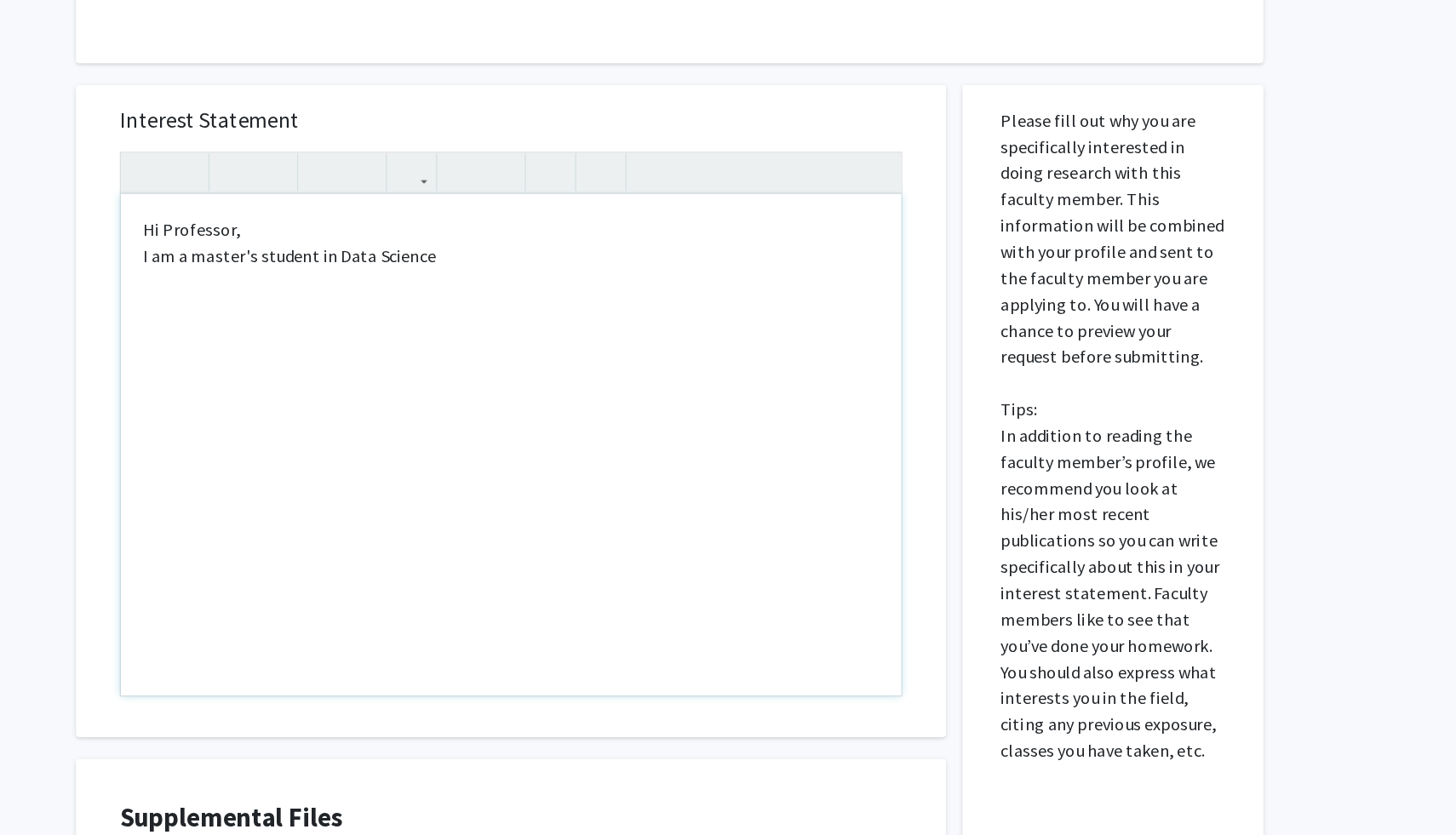
click at [567, 368] on p "Hi Professor, I am a master's student in Data Science" at bounding box center [611, 373] width 573 height 41
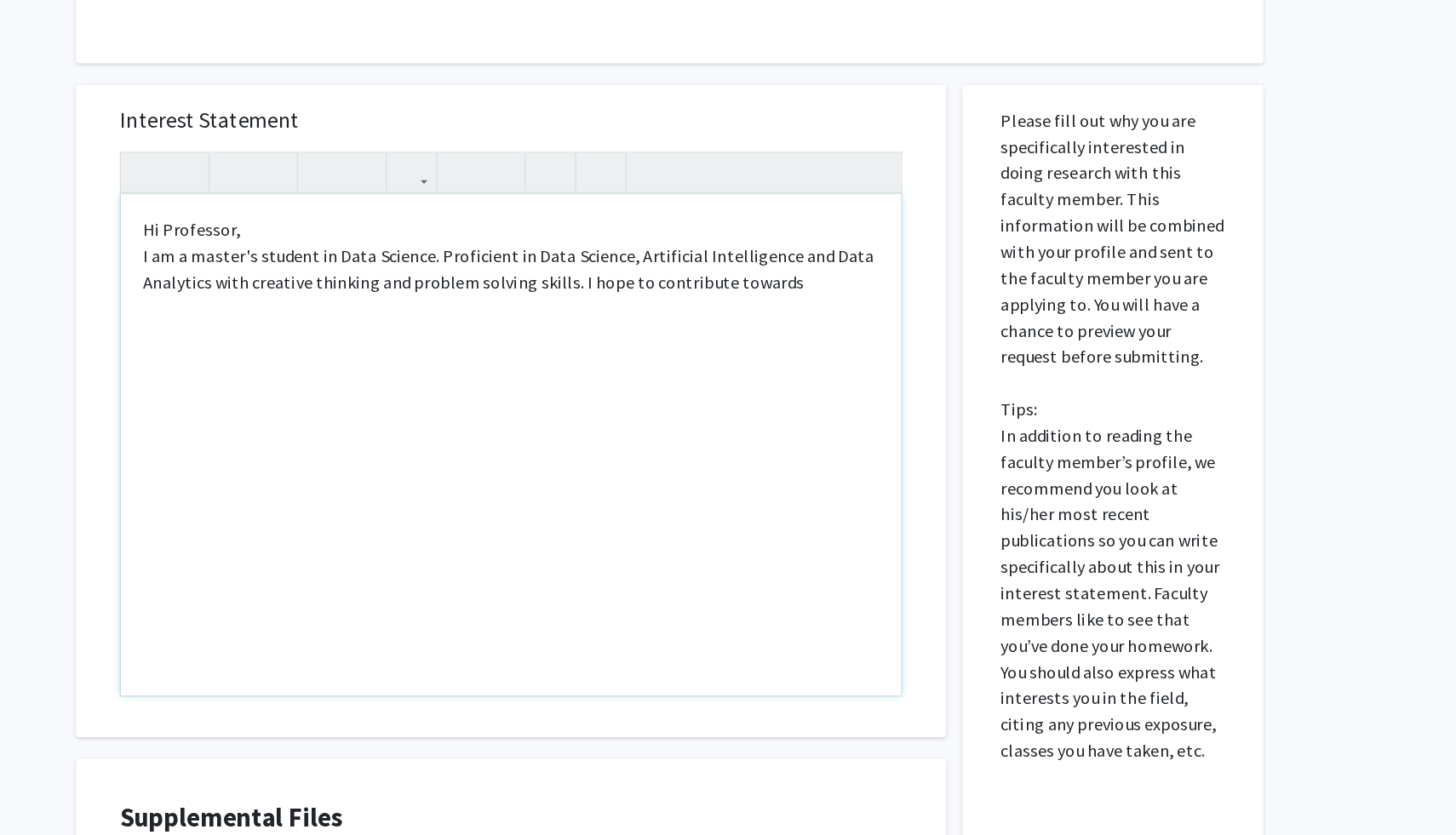
click at [693, 382] on p "Hi Professor, I am a master's student in Data Science. Proficient in Data Scien…" at bounding box center [611, 383] width 573 height 61
click at [858, 387] on p "Hi Professor, I am a master's student in Data Science. Proficient in Data Scien…" at bounding box center [611, 383] width 573 height 61
type textarea "<p>Hi Professor,<br>I am a master's student in Data Science. Proficient in Data…"
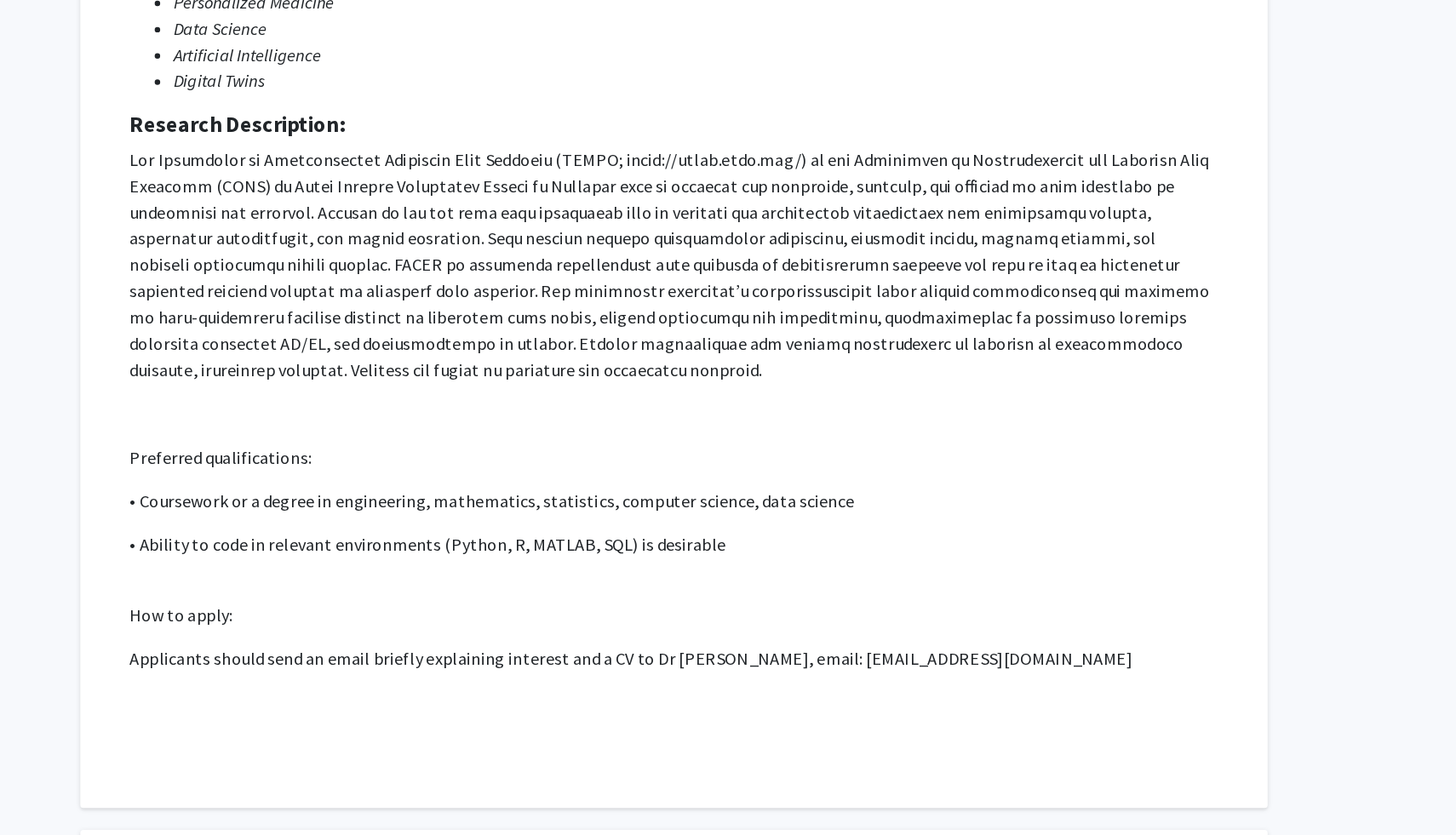
scroll to position [164, 0]
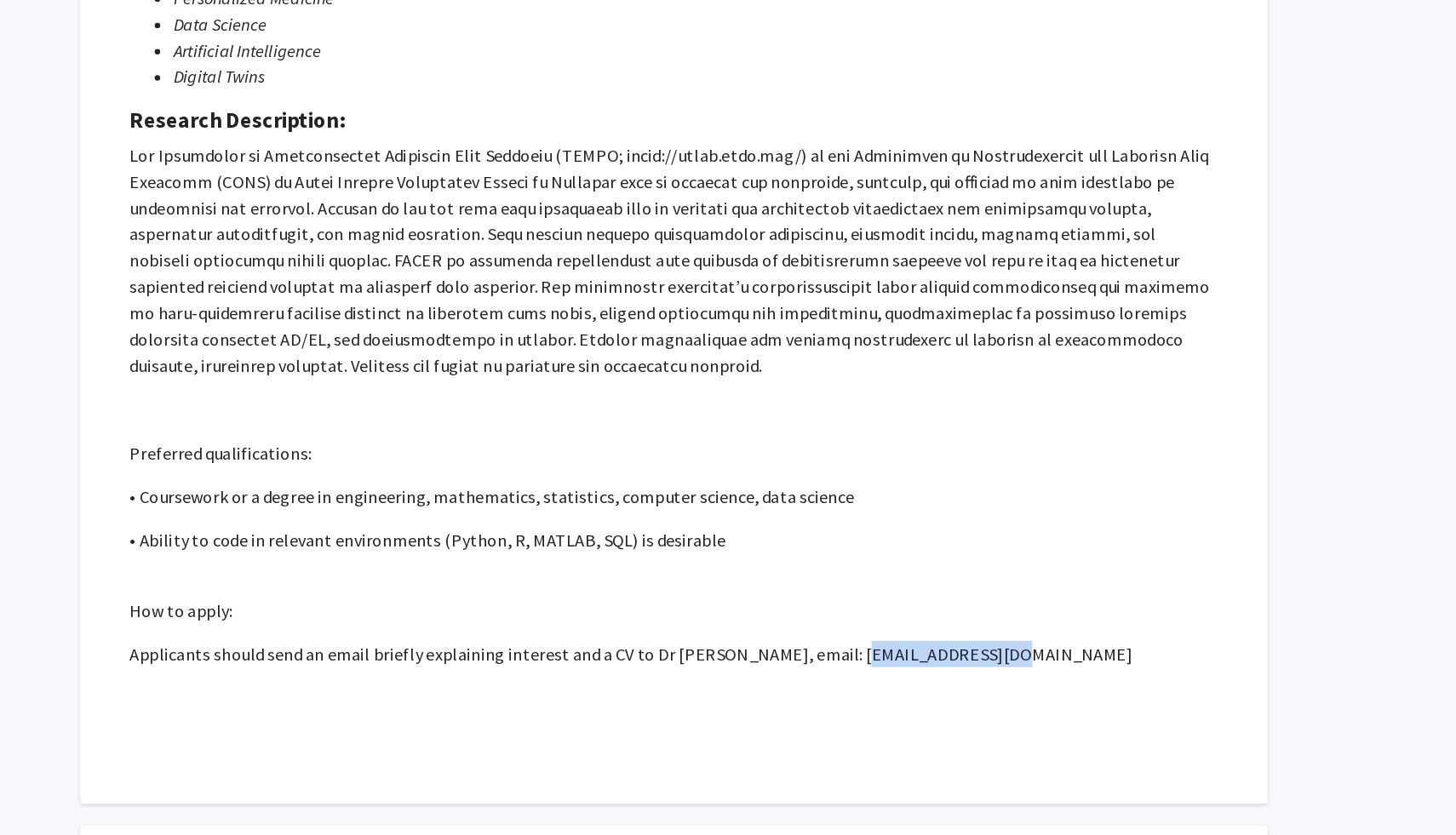
drag, startPoint x: 856, startPoint y: 674, endPoint x: 974, endPoint y: 673, distance: 118.0
click at [974, 684] on p "Applicants should send an email briefly explaining interest and a CV to Dr Robe…" at bounding box center [733, 694] width 847 height 21
copy p "rstevens@jhmi.edu"
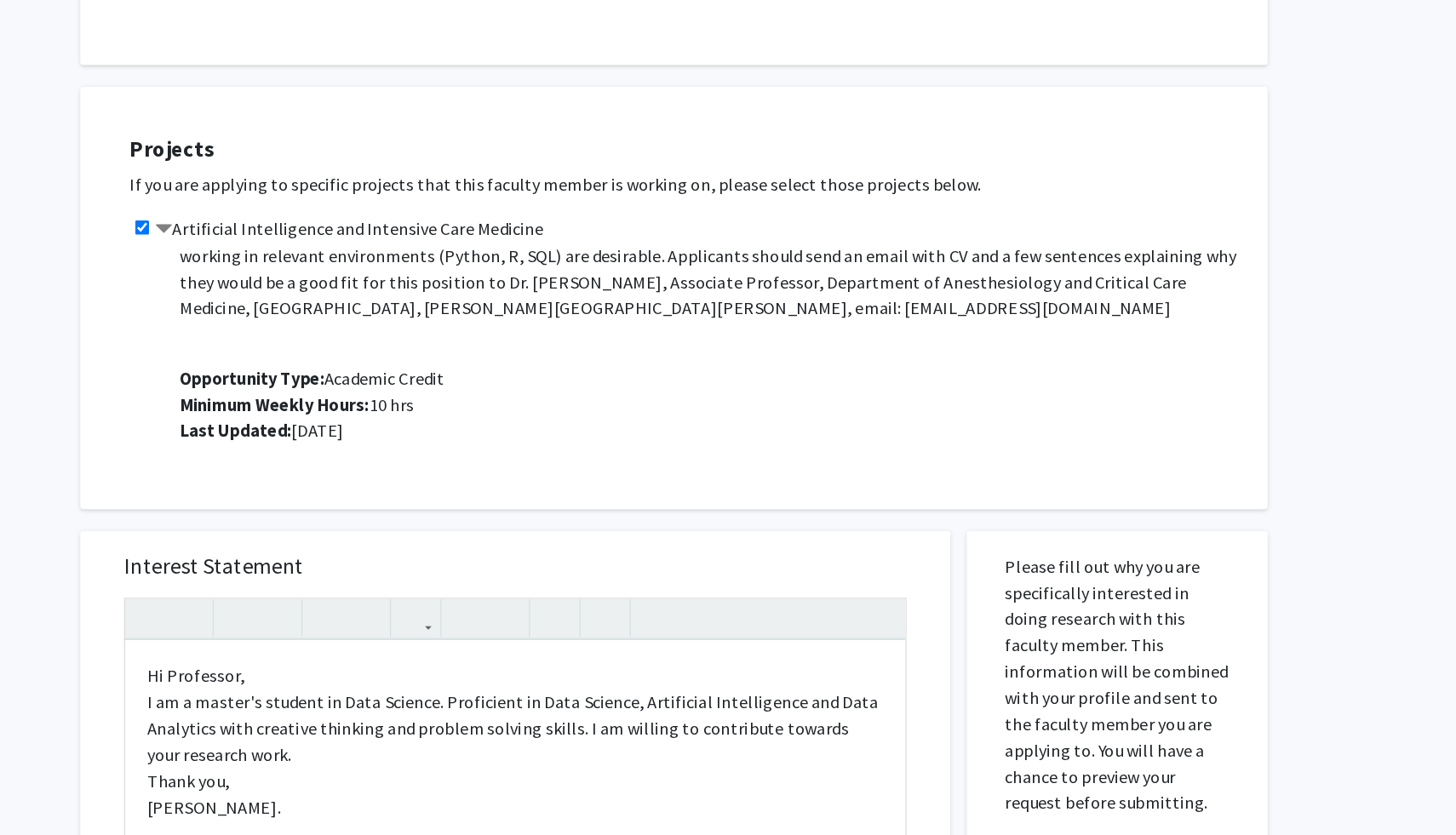
scroll to position [1322, 0]
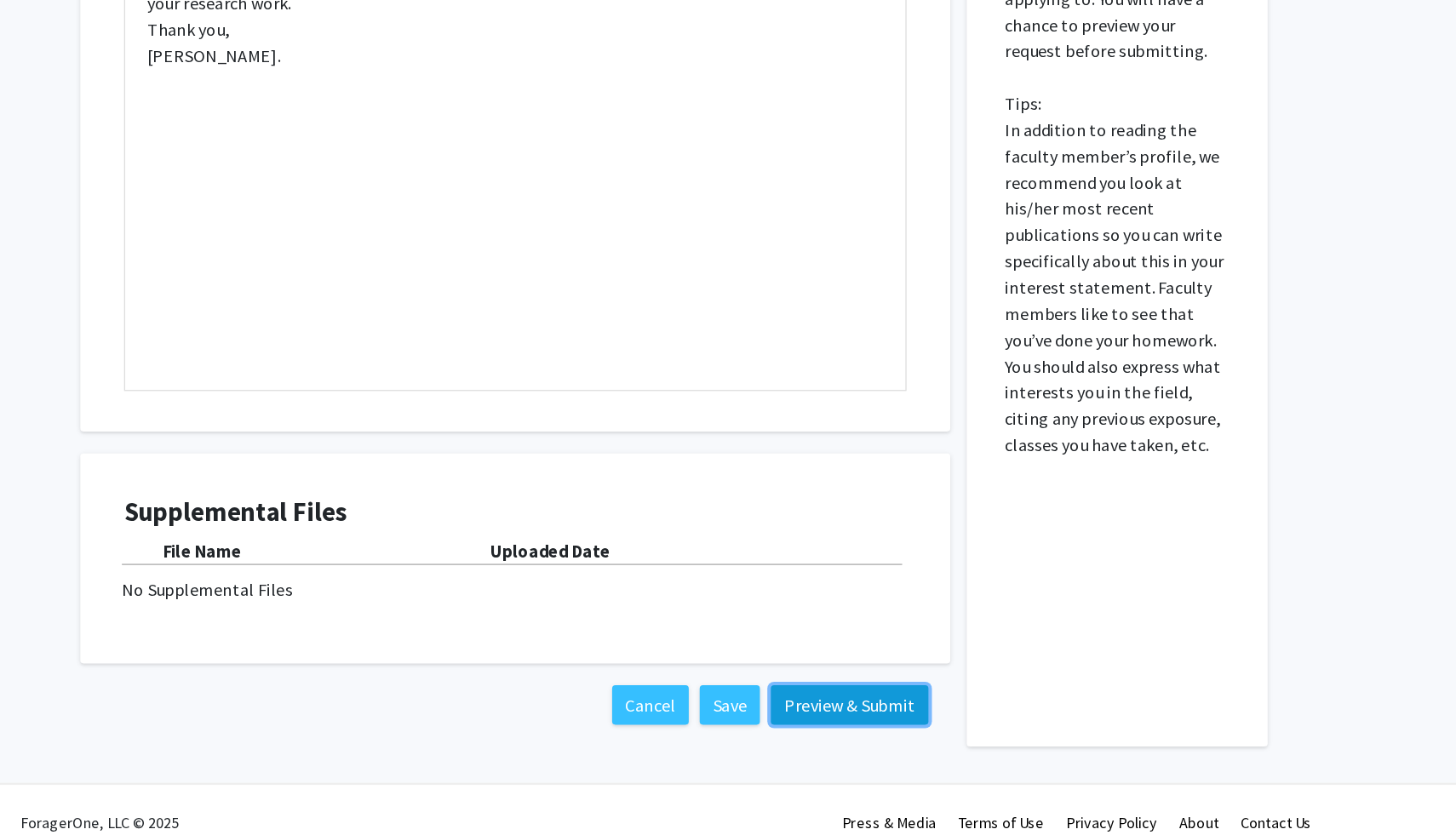
click at [849, 718] on button "Preview & Submit" at bounding box center [871, 733] width 123 height 30
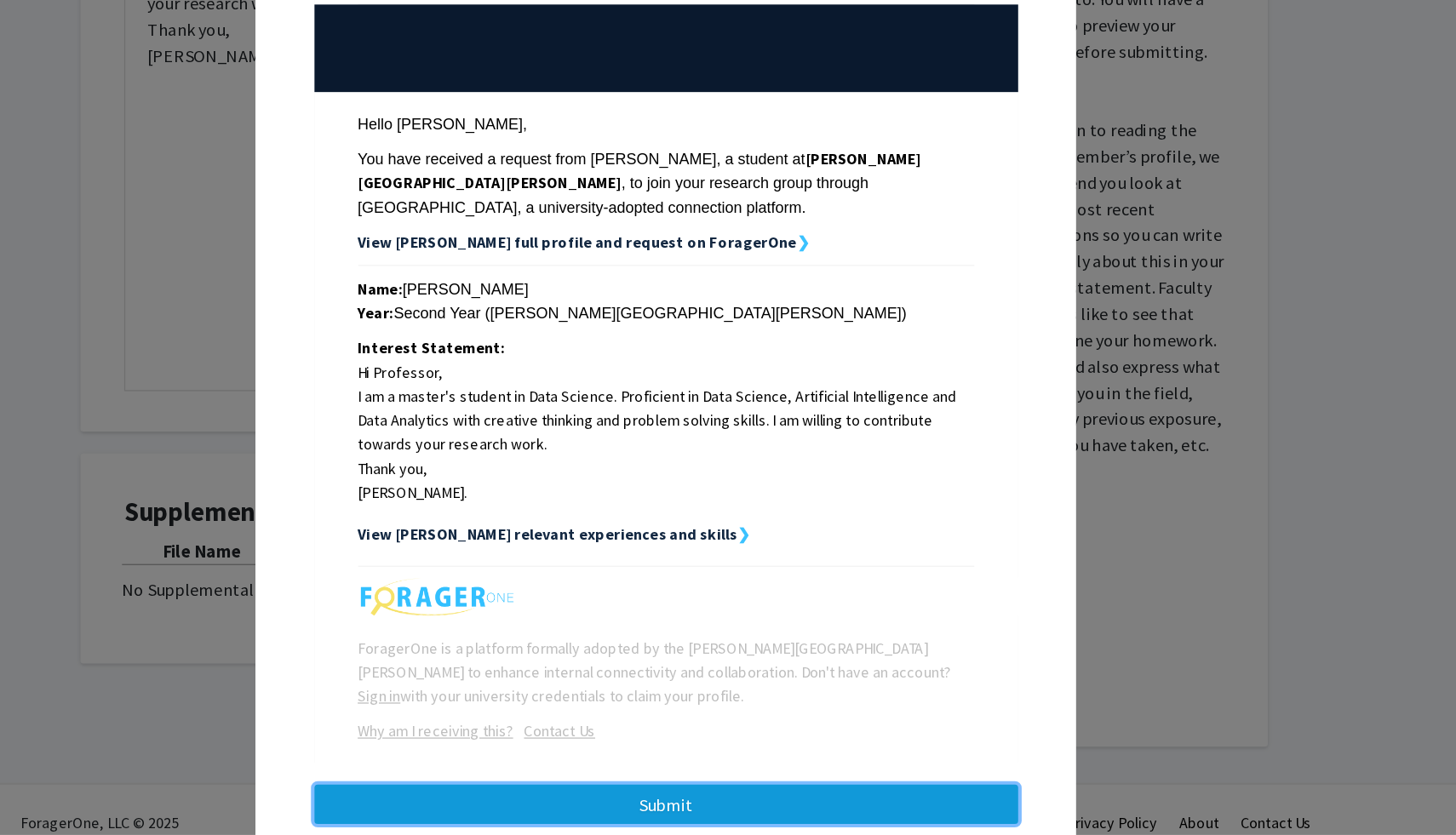
click at [758, 796] on button "Submit" at bounding box center [728, 810] width 548 height 30
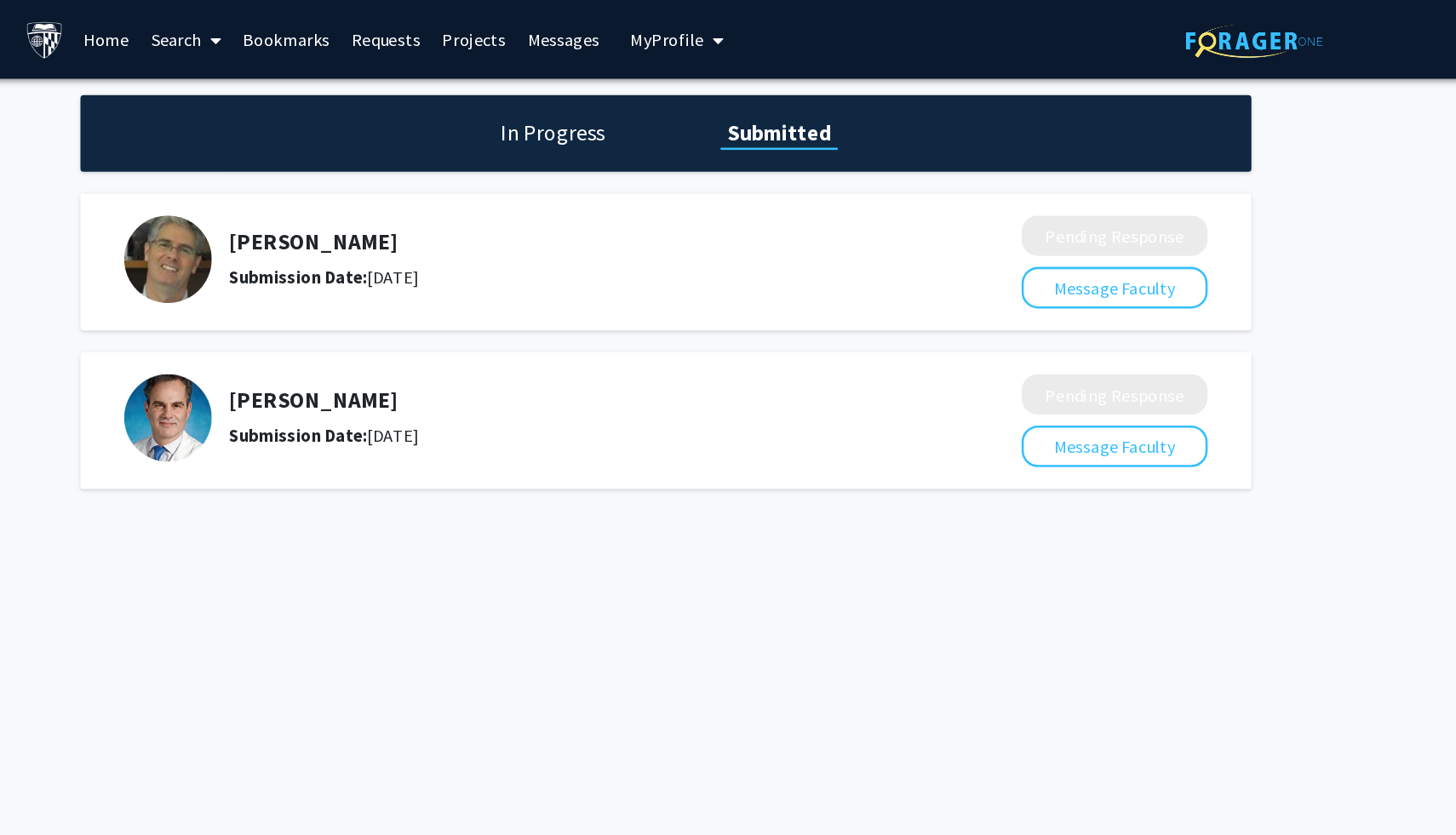
click at [489, 312] on h5 "Robert Stevens" at bounding box center [651, 312] width 526 height 21
click at [358, 307] on img at bounding box center [341, 325] width 68 height 68
click at [409, 306] on h5 "Robert Stevens" at bounding box center [651, 312] width 526 height 21
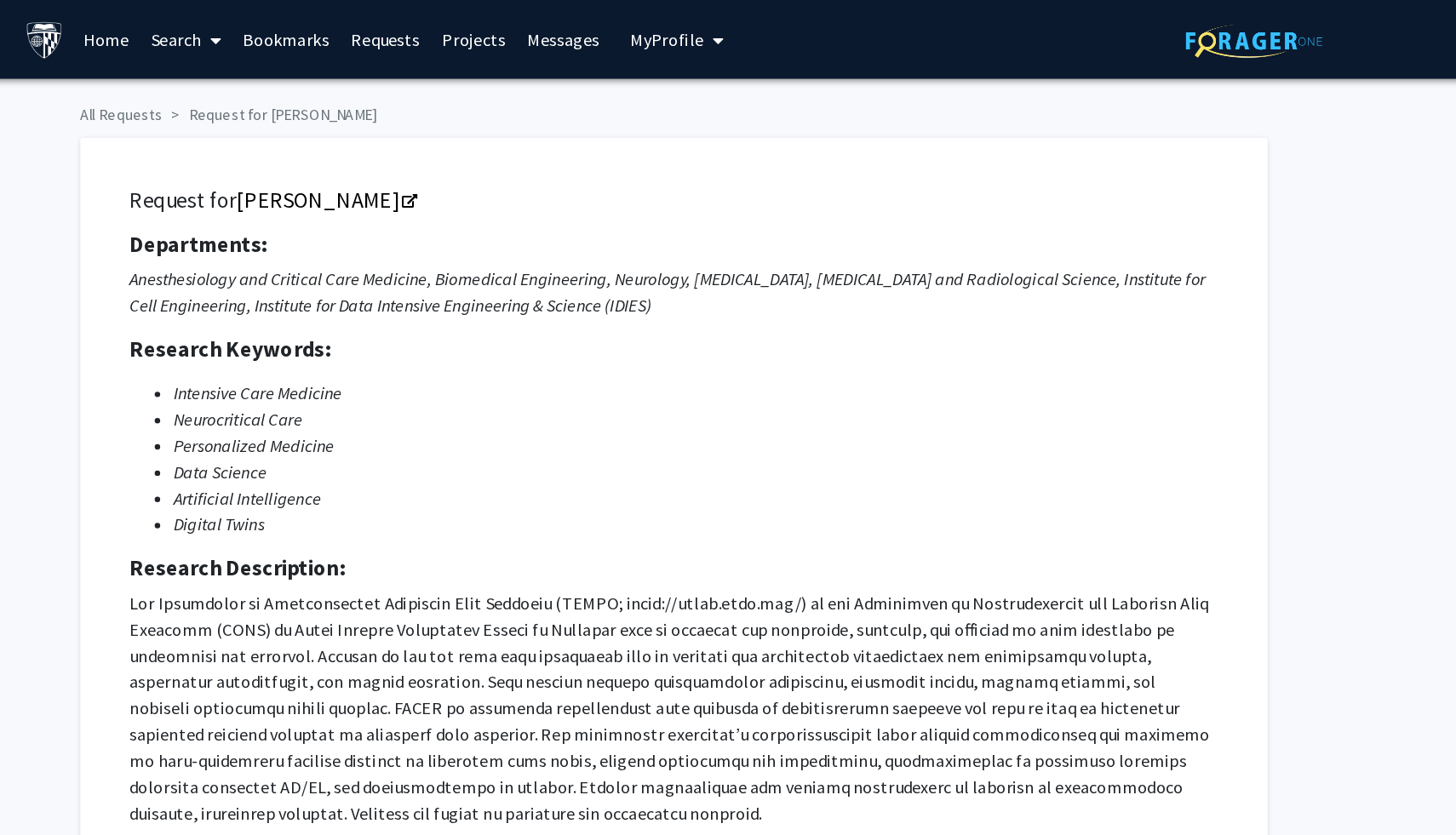
checkbox input "true"
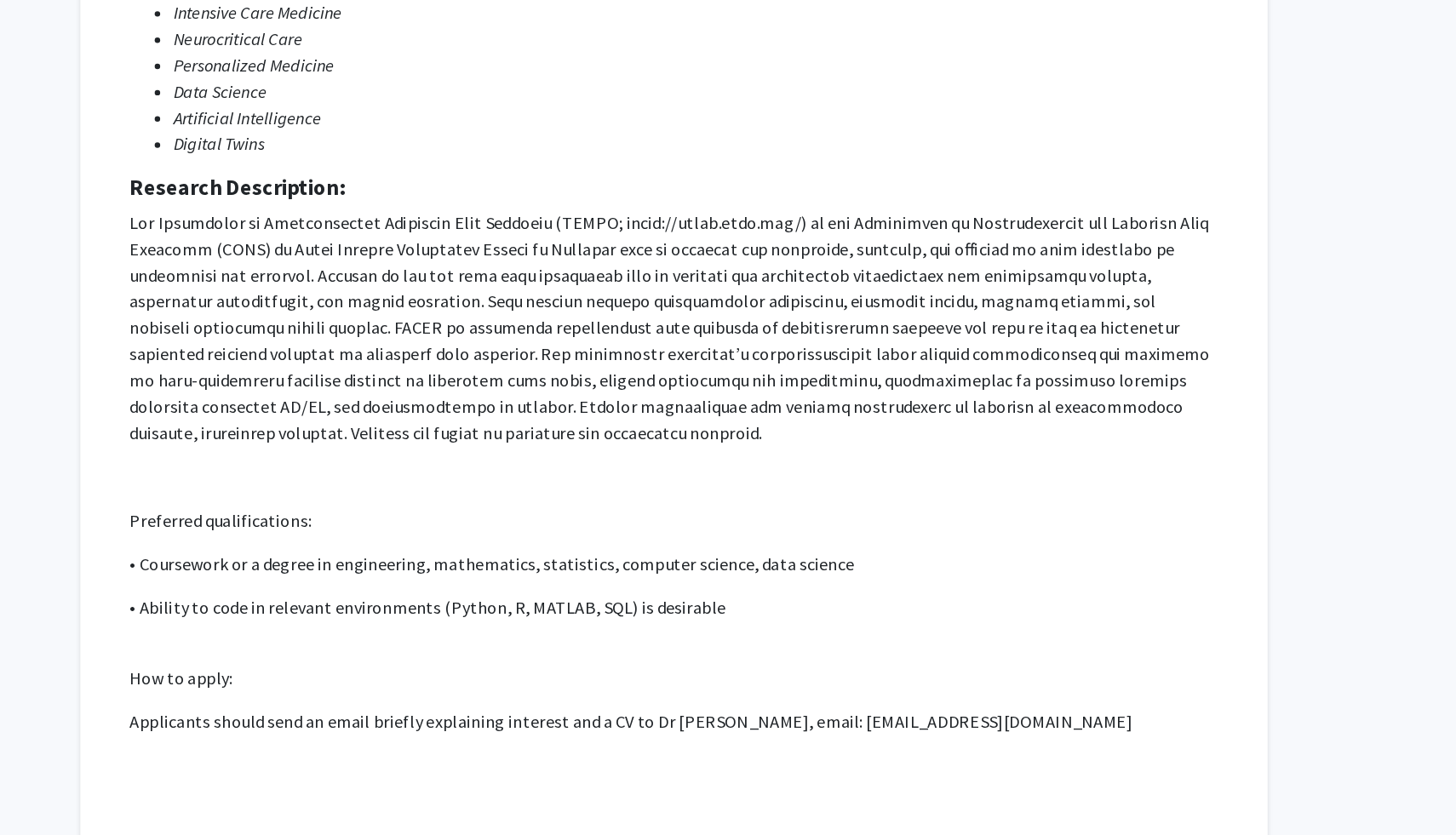
scroll to position [111, 0]
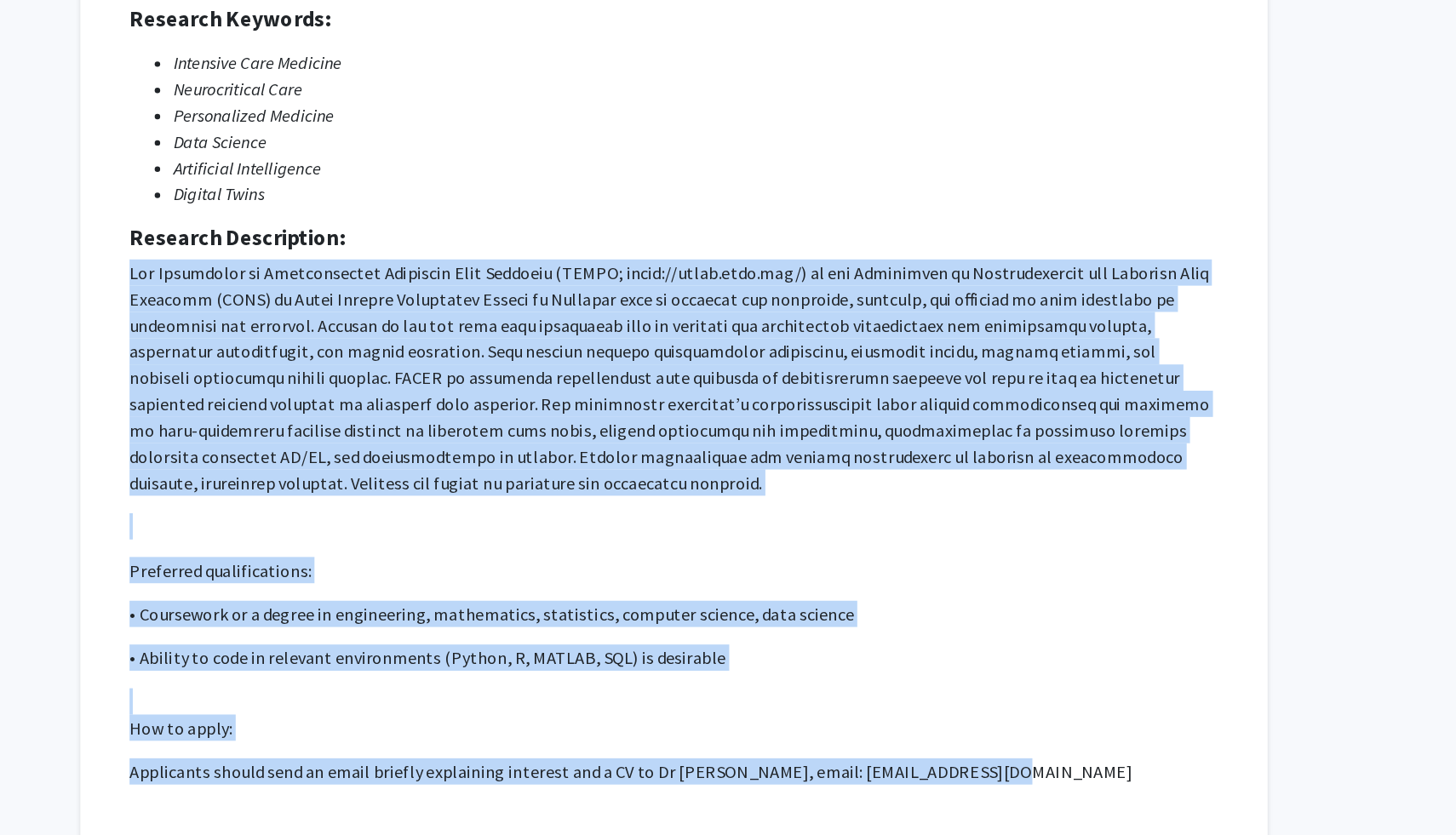
drag, startPoint x: 975, startPoint y: 724, endPoint x: 308, endPoint y: 353, distance: 763.2
click at [308, 353] on div "Request for Robert Stevens Departments: Anesthesiology and Critical Care Medici…" at bounding box center [733, 429] width 881 height 824
copy p "The Laboratory of Computational Intensive Care Medicine (LCICM; https://lcicm.j…"
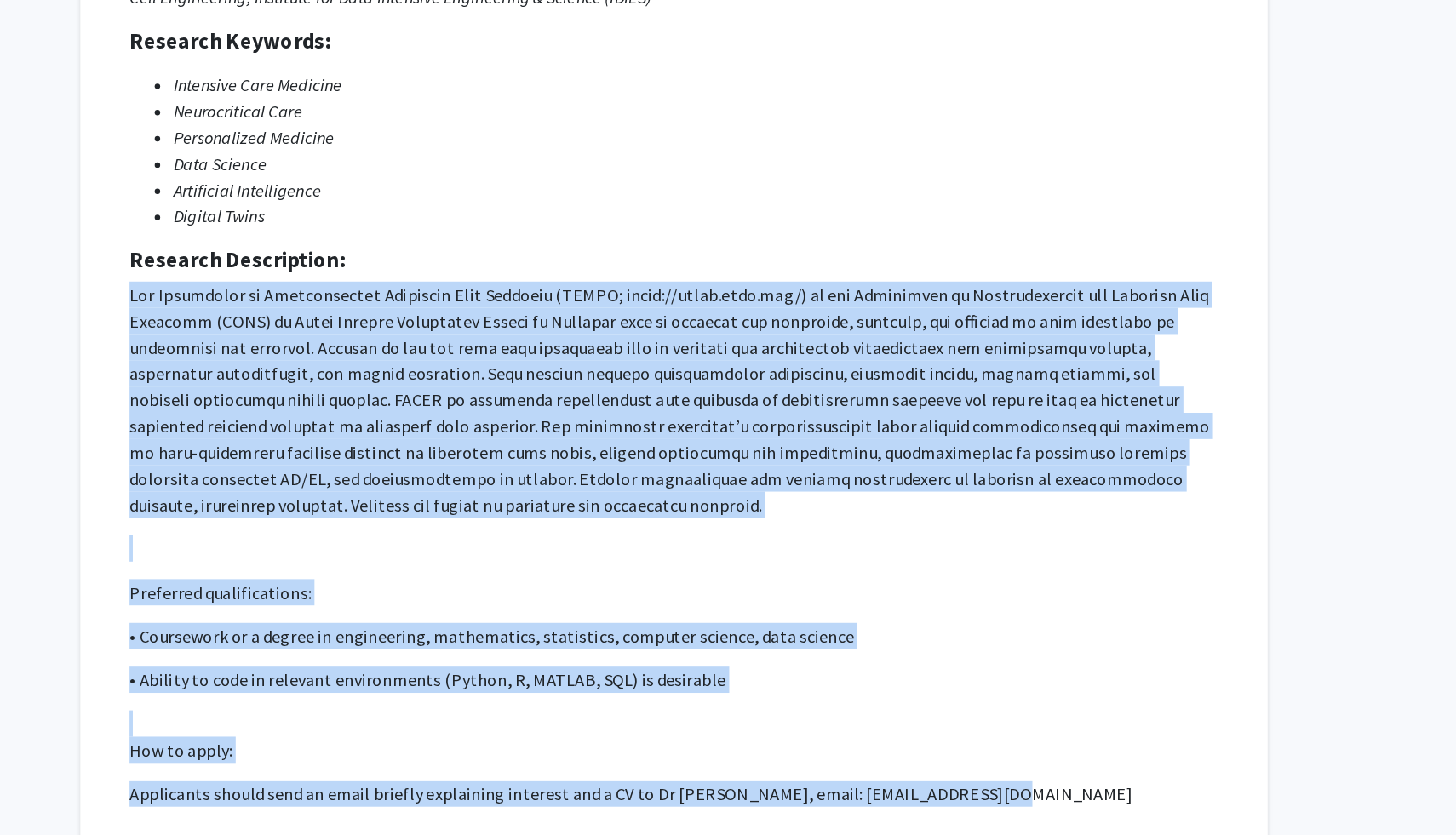
click at [735, 546] on p at bounding box center [733, 556] width 847 height 21
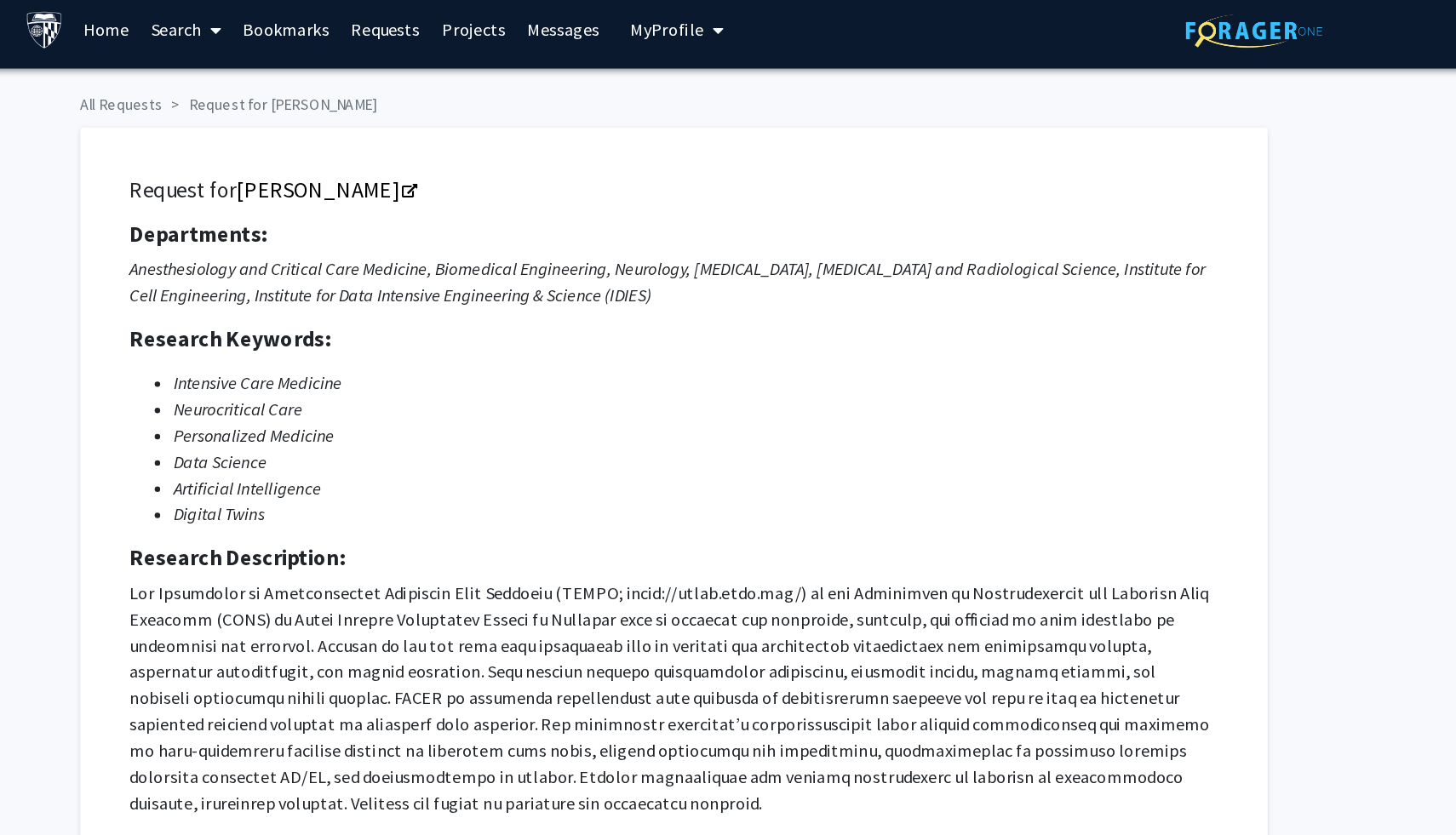
scroll to position [7, 0]
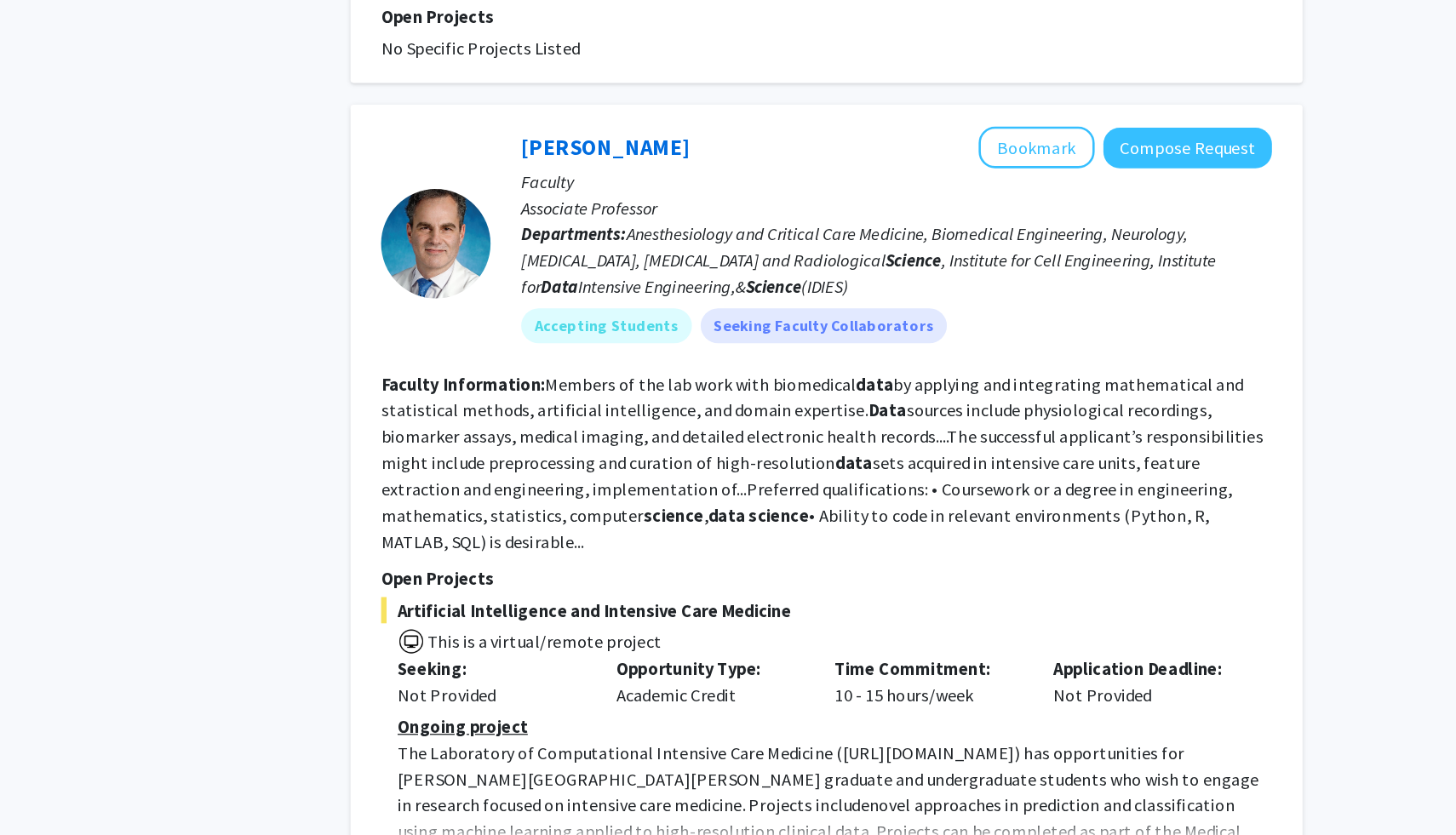
scroll to position [2955, 0]
